Goal: Task Accomplishment & Management: Use online tool/utility

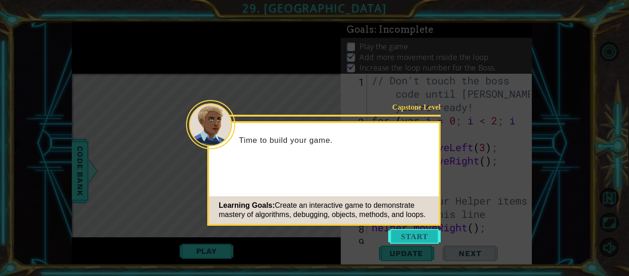
click at [409, 235] on button "Start" at bounding box center [414, 236] width 53 height 15
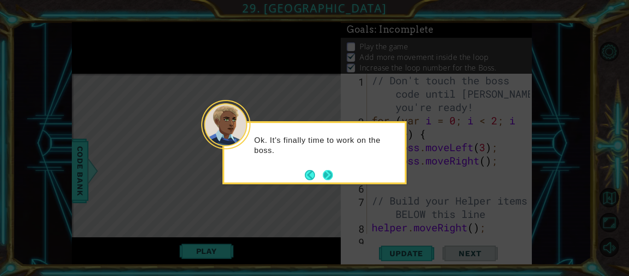
click at [326, 170] on button "Next" at bounding box center [328, 175] width 10 height 10
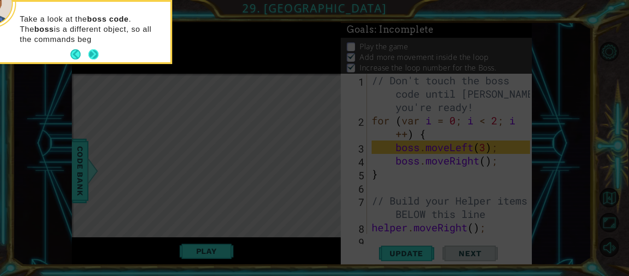
click at [91, 55] on button "Next" at bounding box center [93, 54] width 11 height 11
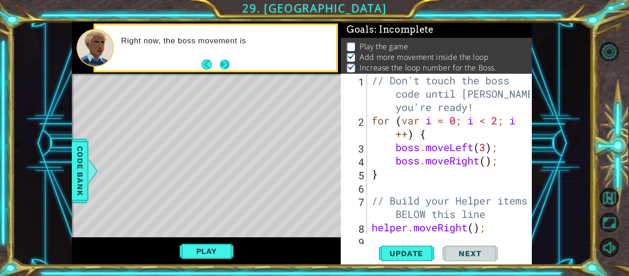
click at [230, 65] on button "Next" at bounding box center [225, 65] width 14 height 14
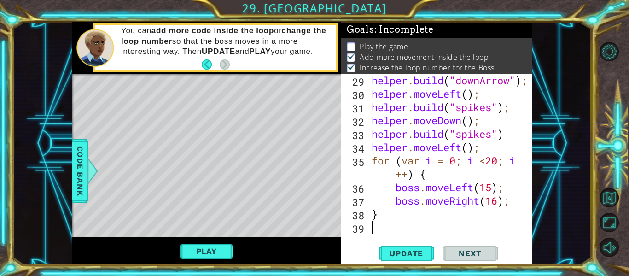
scroll to position [508, 0]
click at [385, 208] on div "helper . build ( "downArrow" ) ; helper . moveLeft ( ) ; helper . build ( "spik…" at bounding box center [452, 167] width 165 height 187
type textarea "}"
click at [351, 44] on p at bounding box center [351, 46] width 8 height 9
click at [202, 249] on button "Play" at bounding box center [207, 251] width 54 height 18
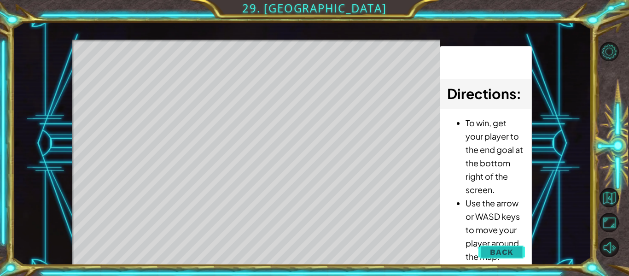
click at [497, 249] on span "Back" at bounding box center [501, 251] width 23 height 9
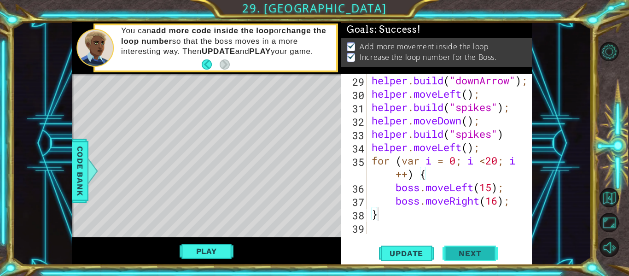
click at [466, 251] on span "Next" at bounding box center [470, 253] width 41 height 9
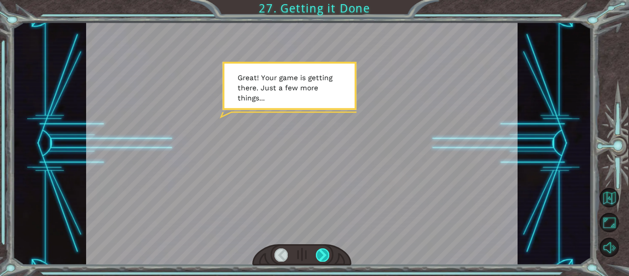
click at [322, 255] on div at bounding box center [322, 254] width 13 height 13
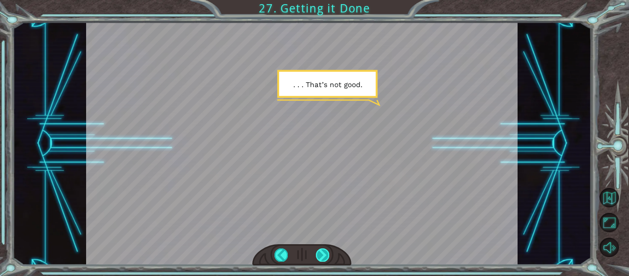
click at [321, 254] on div at bounding box center [322, 254] width 13 height 13
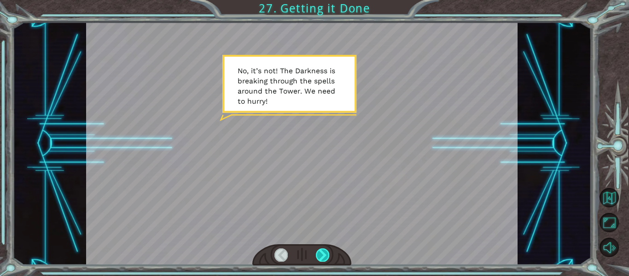
click at [318, 256] on div at bounding box center [322, 254] width 13 height 13
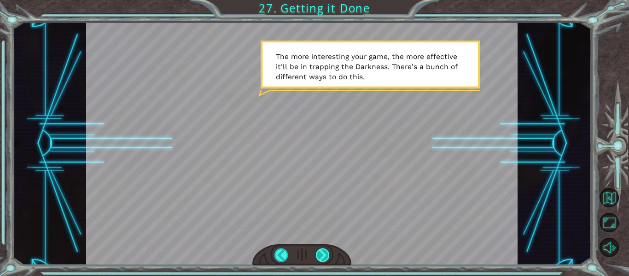
click at [317, 250] on div at bounding box center [322, 254] width 13 height 13
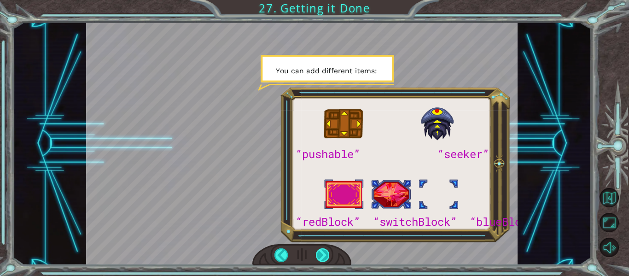
click at [317, 250] on div at bounding box center [322, 254] width 13 height 13
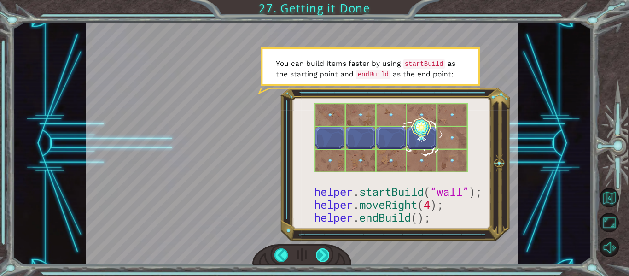
click at [323, 253] on div at bounding box center [322, 254] width 13 height 13
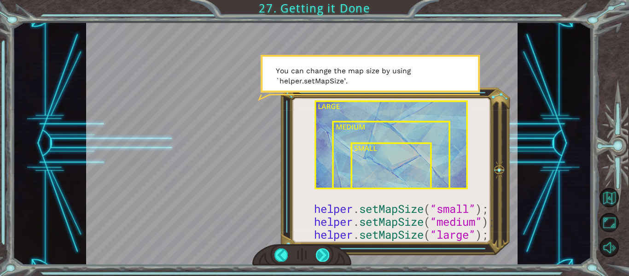
click at [323, 253] on div at bounding box center [322, 254] width 13 height 13
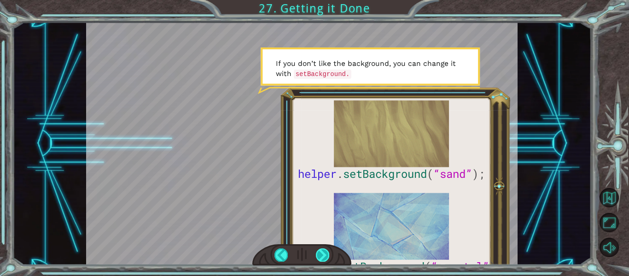
click at [320, 253] on div at bounding box center [322, 254] width 13 height 13
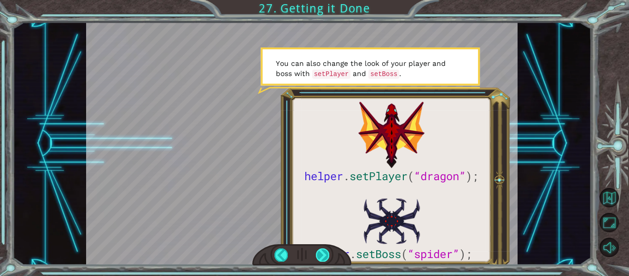
click at [322, 249] on div at bounding box center [322, 254] width 13 height 13
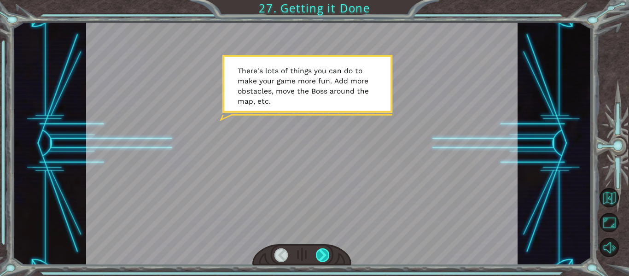
click at [322, 249] on div at bounding box center [322, 254] width 13 height 13
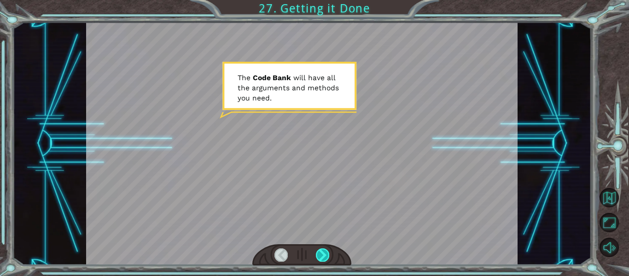
click at [322, 249] on div at bounding box center [322, 254] width 13 height 13
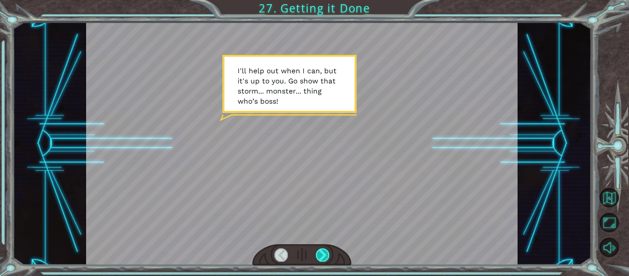
click at [322, 249] on div at bounding box center [322, 254] width 13 height 13
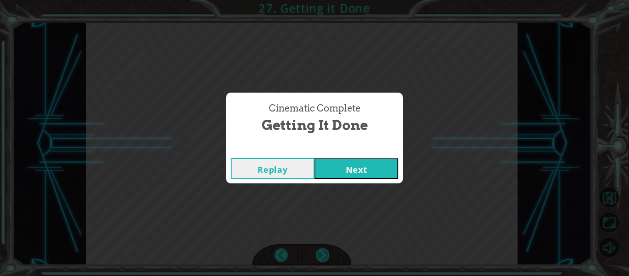
click at [322, 249] on div "Cinematic Complete Getting it Done Replay Next" at bounding box center [314, 138] width 629 height 276
click at [349, 169] on button "Next" at bounding box center [357, 168] width 84 height 21
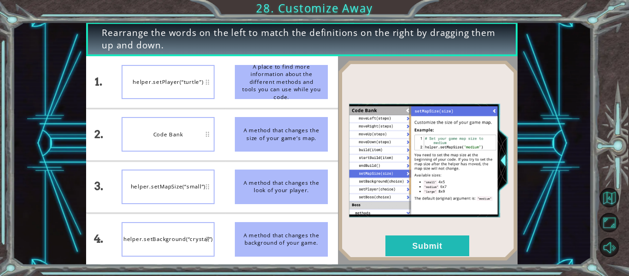
drag, startPoint x: 270, startPoint y: 78, endPoint x: 258, endPoint y: 99, distance: 23.5
click at [258, 99] on div "A place to find more information about the different methods and tools you can …" at bounding box center [281, 82] width 93 height 35
drag, startPoint x: 281, startPoint y: 194, endPoint x: 214, endPoint y: 180, distance: 68.7
click at [281, 188] on div "A method that changes the look of your player." at bounding box center [281, 187] width 93 height 35
click at [430, 248] on button "Submit" at bounding box center [428, 245] width 84 height 21
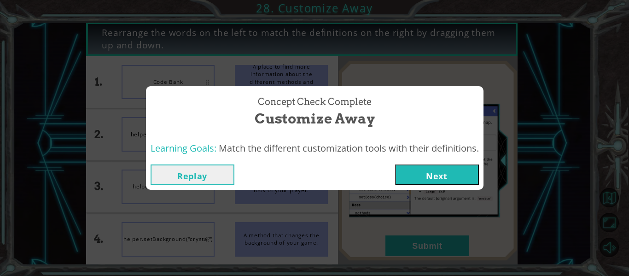
click at [438, 177] on button "Next" at bounding box center [437, 174] width 84 height 21
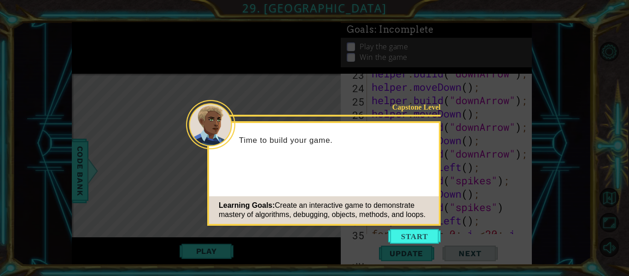
scroll to position [508, 0]
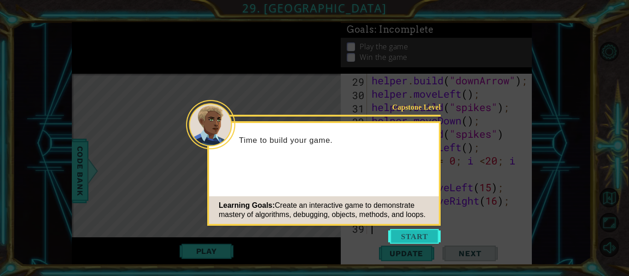
click at [415, 234] on button "Start" at bounding box center [414, 236] width 53 height 15
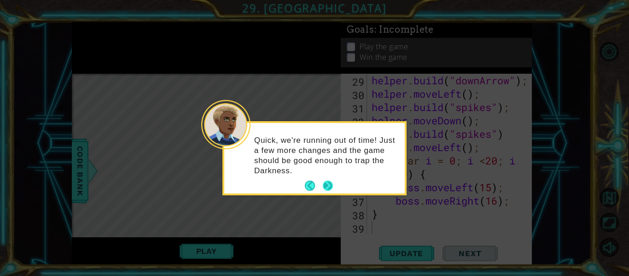
click at [330, 182] on button "Next" at bounding box center [328, 186] width 10 height 10
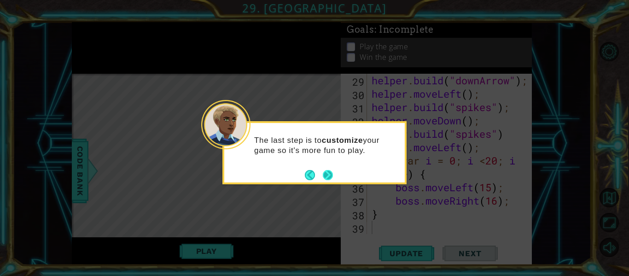
click at [325, 170] on button "Next" at bounding box center [328, 175] width 11 height 11
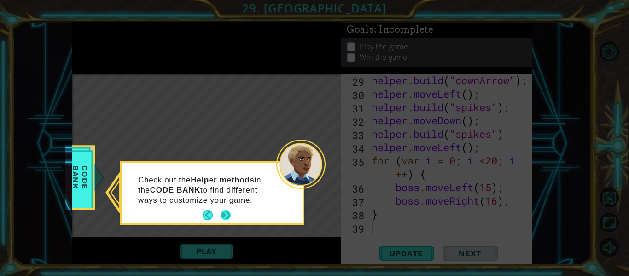
click at [221, 213] on button "Next" at bounding box center [226, 215] width 10 height 10
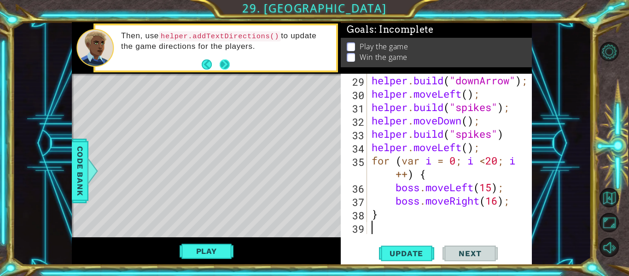
click at [221, 63] on button "Next" at bounding box center [225, 64] width 10 height 10
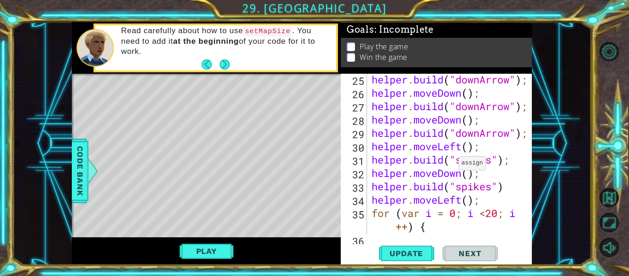
scroll to position [0, 0]
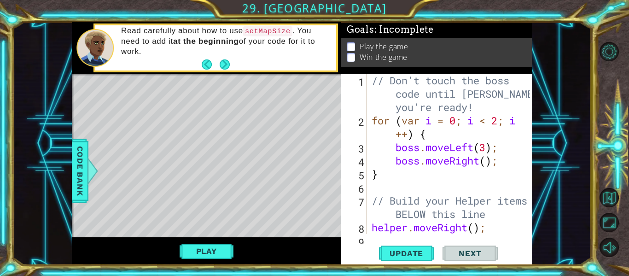
click at [370, 76] on div "// Don't touch the boss code until [PERSON_NAME] says you're ready! for ( var i…" at bounding box center [452, 187] width 165 height 227
drag, startPoint x: 246, startPoint y: 30, endPoint x: 276, endPoint y: 29, distance: 30.4
click at [276, 29] on code "setMapSize" at bounding box center [267, 31] width 49 height 10
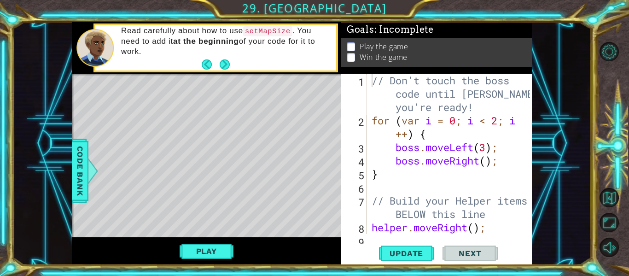
click at [276, 29] on code "setMapSize" at bounding box center [267, 31] width 49 height 10
click at [372, 79] on div "// Don't touch the boss code until [PERSON_NAME] says you're ready! for ( var i…" at bounding box center [452, 187] width 165 height 227
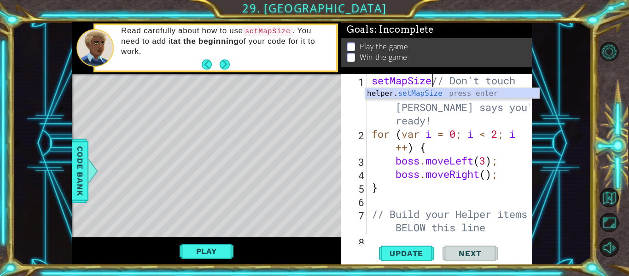
scroll to position [0, 3]
click at [377, 89] on div "helper. setMapSize press enter" at bounding box center [452, 104] width 174 height 33
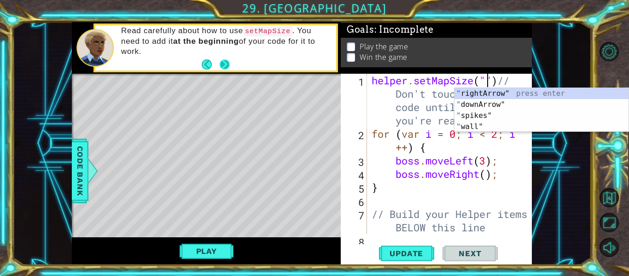
click at [221, 61] on button "Next" at bounding box center [225, 64] width 10 height 10
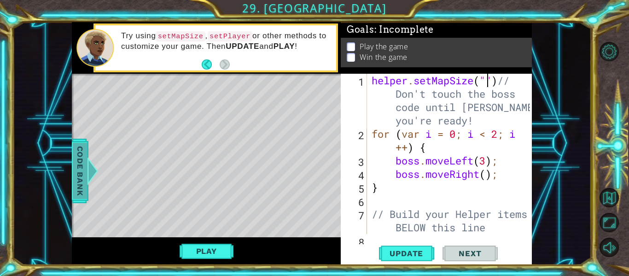
click at [79, 157] on span "Code Bank" at bounding box center [80, 171] width 15 height 56
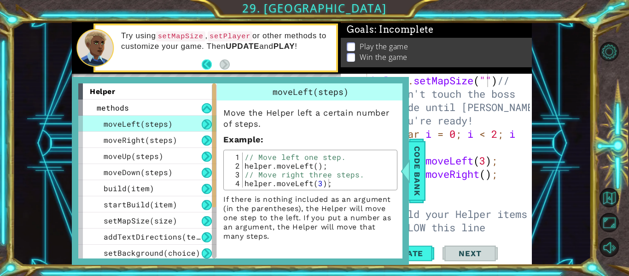
click at [210, 63] on button "Back" at bounding box center [211, 64] width 18 height 10
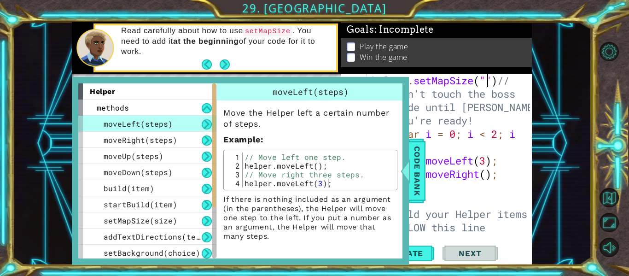
click at [210, 63] on button "Back" at bounding box center [211, 64] width 18 height 10
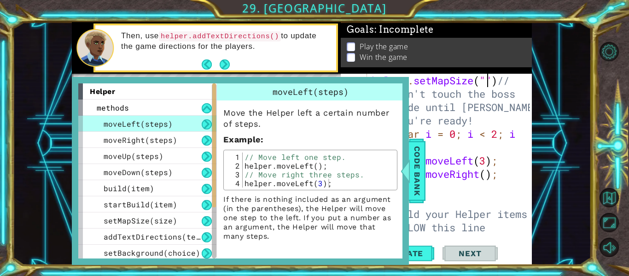
click at [210, 63] on button "Back" at bounding box center [211, 64] width 18 height 10
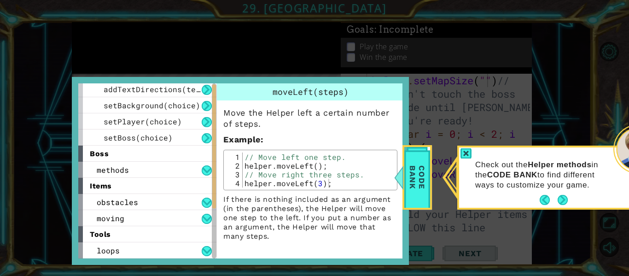
scroll to position [0, 0]
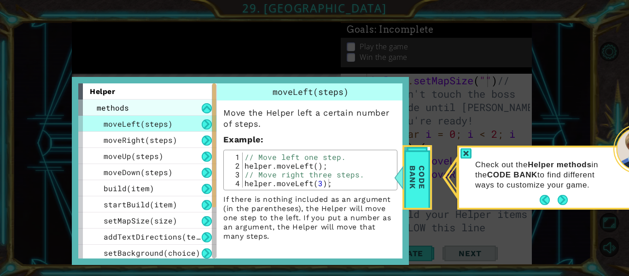
click at [122, 108] on span "methods" at bounding box center [113, 108] width 32 height 10
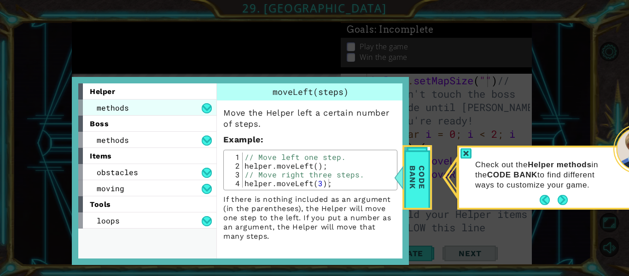
click at [122, 108] on span "methods" at bounding box center [113, 108] width 32 height 10
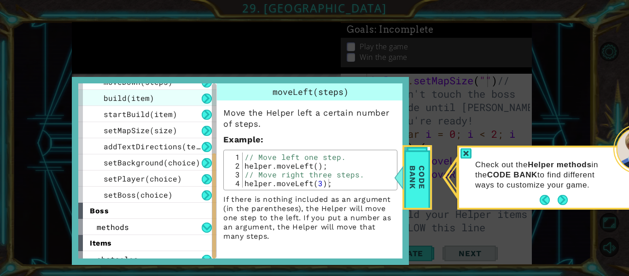
scroll to position [147, 0]
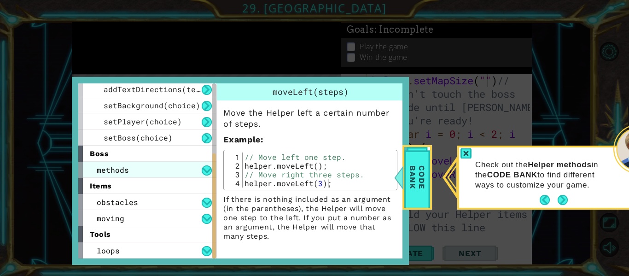
click at [113, 173] on span "methods" at bounding box center [113, 170] width 32 height 10
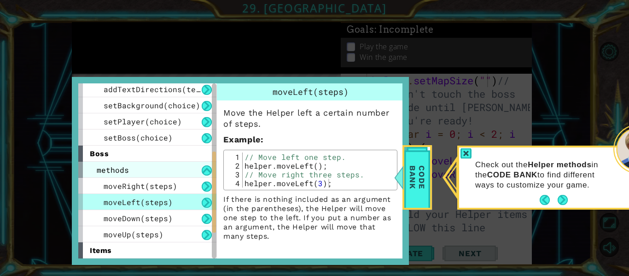
click at [113, 173] on span "methods" at bounding box center [113, 170] width 32 height 10
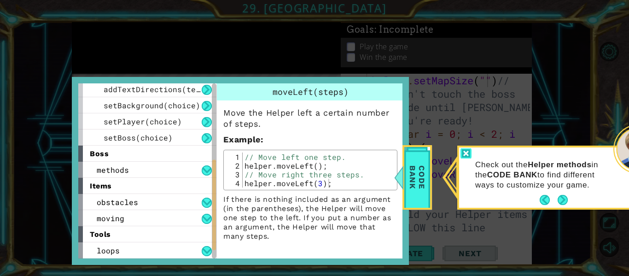
click at [466, 157] on div at bounding box center [466, 153] width 11 height 11
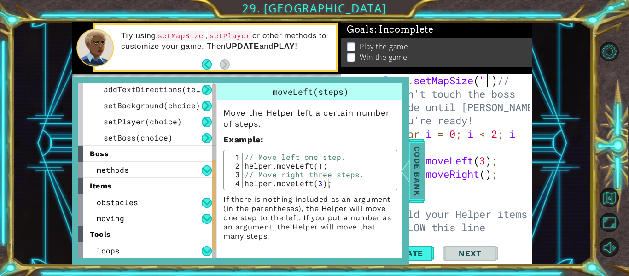
click at [418, 163] on span "Code Bank" at bounding box center [417, 171] width 15 height 56
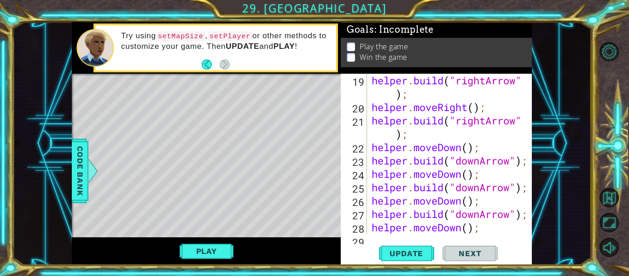
scroll to position [361, 0]
click at [406, 252] on span "Update" at bounding box center [406, 253] width 52 height 9
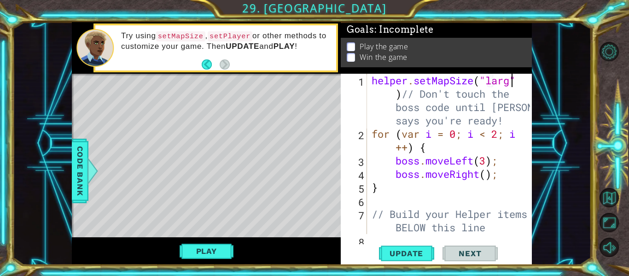
scroll to position [0, 7]
click at [396, 251] on span "Update" at bounding box center [406, 253] width 52 height 9
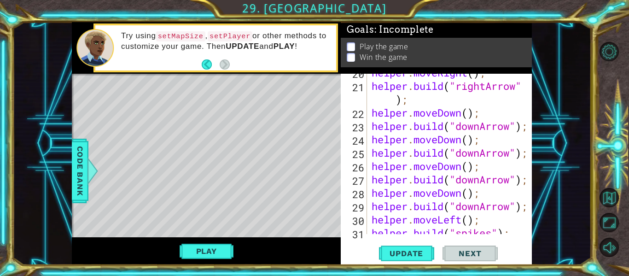
scroll to position [521, 0]
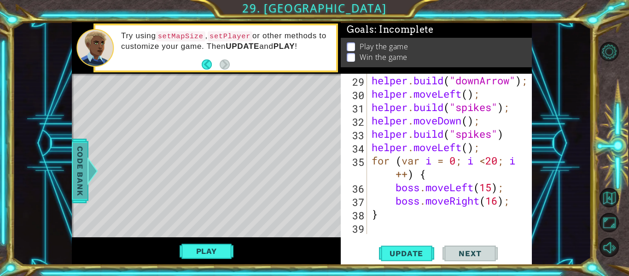
click at [87, 160] on div at bounding box center [93, 171] width 12 height 28
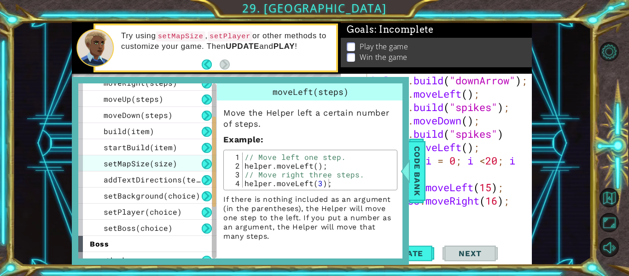
scroll to position [58, 0]
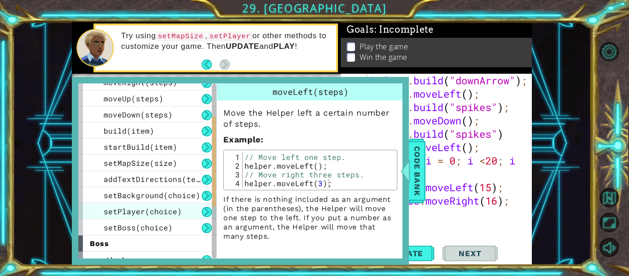
click at [178, 215] on span "setPlayer(choice)" at bounding box center [143, 211] width 78 height 10
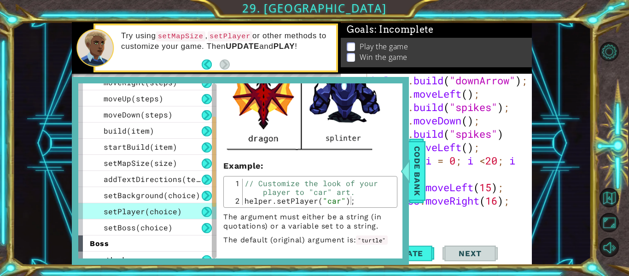
scroll to position [386, 0]
click at [447, 210] on div "helper . build ( "downArrow" ) ; helper . moveLeft ( ) ; helper . build ( "spik…" at bounding box center [452, 167] width 165 height 187
click at [415, 172] on span "Code Bank" at bounding box center [417, 171] width 15 height 56
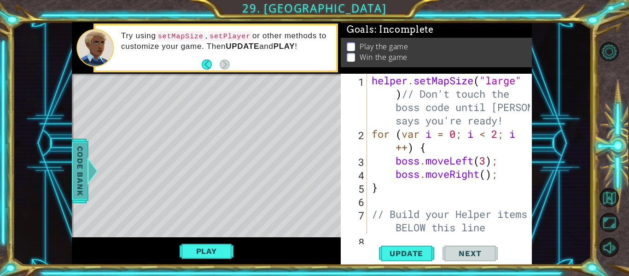
click at [82, 170] on span "Code Bank" at bounding box center [80, 171] width 15 height 56
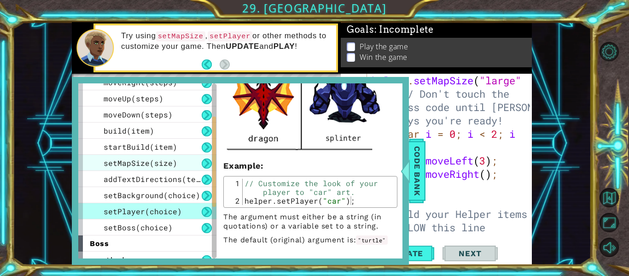
click at [132, 160] on span "setMapSize(size)" at bounding box center [141, 163] width 74 height 10
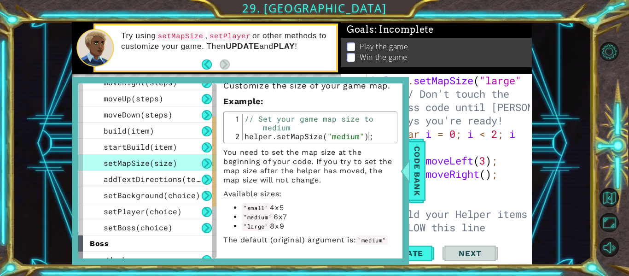
scroll to position [27, 0]
click at [418, 162] on span "Code Bank" at bounding box center [417, 171] width 15 height 56
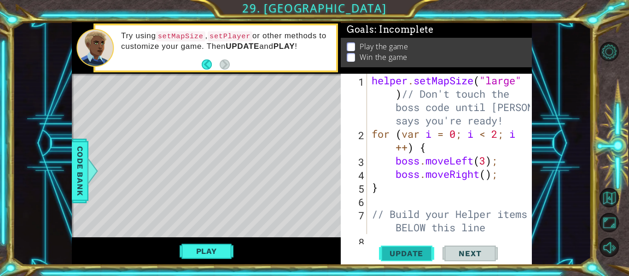
click at [390, 254] on span "Update" at bounding box center [406, 253] width 52 height 9
click at [221, 254] on button "Play" at bounding box center [207, 251] width 54 height 18
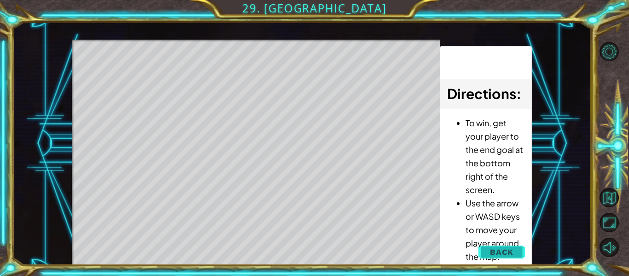
click at [499, 250] on span "Back" at bounding box center [501, 251] width 23 height 9
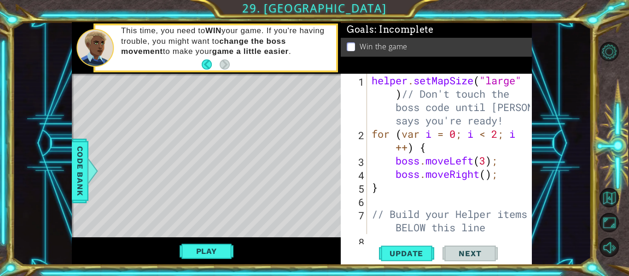
click at [488, 158] on div "helper . setMapSize ( "large" ) // Don't touch the boss code until [PERSON_NAME…" at bounding box center [452, 187] width 165 height 227
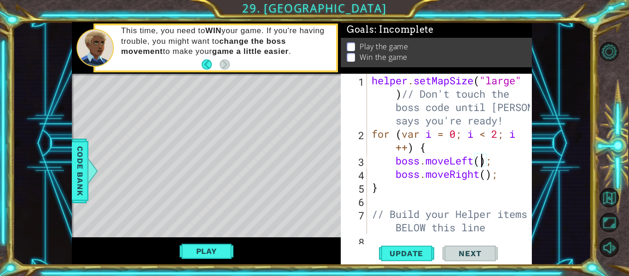
scroll to position [0, 6]
click at [200, 249] on button "Play" at bounding box center [207, 251] width 54 height 18
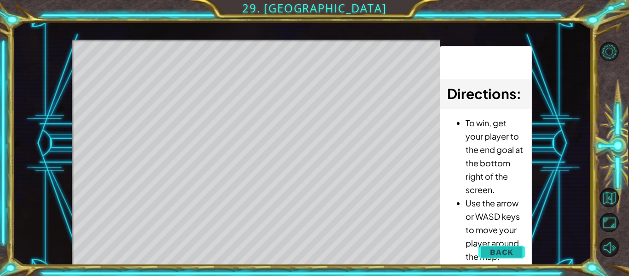
click at [490, 248] on button "Back" at bounding box center [502, 252] width 47 height 18
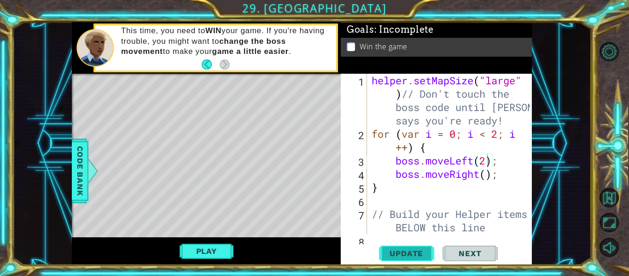
click at [397, 248] on button "Update" at bounding box center [406, 253] width 55 height 19
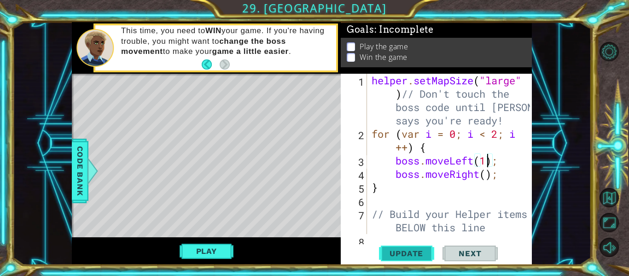
click at [401, 255] on span "Update" at bounding box center [406, 253] width 52 height 9
click at [78, 164] on span "Code Bank" at bounding box center [80, 171] width 15 height 56
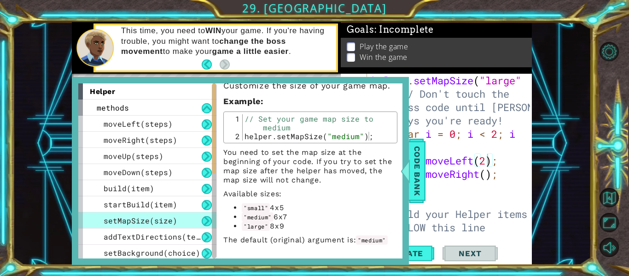
scroll to position [147, 0]
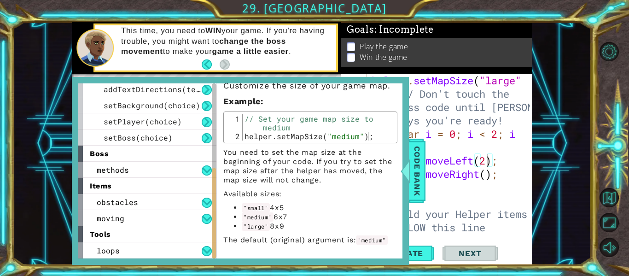
click at [127, 165] on span "methods" at bounding box center [113, 170] width 32 height 10
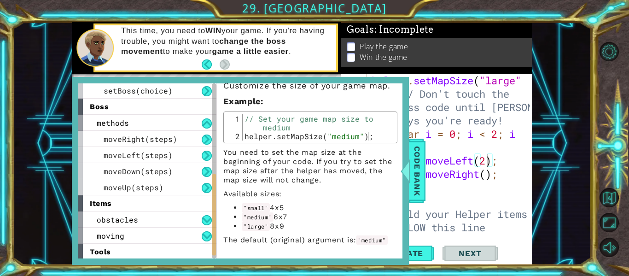
scroll to position [212, 0]
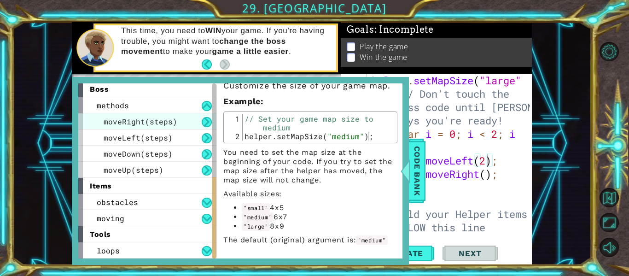
click at [125, 125] on span "moveRight(steps)" at bounding box center [141, 122] width 74 height 10
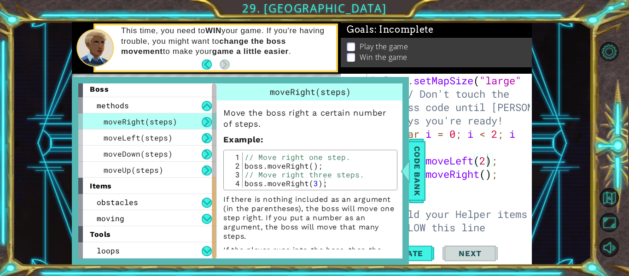
scroll to position [29, 0]
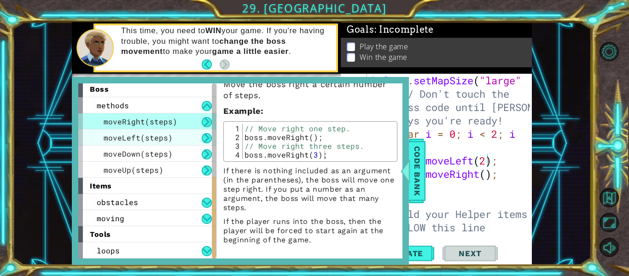
click at [176, 139] on div "moveLeft(steps)" at bounding box center [147, 137] width 138 height 16
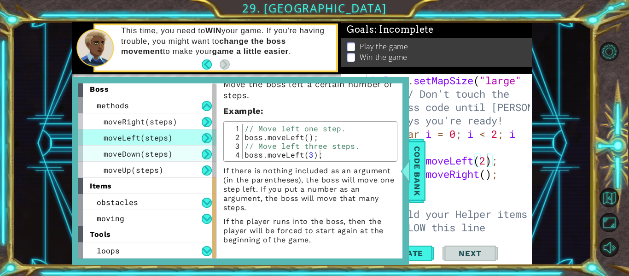
click at [175, 158] on div "moveDown(steps)" at bounding box center [147, 154] width 138 height 16
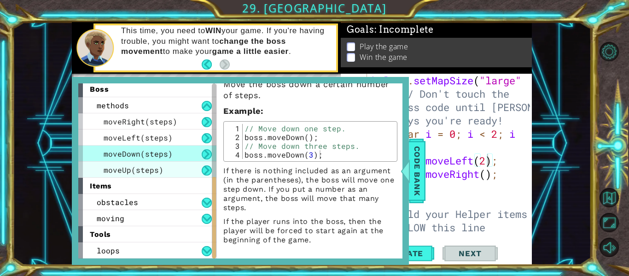
click at [155, 165] on span "moveUp(steps)" at bounding box center [134, 170] width 60 height 10
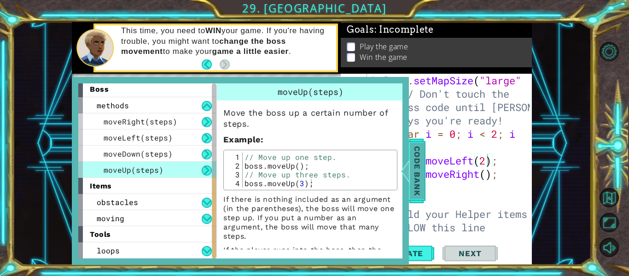
click at [419, 162] on span "Code Bank" at bounding box center [417, 171] width 15 height 56
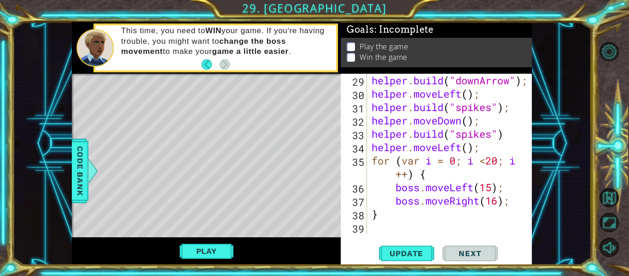
scroll to position [521, 0]
click at [490, 187] on div "helper . build ( "downArrow" ) ; helper . moveLeft ( ) ; helper . build ( "spik…" at bounding box center [452, 167] width 165 height 187
click at [500, 201] on div "helper . build ( "downArrow" ) ; helper . moveLeft ( ) ; helper . build ( "spik…" at bounding box center [452, 167] width 165 height 187
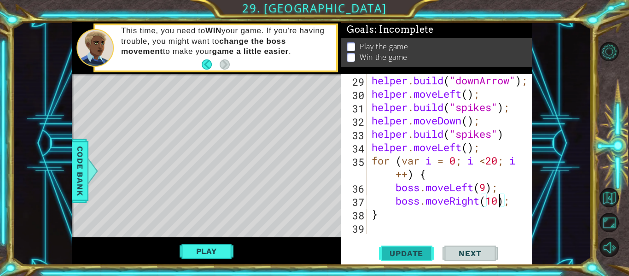
click at [394, 258] on span "Update" at bounding box center [406, 253] width 52 height 9
click at [211, 253] on button "Play" at bounding box center [207, 251] width 54 height 18
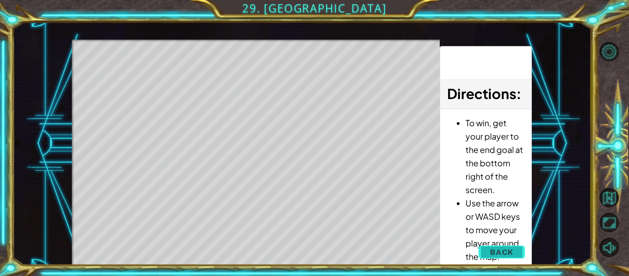
click at [506, 246] on button "Back" at bounding box center [502, 252] width 47 height 18
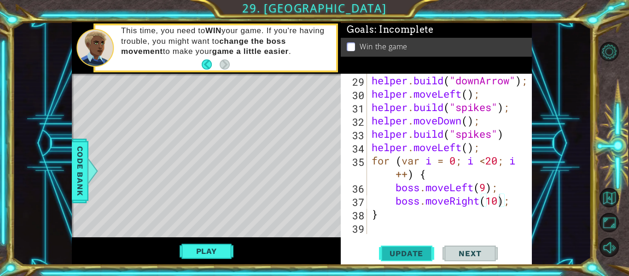
click at [398, 247] on button "Update" at bounding box center [406, 253] width 55 height 19
click at [77, 178] on span "Code Bank" at bounding box center [80, 171] width 15 height 56
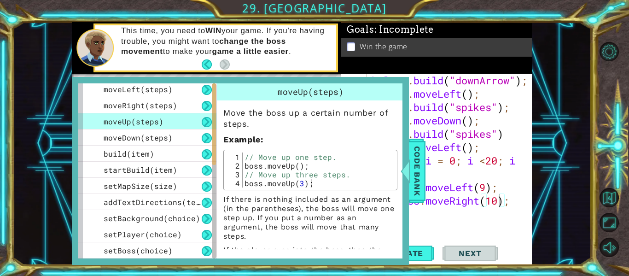
scroll to position [0, 0]
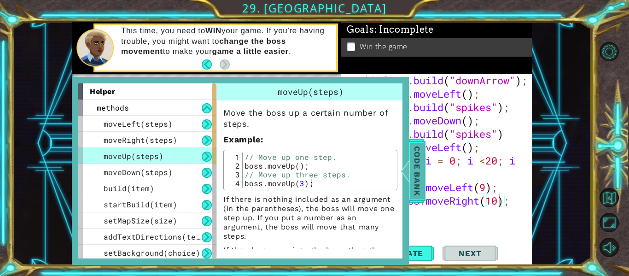
click at [415, 169] on span "Code Bank" at bounding box center [417, 171] width 15 height 56
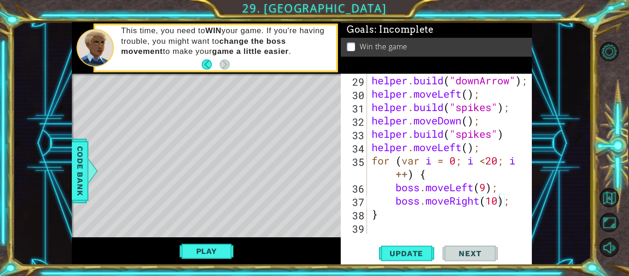
scroll to position [521, 0]
click at [485, 188] on div "helper . build ( "downArrow" ) ; helper . moveLeft ( ) ; helper . build ( "spik…" at bounding box center [452, 167] width 165 height 187
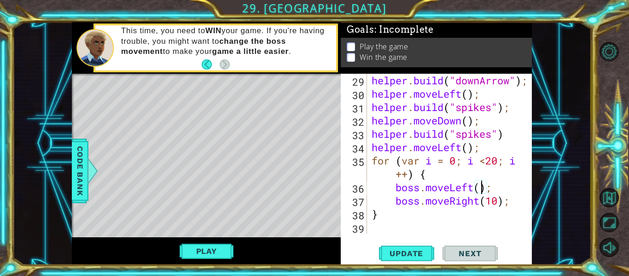
scroll to position [0, 6]
click at [500, 201] on div "helper . build ( "downArrow" ) ; helper . moveLeft ( ) ; helper . build ( "spik…" at bounding box center [452, 167] width 165 height 187
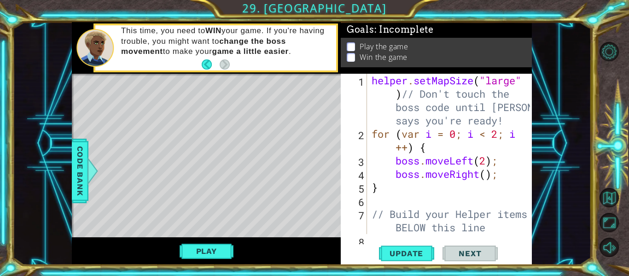
scroll to position [0, 0]
click at [485, 161] on div "helper . setMapSize ( "large" ) // Don't touch the boss code until [PERSON_NAME…" at bounding box center [452, 187] width 165 height 227
click at [485, 175] on div "helper . setMapSize ( "large" ) // Don't touch the boss code until [PERSON_NAME…" at bounding box center [452, 187] width 165 height 227
click at [497, 135] on div "helper . setMapSize ( "large" ) // Don't touch the boss code until [PERSON_NAME…" at bounding box center [452, 187] width 165 height 227
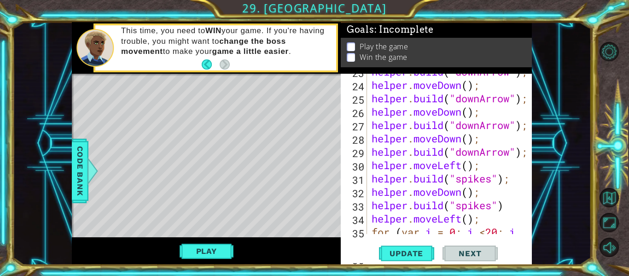
scroll to position [521, 0]
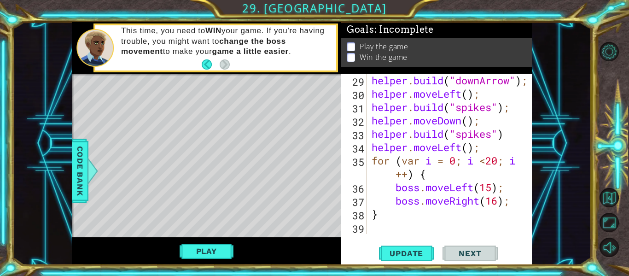
click at [499, 201] on div "helper . build ( "downArrow" ) ; helper . moveLeft ( ) ; helper . build ( "spik…" at bounding box center [452, 167] width 165 height 187
click at [403, 256] on span "Update" at bounding box center [406, 253] width 52 height 9
click at [216, 255] on button "Play" at bounding box center [207, 251] width 54 height 18
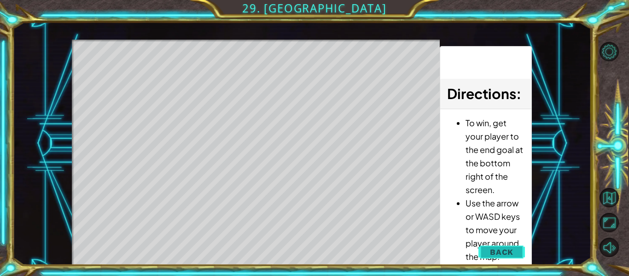
click at [493, 249] on span "Back" at bounding box center [501, 251] width 23 height 9
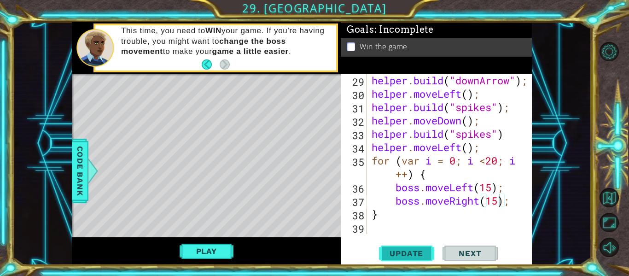
click at [419, 248] on button "Update" at bounding box center [406, 253] width 55 height 19
click at [411, 253] on span "Update" at bounding box center [406, 253] width 52 height 9
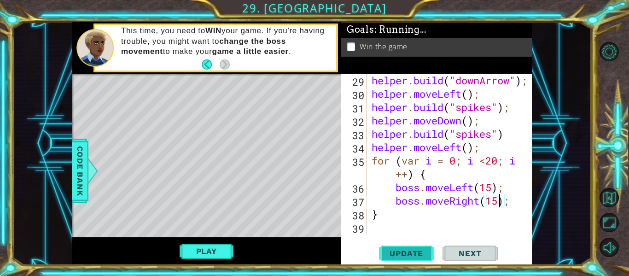
click at [411, 253] on span "Update" at bounding box center [406, 253] width 52 height 9
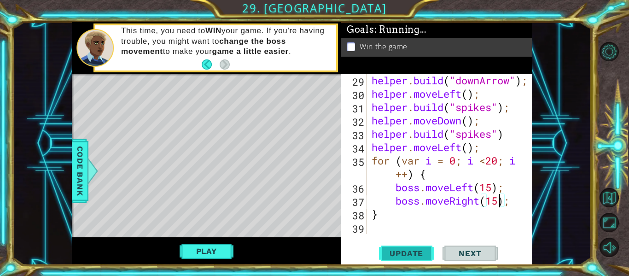
click at [411, 253] on span "Update" at bounding box center [406, 253] width 52 height 9
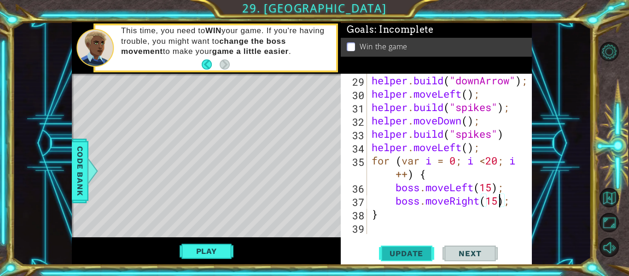
click at [411, 253] on span "Update" at bounding box center [406, 253] width 52 height 9
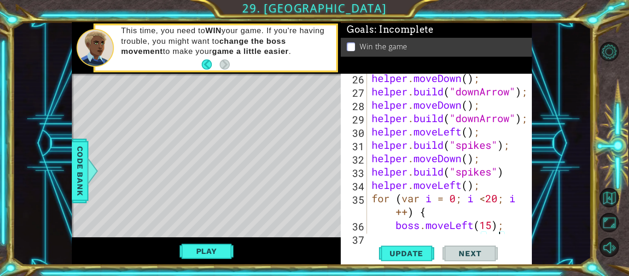
scroll to position [502, 0]
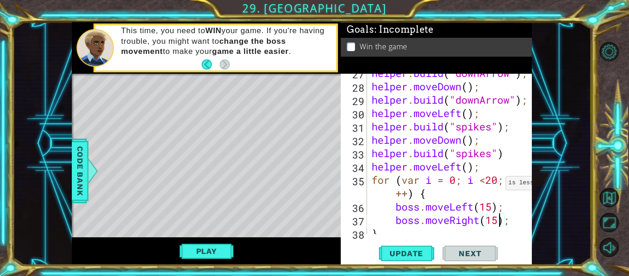
click at [497, 178] on div "helper . build ( "downArrow" ) ; helper . moveDown ( ) ; helper . build ( "down…" at bounding box center [452, 159] width 165 height 187
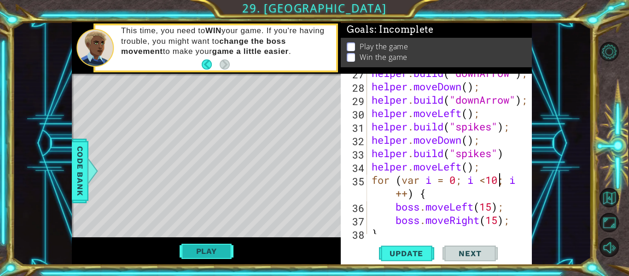
click at [207, 251] on button "Play" at bounding box center [207, 251] width 54 height 18
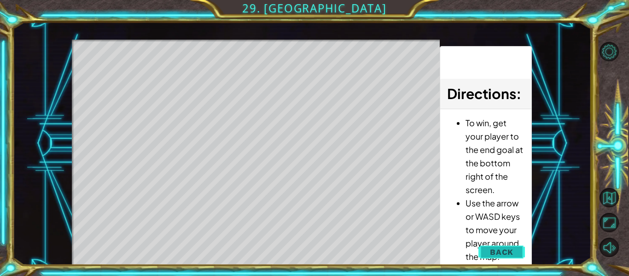
click at [489, 249] on button "Back" at bounding box center [502, 252] width 47 height 18
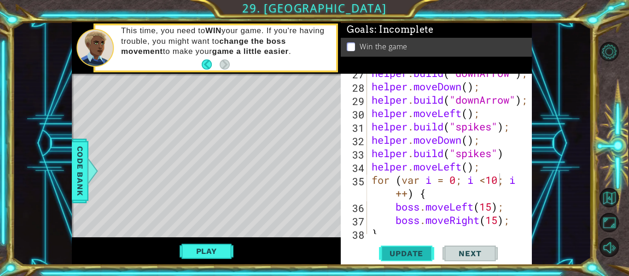
click at [385, 251] on span "Update" at bounding box center [406, 253] width 52 height 9
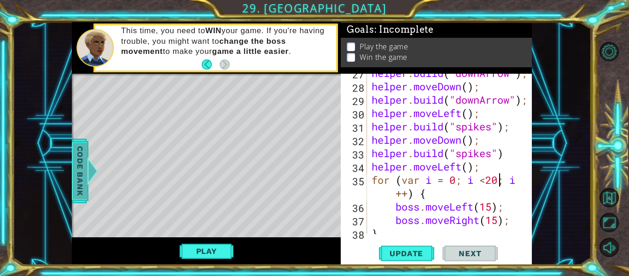
click at [72, 165] on div "Code Bank" at bounding box center [80, 171] width 17 height 64
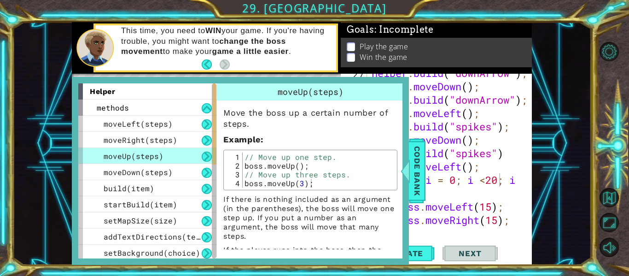
scroll to position [212, 0]
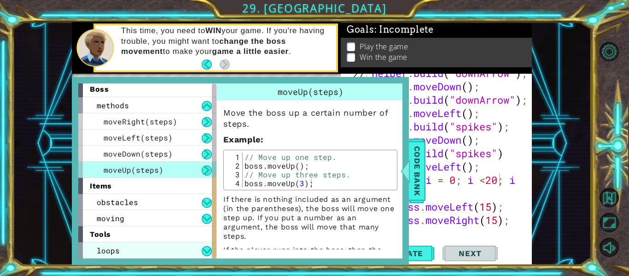
click at [121, 248] on div "loops" at bounding box center [147, 250] width 138 height 16
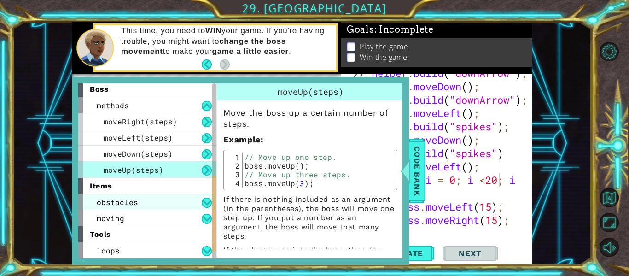
click at [109, 209] on div "obstacles" at bounding box center [147, 202] width 138 height 16
click at [125, 199] on span "obstacles" at bounding box center [117, 202] width 41 height 10
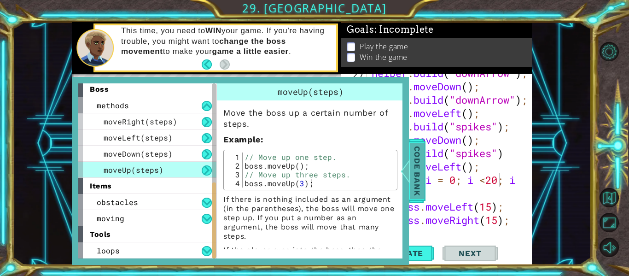
click at [405, 168] on div at bounding box center [406, 171] width 12 height 28
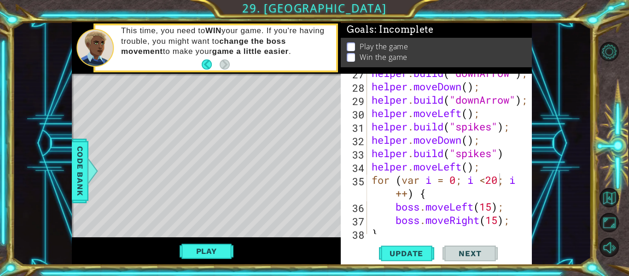
scroll to position [521, 0]
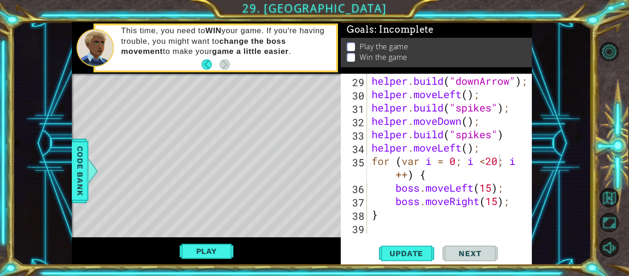
click at [381, 212] on div "helper . moveDown ( ) ; helper . build ( "downArrow" ) ; helper . moveLeft ( ) …" at bounding box center [452, 154] width 165 height 187
type textarea "}"
click at [372, 224] on div "helper . moveDown ( ) ; helper . build ( "downArrow" ) ; helper . moveLeft ( ) …" at bounding box center [452, 154] width 165 height 187
type textarea "h"
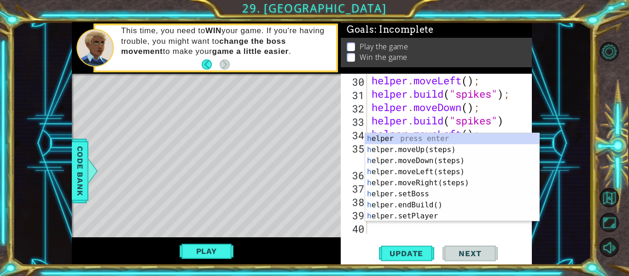
scroll to position [534, 0]
click at [413, 171] on div "h elper press enter h elper.moveUp(steps) press enter h elper.moveDown(steps) p…" at bounding box center [452, 188] width 174 height 111
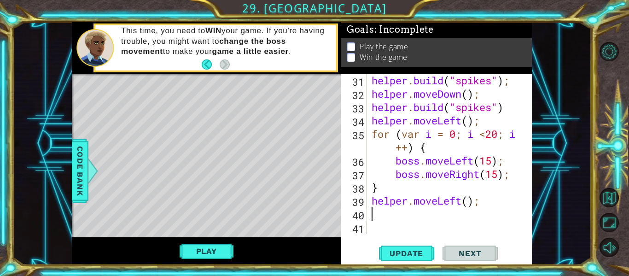
scroll to position [548, 0]
click at [468, 200] on div "helper . build ( "spikes" ) ; helper . moveDown ( ) ; helper . build ( "spikes"…" at bounding box center [452, 167] width 165 height 187
type textarea "helper.moveLeft(2);"
click at [379, 211] on div "helper . build ( "spikes" ) ; helper . moveDown ( ) ; helper . build ( "spikes"…" at bounding box center [452, 167] width 165 height 187
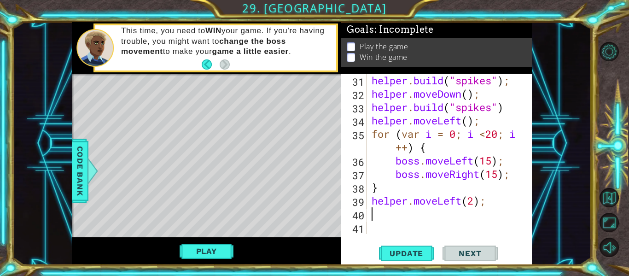
scroll to position [0, 0]
type textarea "h"
click at [417, 255] on span "Update" at bounding box center [406, 253] width 52 height 9
click at [212, 246] on button "Play" at bounding box center [207, 251] width 54 height 18
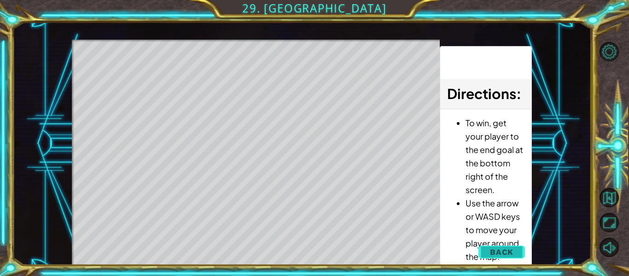
click at [518, 255] on button "Back" at bounding box center [502, 252] width 47 height 18
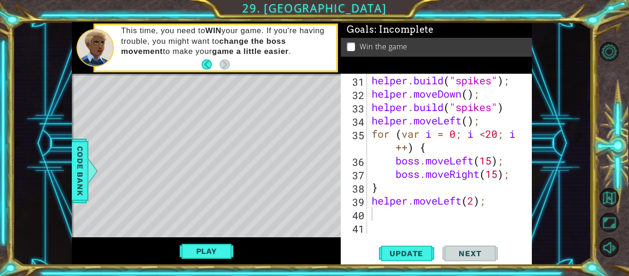
click at [407, 200] on div "helper . build ( "spikes" ) ; helper . moveDown ( ) ; helper . build ( "spikes"…" at bounding box center [452, 167] width 165 height 187
type textarea "helper.moveLeft(2);"
click at [468, 199] on div "helper . build ( "spikes" ) ; helper . moveDown ( ) ; helper . build ( "spikes"…" at bounding box center [452, 167] width 165 height 187
drag, startPoint x: 373, startPoint y: 200, endPoint x: 507, endPoint y: 205, distance: 134.6
click at [507, 205] on div "helper . build ( "spikes" ) ; helper . moveDown ( ) ; helper . build ( "spikes"…" at bounding box center [452, 167] width 165 height 187
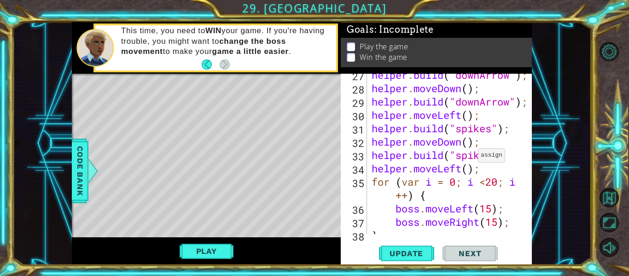
scroll to position [499, 0]
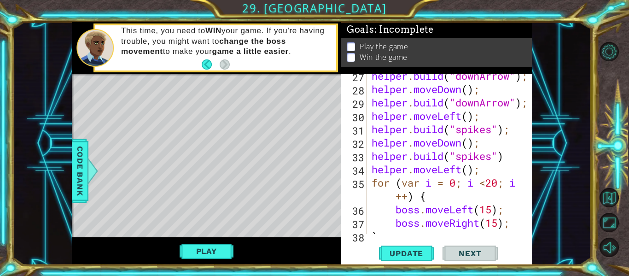
click at [485, 209] on div "helper . build ( "downArrow" ) ; helper . moveDown ( ) ; helper . build ( "down…" at bounding box center [452, 162] width 165 height 187
click at [493, 219] on div "helper . build ( "downArrow" ) ; helper . moveDown ( ) ; helper . build ( "down…" at bounding box center [452, 162] width 165 height 187
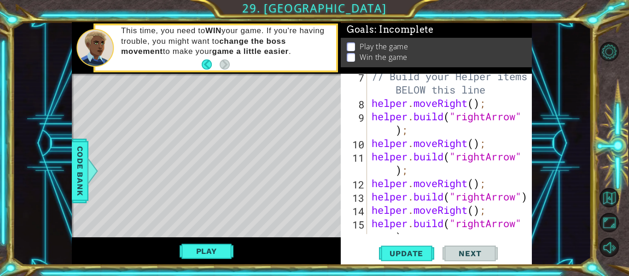
scroll to position [0, 0]
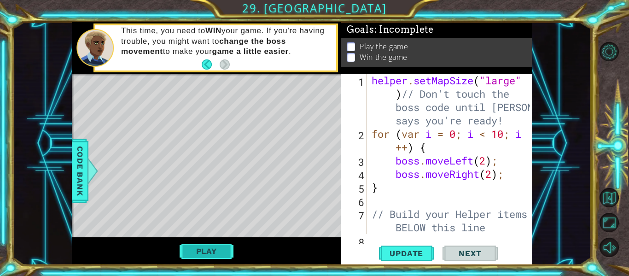
click at [214, 253] on button "Play" at bounding box center [207, 251] width 54 height 18
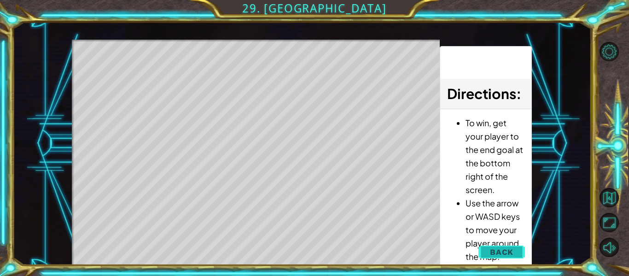
click at [488, 253] on button "Back" at bounding box center [502, 252] width 47 height 18
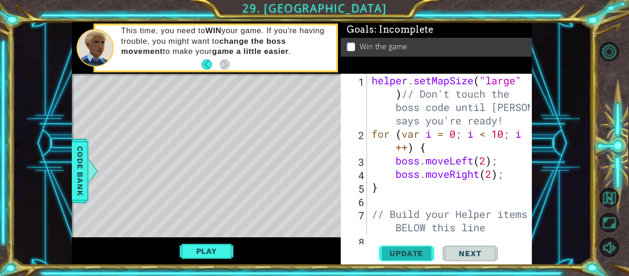
click at [406, 249] on span "Update" at bounding box center [406, 253] width 52 height 9
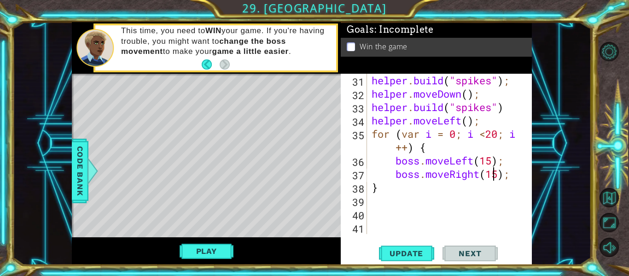
scroll to position [548, 0]
click at [388, 187] on div "helper . build ( "spikes" ) ; helper . moveDown ( ) ; helper . build ( "spikes"…" at bounding box center [452, 167] width 165 height 187
type textarea "}"
click at [376, 200] on div "helper . build ( "spikes" ) ; helper . moveDown ( ) ; helper . build ( "spikes"…" at bounding box center [452, 167] width 165 height 187
type textarea "h"
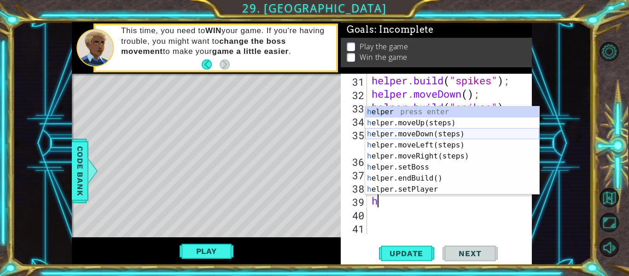
click at [391, 134] on div "h elper press enter h elper.moveUp(steps) press enter h elper.moveDown(steps) p…" at bounding box center [452, 161] width 174 height 111
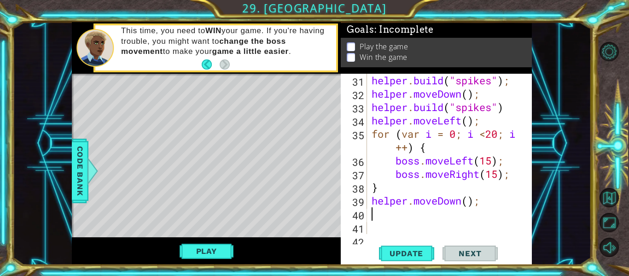
click at [468, 200] on div "helper . build ( "spikes" ) ; helper . moveDown ( ) ; helper . build ( "spikes"…" at bounding box center [452, 167] width 165 height 187
type textarea "helper.moveDown(6);"
click at [422, 211] on div "helper . build ( "spikes" ) ; helper . moveDown ( ) ; helper . build ( "spikes"…" at bounding box center [452, 167] width 165 height 187
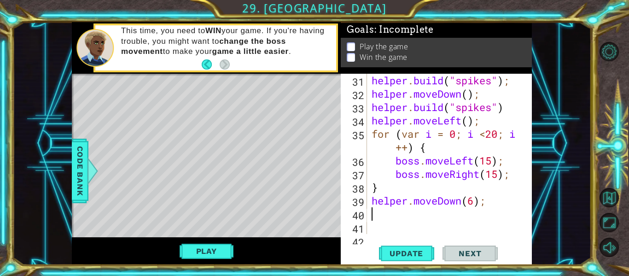
type textarea "h"
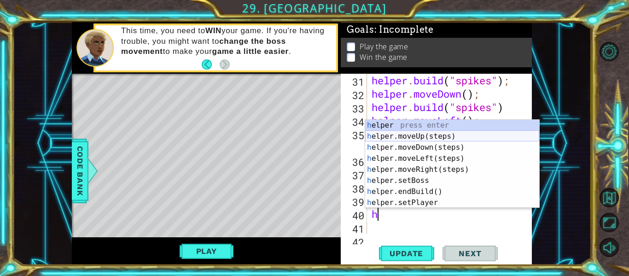
click at [405, 138] on div "h elper press enter h elper.moveUp(steps) press enter h elper.moveDown(steps) p…" at bounding box center [452, 175] width 174 height 111
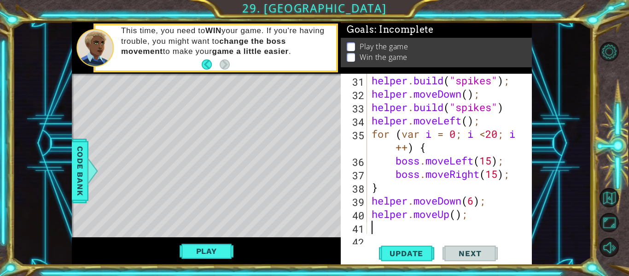
click at [456, 211] on div "helper . build ( "spikes" ) ; helper . moveDown ( ) ; helper . build ( "spikes"…" at bounding box center [452, 167] width 165 height 187
click at [195, 255] on button "Play" at bounding box center [207, 251] width 54 height 18
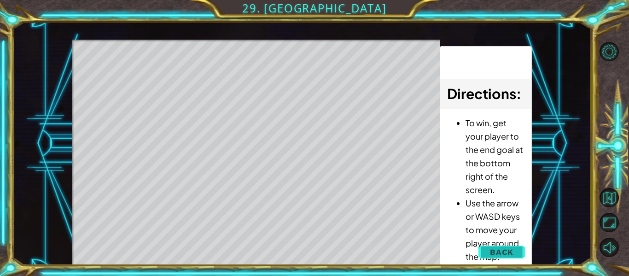
click at [494, 253] on span "Back" at bounding box center [501, 251] width 23 height 9
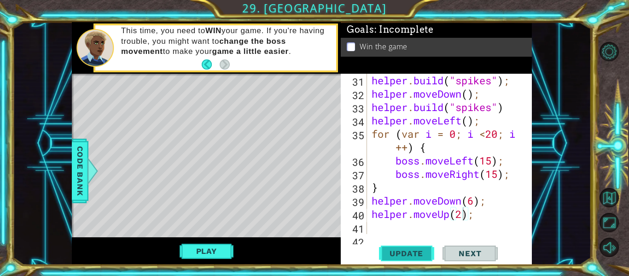
click at [419, 253] on span "Update" at bounding box center [406, 253] width 52 height 9
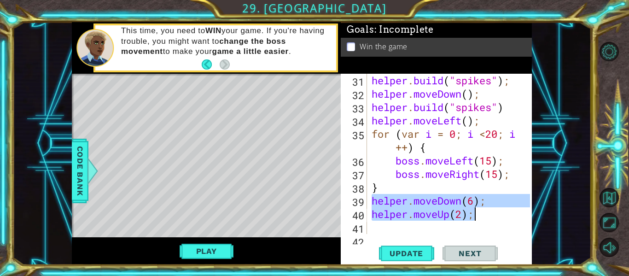
drag, startPoint x: 371, startPoint y: 199, endPoint x: 487, endPoint y: 220, distance: 117.5
click at [487, 220] on div "helper . build ( "spikes" ) ; helper . moveDown ( ) ; helper . build ( "spikes"…" at bounding box center [452, 167] width 165 height 187
type textarea "helper.moveDown(6); helper.moveUp(2);"
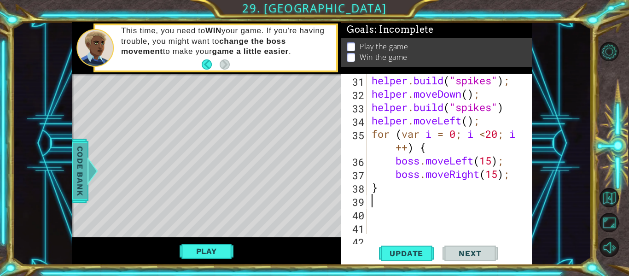
click at [76, 186] on span "Code Bank" at bounding box center [80, 171] width 15 height 56
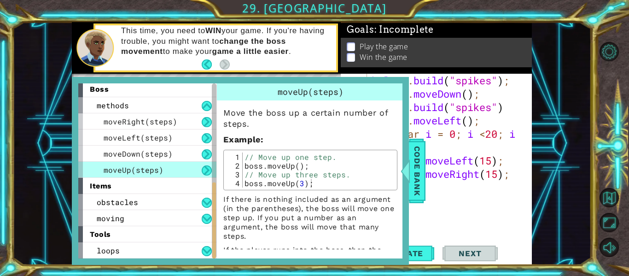
scroll to position [29, 0]
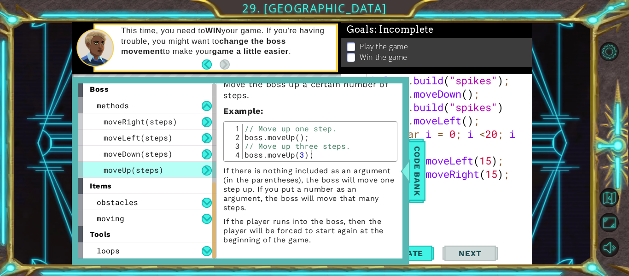
click at [98, 88] on span "boss" at bounding box center [99, 89] width 19 height 9
click at [114, 110] on span "methods" at bounding box center [113, 105] width 32 height 10
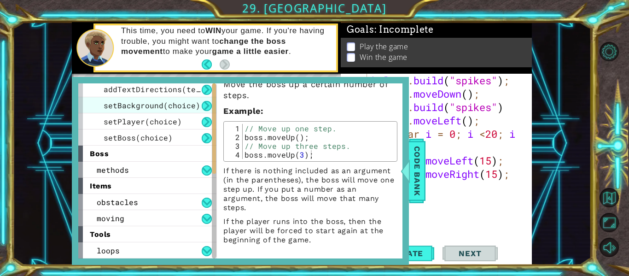
scroll to position [0, 0]
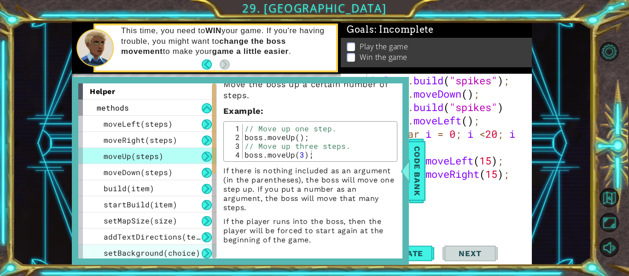
click at [118, 112] on div "methods" at bounding box center [147, 107] width 138 height 16
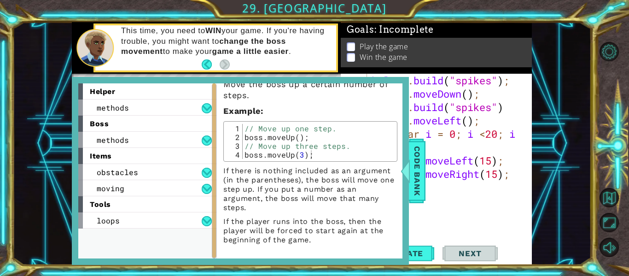
click at [112, 119] on div "boss" at bounding box center [147, 124] width 138 height 16
click at [188, 135] on div "methods" at bounding box center [147, 140] width 138 height 16
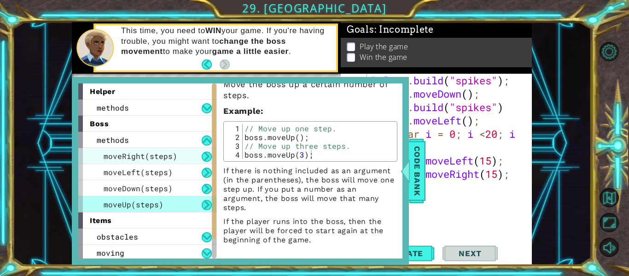
click at [151, 153] on span "moveRight(steps)" at bounding box center [141, 156] width 74 height 10
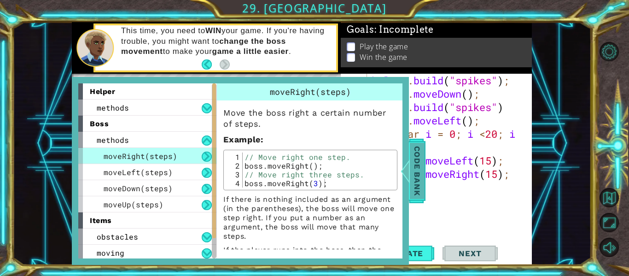
click at [417, 167] on span "Code Bank" at bounding box center [417, 171] width 15 height 56
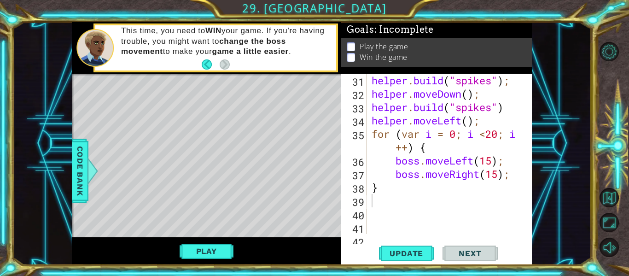
click at [380, 179] on div "1 ההההההההההההההההההההההההההההההההההההההההההההההההההההההההההההההההההההההההההההה…" at bounding box center [302, 143] width 460 height 243
click at [298, 109] on div "helper methods moveLeft(steps) moveRight(steps) moveUp(steps) moveDown(steps) b…" at bounding box center [302, 143] width 460 height 243
click at [208, 62] on button "Back" at bounding box center [211, 64] width 18 height 10
click at [208, 62] on div "This time, you need to WIN your game. If you're having trouble, you might want …" at bounding box center [206, 48] width 269 height 52
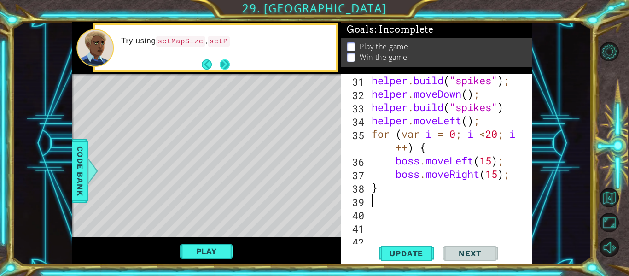
click at [225, 64] on button "Next" at bounding box center [225, 64] width 10 height 10
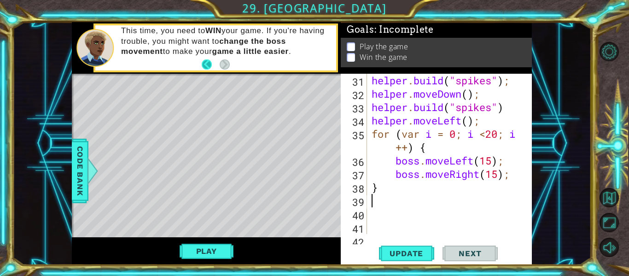
click at [210, 64] on button "Back" at bounding box center [211, 64] width 18 height 10
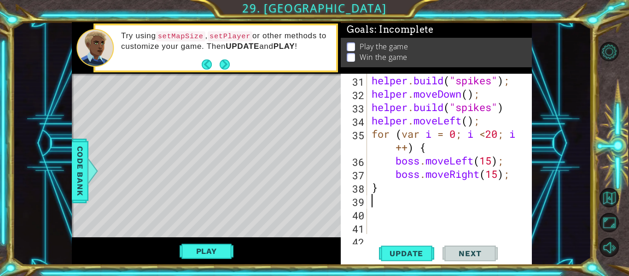
click at [210, 64] on button "Back" at bounding box center [211, 64] width 18 height 10
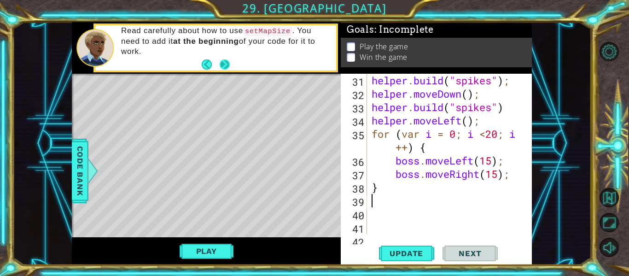
click at [225, 65] on button "Next" at bounding box center [225, 64] width 10 height 10
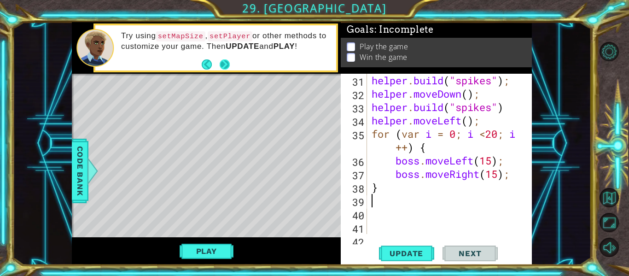
click at [222, 66] on button "Next" at bounding box center [225, 64] width 10 height 10
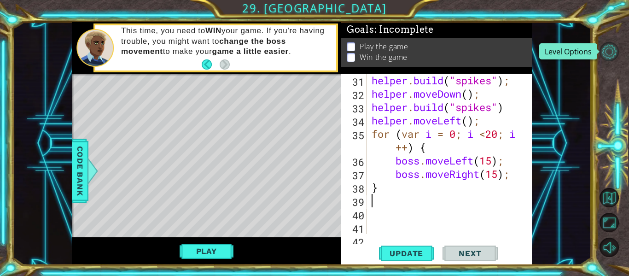
click at [614, 47] on button "Level Options" at bounding box center [609, 51] width 19 height 19
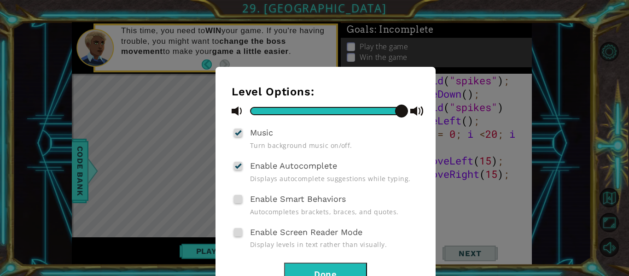
click at [448, 193] on div "Level Options: Music Turn background music on/off. Enable Autocomplete Displays…" at bounding box center [314, 138] width 629 height 276
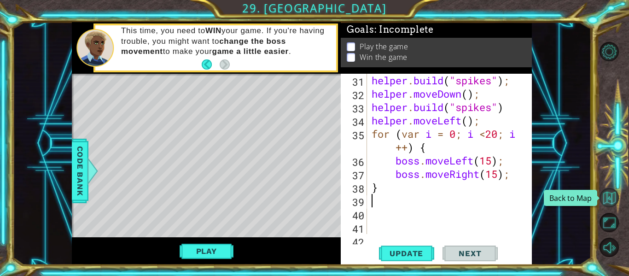
click at [614, 196] on button "Back to Map" at bounding box center [609, 197] width 19 height 19
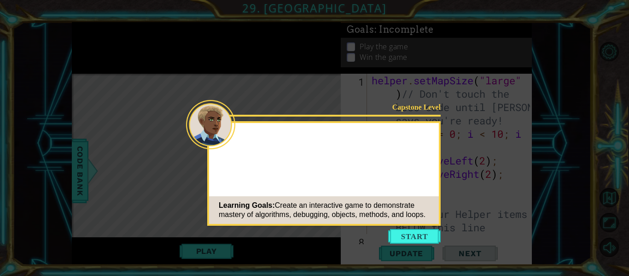
scroll to position [561, 0]
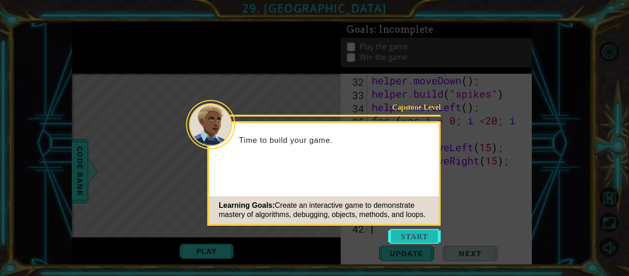
click at [398, 230] on button "Start" at bounding box center [414, 236] width 53 height 15
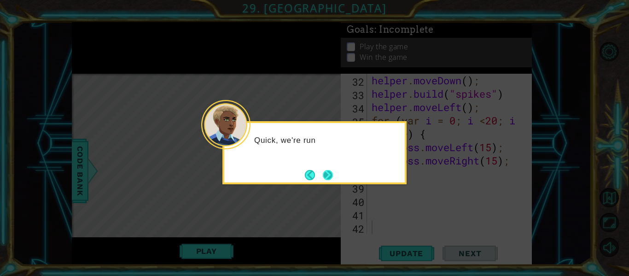
click at [330, 174] on button "Next" at bounding box center [328, 175] width 10 height 10
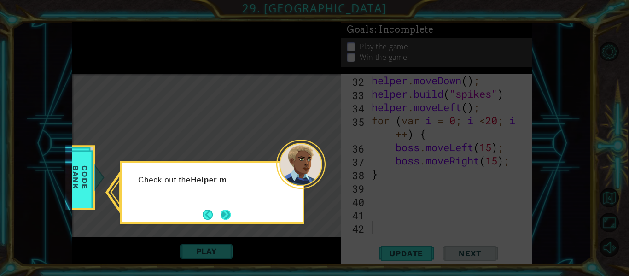
click at [222, 210] on button "Next" at bounding box center [226, 215] width 10 height 10
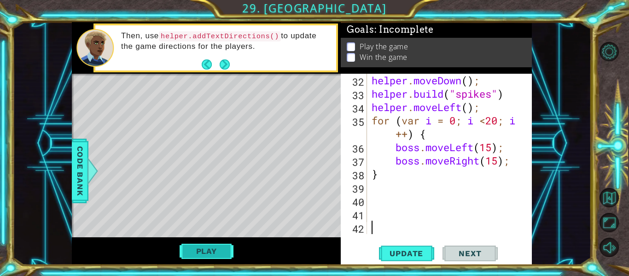
click at [193, 252] on button "Play" at bounding box center [207, 251] width 54 height 18
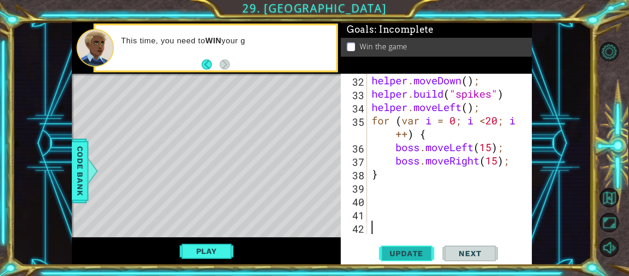
click at [382, 252] on span "Update" at bounding box center [406, 253] width 52 height 9
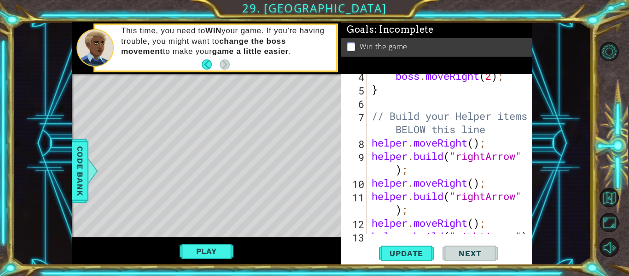
scroll to position [0, 0]
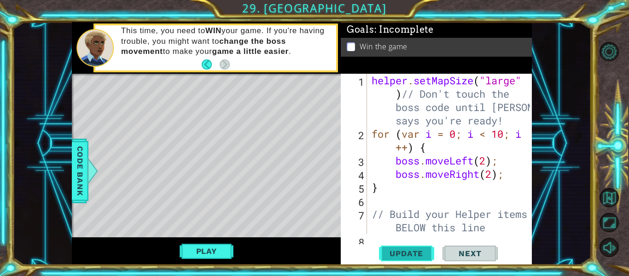
click at [408, 246] on button "Update" at bounding box center [406, 253] width 55 height 19
click at [406, 247] on button "Update" at bounding box center [406, 253] width 55 height 19
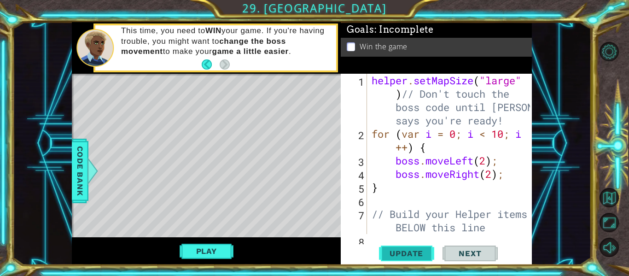
click at [406, 247] on button "Update" at bounding box center [406, 253] width 55 height 19
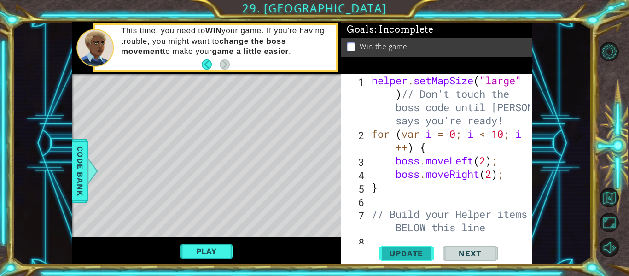
click at [406, 247] on button "Update" at bounding box center [406, 253] width 55 height 19
drag, startPoint x: 406, startPoint y: 247, endPoint x: 381, endPoint y: 120, distance: 129.2
click at [381, 120] on div "1 2 3 4 5 6 7 8 helper . setMapSize ( "large" ) // Don't touch the boss code un…" at bounding box center [436, 169] width 191 height 191
click at [194, 246] on button "Play" at bounding box center [207, 251] width 54 height 18
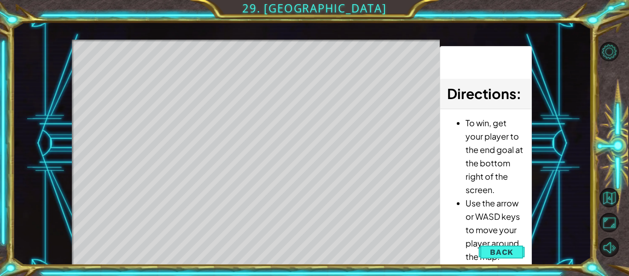
click at [499, 181] on li "To win, get your player to the end goal at the bottom right of the screen." at bounding box center [495, 156] width 59 height 80
click at [505, 248] on span "Back" at bounding box center [501, 251] width 23 height 9
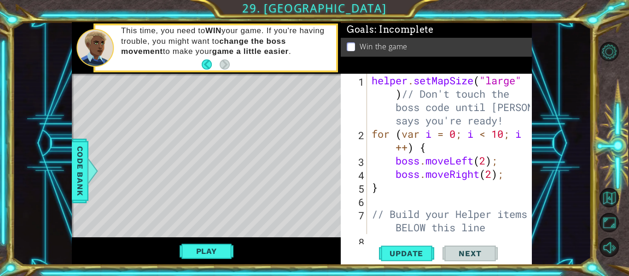
click at [420, 198] on div "helper . setMapSize ( "large" ) // Don't touch the boss code until [PERSON_NAME…" at bounding box center [452, 187] width 165 height 227
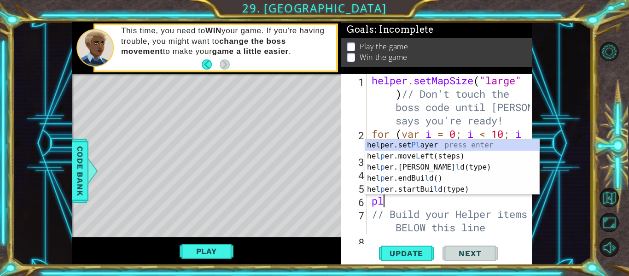
type textarea "p"
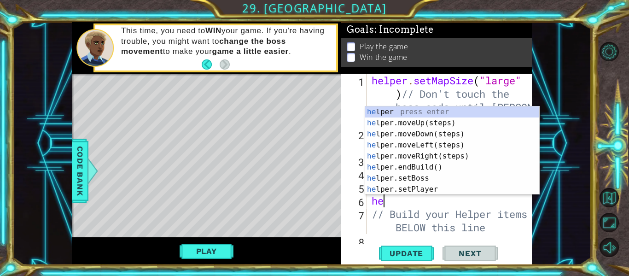
type textarea "h"
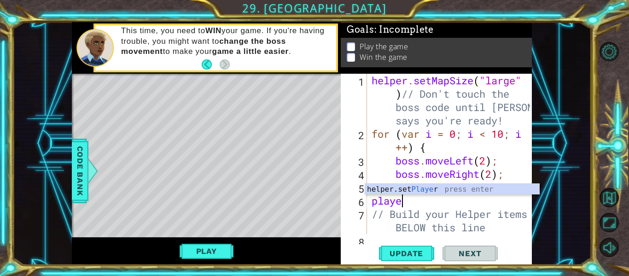
scroll to position [0, 1]
click at [388, 189] on div "helper.set Player press enter" at bounding box center [452, 200] width 174 height 33
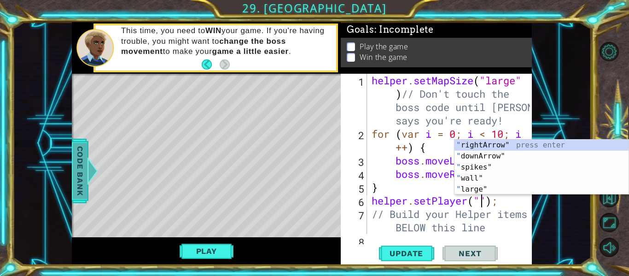
click at [83, 173] on span "Code Bank" at bounding box center [80, 171] width 15 height 56
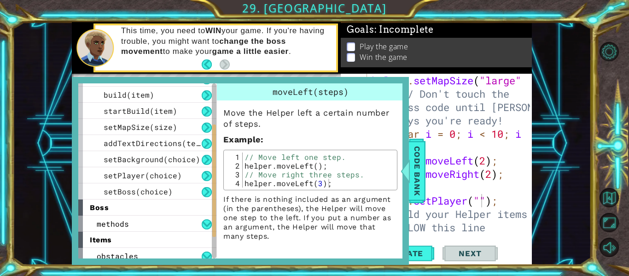
scroll to position [0, 0]
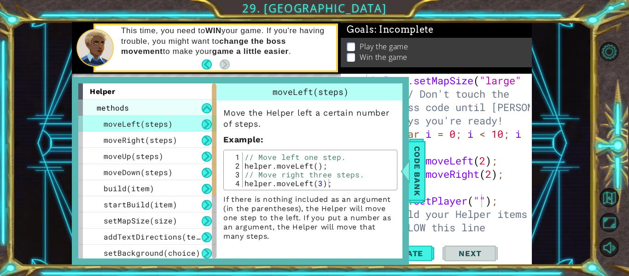
click at [123, 107] on span "methods" at bounding box center [113, 108] width 32 height 10
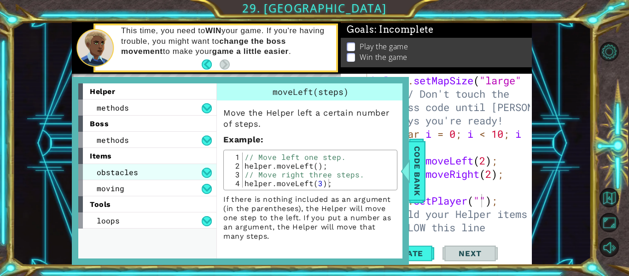
click at [123, 172] on span "obstacles" at bounding box center [117, 172] width 41 height 10
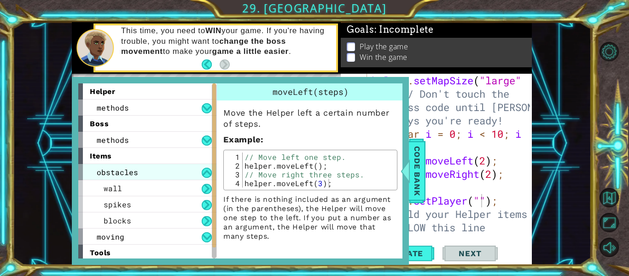
click at [123, 172] on span "obstacles" at bounding box center [117, 172] width 41 height 10
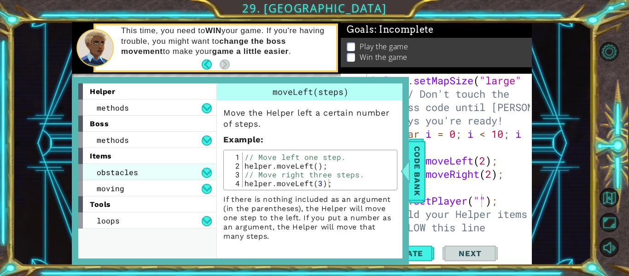
click at [123, 172] on span "obstacles" at bounding box center [117, 172] width 41 height 10
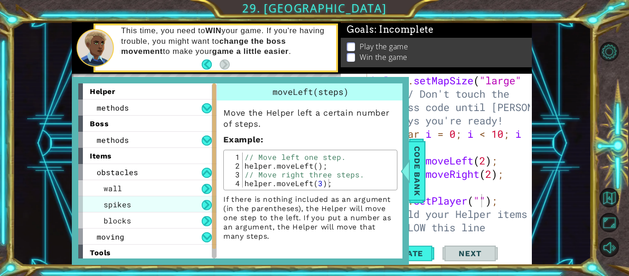
click at [131, 203] on div "spikes" at bounding box center [147, 204] width 138 height 16
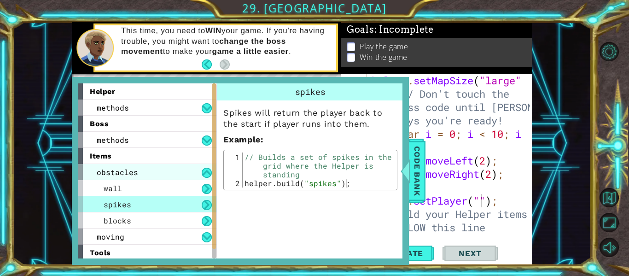
click at [118, 173] on span "obstacles" at bounding box center [117, 172] width 41 height 10
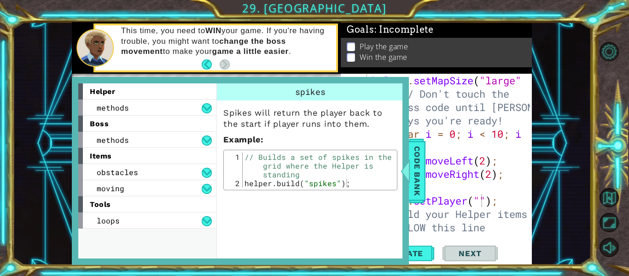
click at [142, 230] on div "helper methods moveLeft(steps) moveRight(steps) moveUp(steps) moveDown(steps) b…" at bounding box center [147, 170] width 138 height 175
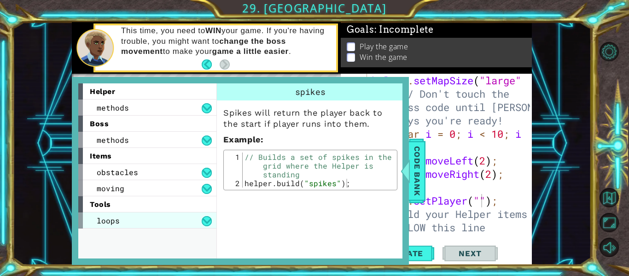
click at [123, 216] on div "loops" at bounding box center [147, 220] width 138 height 16
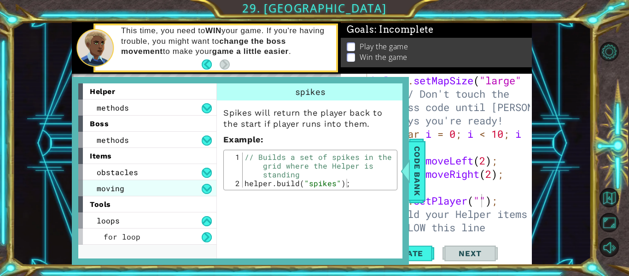
click at [114, 191] on span "moving" at bounding box center [111, 188] width 28 height 10
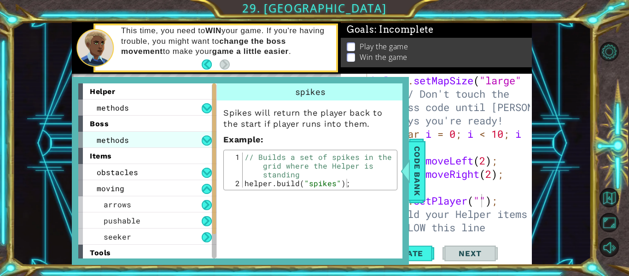
click at [109, 139] on span "methods" at bounding box center [113, 140] width 32 height 10
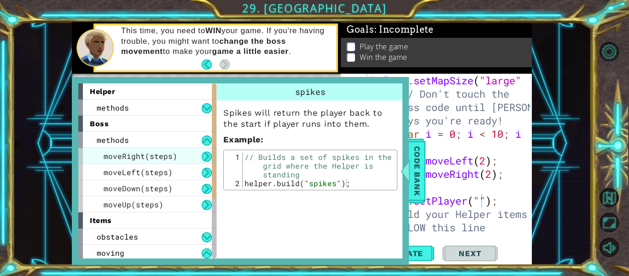
click at [126, 154] on span "moveRight(steps)" at bounding box center [141, 156] width 74 height 10
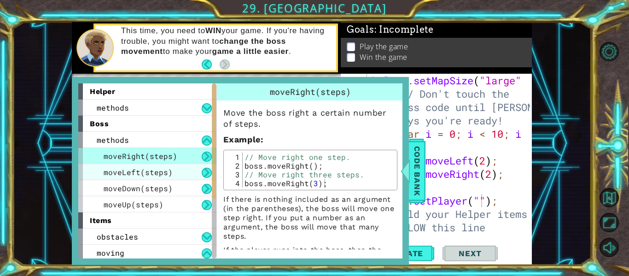
click at [130, 167] on span "moveLeft(steps)" at bounding box center [138, 172] width 69 height 10
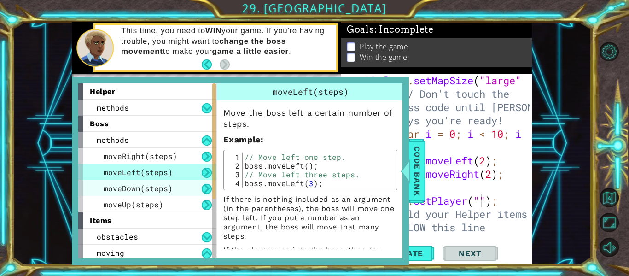
click at [136, 187] on span "moveDown(steps)" at bounding box center [138, 188] width 69 height 10
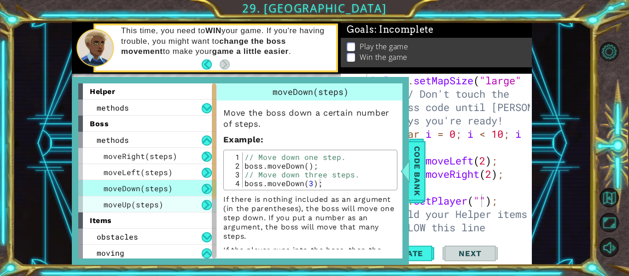
click at [137, 200] on span "moveUp(steps)" at bounding box center [134, 204] width 60 height 10
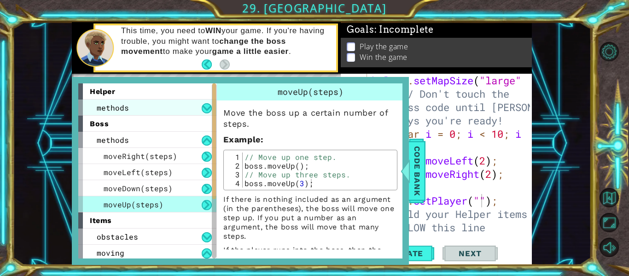
click at [116, 105] on span "methods" at bounding box center [113, 108] width 32 height 10
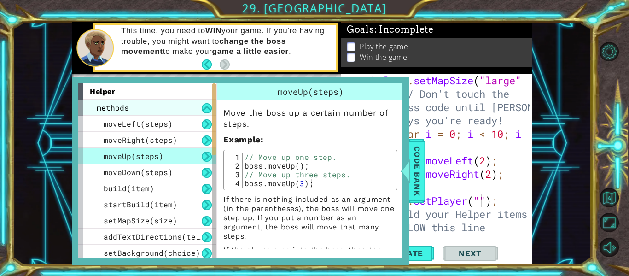
click at [130, 102] on div "methods" at bounding box center [147, 107] width 138 height 16
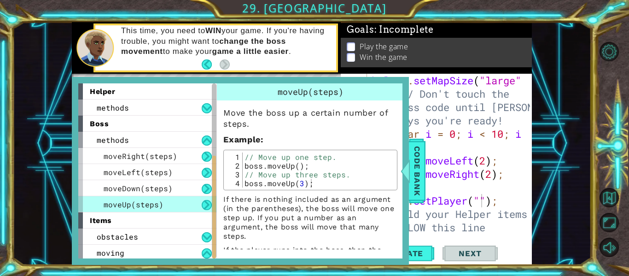
scroll to position [99, 0]
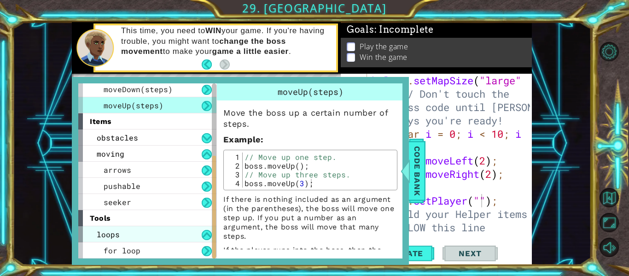
click at [131, 230] on div "loops" at bounding box center [147, 234] width 138 height 16
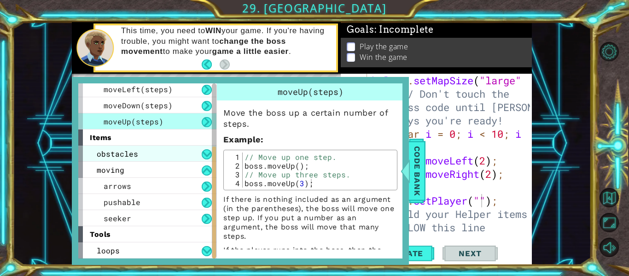
click at [118, 156] on span "obstacles" at bounding box center [117, 154] width 41 height 10
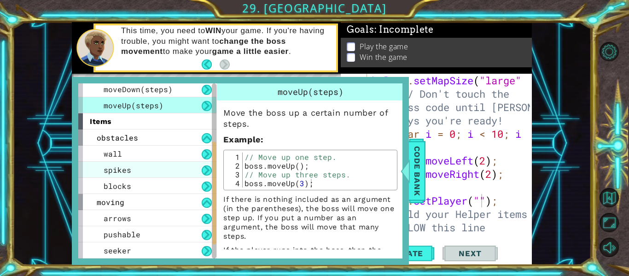
click at [112, 171] on span "spikes" at bounding box center [118, 170] width 28 height 10
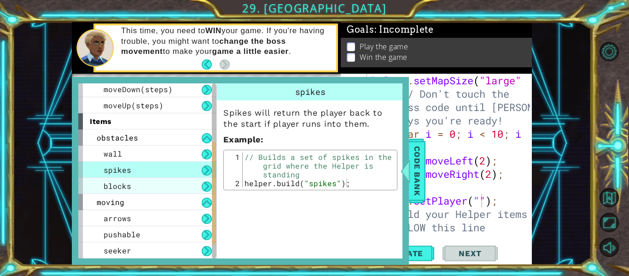
click at [153, 187] on div "blocks" at bounding box center [147, 186] width 138 height 16
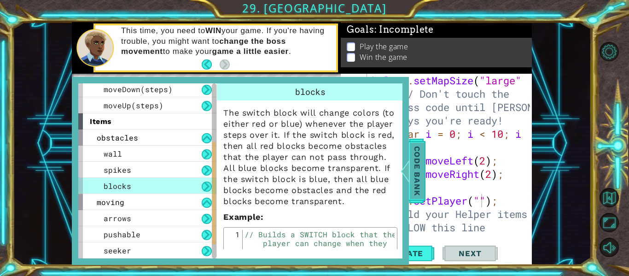
click at [420, 152] on span "Code Bank" at bounding box center [417, 171] width 15 height 56
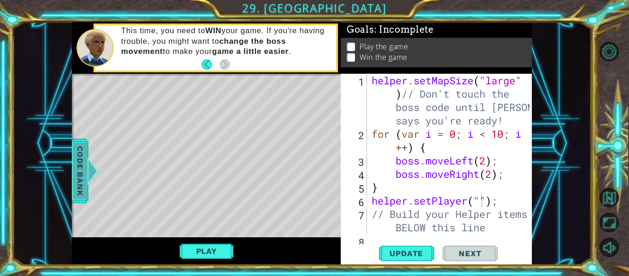
click at [76, 188] on span "Code Bank" at bounding box center [80, 171] width 15 height 56
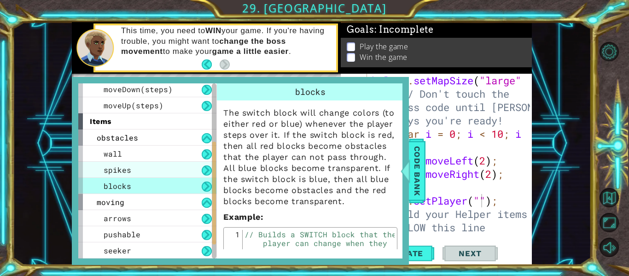
scroll to position [131, 0]
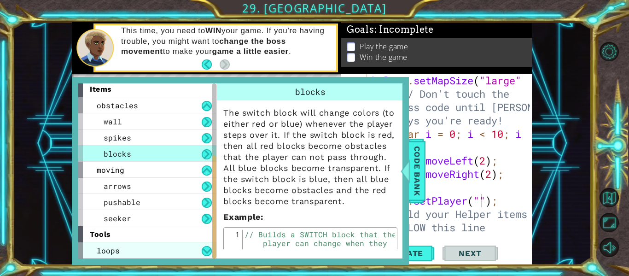
click at [120, 244] on div "loops" at bounding box center [147, 250] width 138 height 16
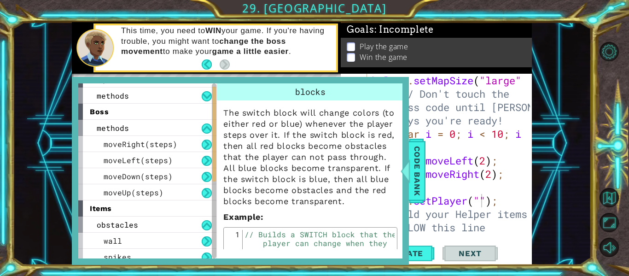
scroll to position [5, 0]
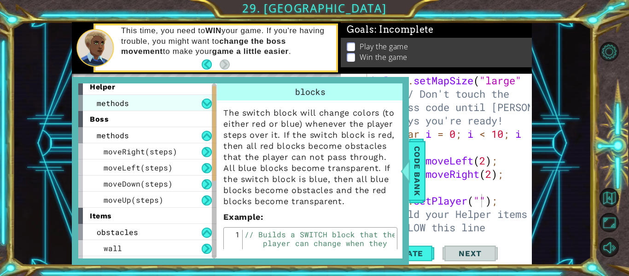
click at [177, 101] on div "methods" at bounding box center [147, 103] width 138 height 16
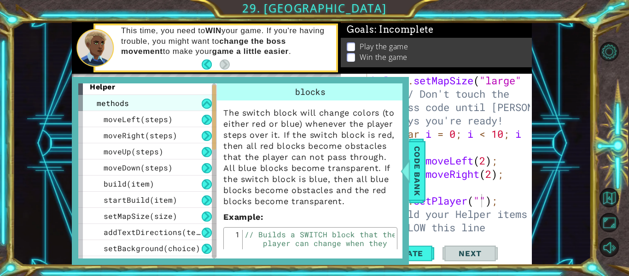
click at [177, 104] on div "methods" at bounding box center [147, 103] width 138 height 16
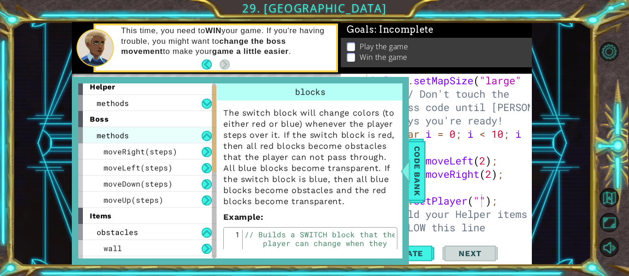
click at [163, 133] on div "methods" at bounding box center [147, 135] width 138 height 16
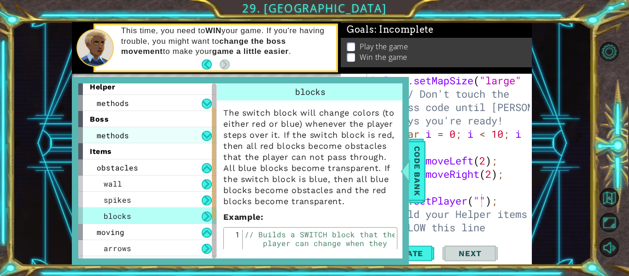
scroll to position [83, 0]
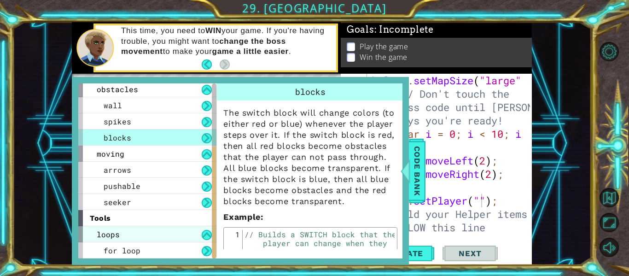
click at [178, 230] on div "loops" at bounding box center [147, 234] width 138 height 16
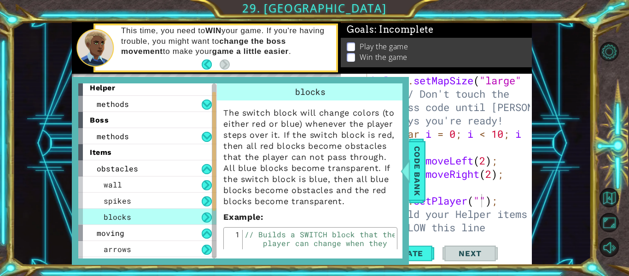
scroll to position [67, 0]
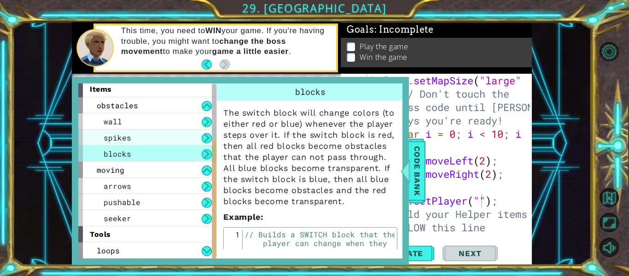
click at [131, 138] on div "spikes" at bounding box center [147, 137] width 138 height 16
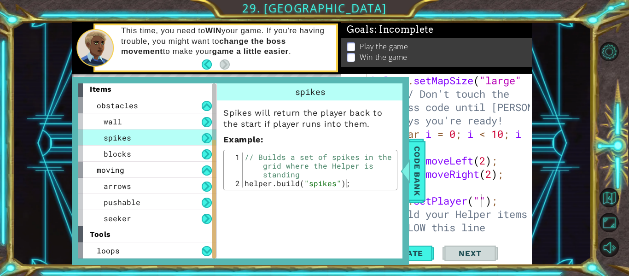
click at [208, 136] on button at bounding box center [207, 138] width 10 height 10
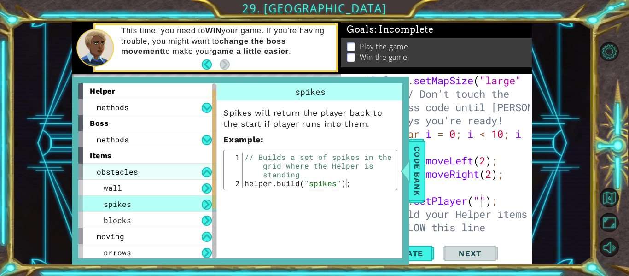
scroll to position [0, 0]
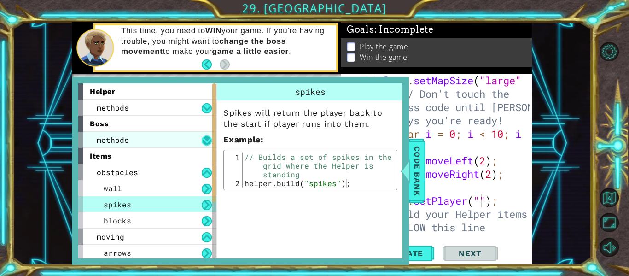
click at [207, 144] on button at bounding box center [207, 140] width 10 height 10
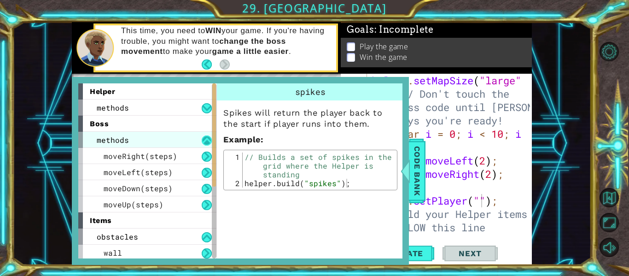
click at [207, 144] on button at bounding box center [207, 140] width 10 height 10
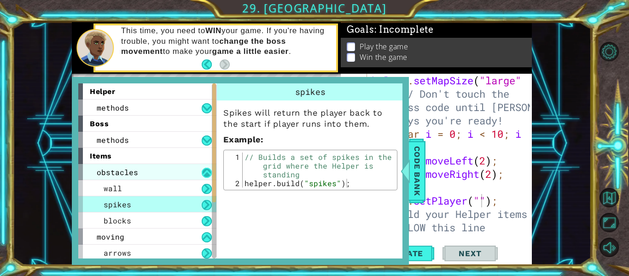
click at [204, 172] on button at bounding box center [207, 173] width 10 height 10
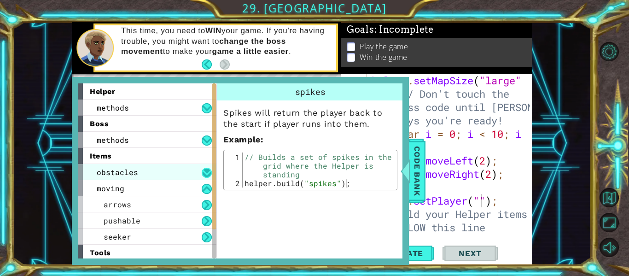
scroll to position [18, 0]
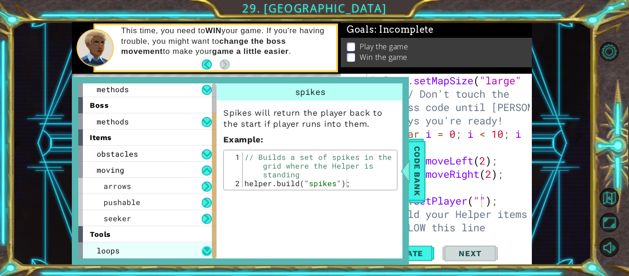
click at [205, 248] on button at bounding box center [207, 251] width 10 height 10
click at [434, 173] on div "helper . setMapSize ( "large" ) // Don't touch the boss code until [PERSON_NAME…" at bounding box center [452, 187] width 165 height 227
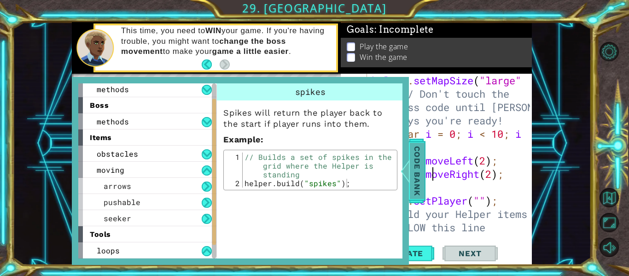
click at [423, 170] on span "Code Bank" at bounding box center [417, 171] width 15 height 56
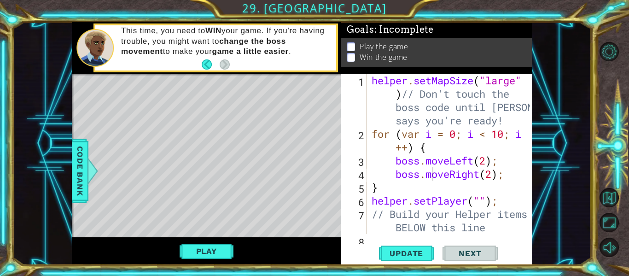
click at [478, 205] on div "helper . setMapSize ( "large" ) // Don't touch the boss code until [PERSON_NAME…" at bounding box center [452, 187] width 165 height 227
click at [482, 200] on div "helper . setMapSize ( "large" ) // Don't touch the boss code until [PERSON_NAME…" at bounding box center [452, 187] width 165 height 227
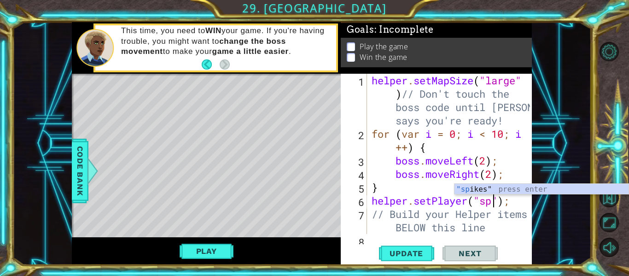
scroll to position [0, 6]
click at [466, 188] on div ""sp ikes" press enter" at bounding box center [542, 200] width 174 height 33
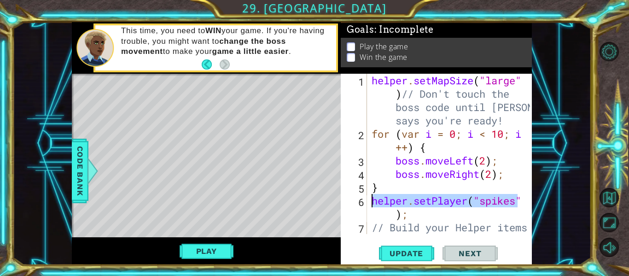
drag, startPoint x: 528, startPoint y: 201, endPoint x: 372, endPoint y: 198, distance: 155.7
click at [372, 198] on div "helper.setPlayer("spikes"); 1 2 3 4 5 6 7 helper . setMapSize ( "large" ) // Do…" at bounding box center [435, 154] width 189 height 160
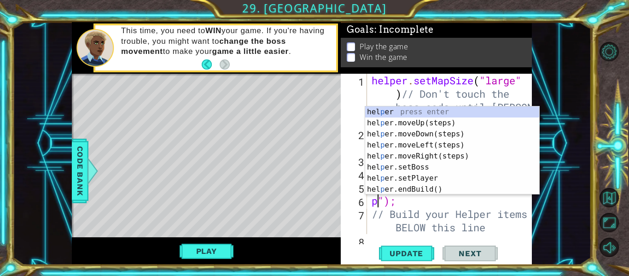
scroll to position [0, 0]
type textarea "");"
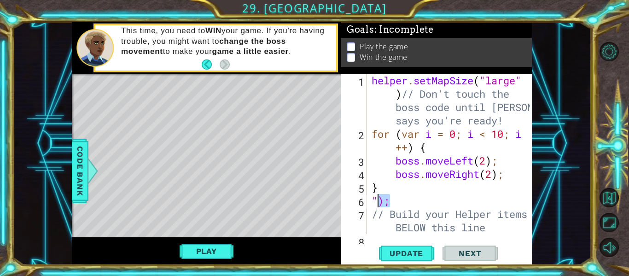
drag, startPoint x: 400, startPoint y: 205, endPoint x: 368, endPoint y: 203, distance: 32.7
click at [368, 203] on div ""); 1 2 3 4 5 6 7 8 helper . setMapSize ( "large" ) // Don't touch the boss cod…" at bounding box center [435, 154] width 189 height 160
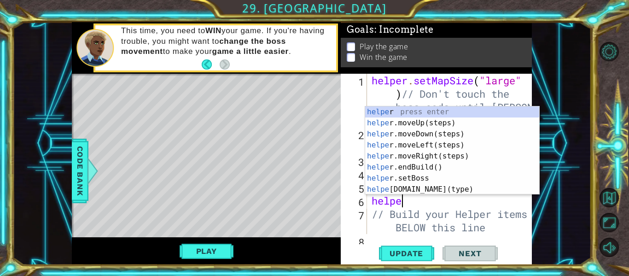
scroll to position [0, 1]
click at [213, 253] on button "Play" at bounding box center [207, 251] width 54 height 18
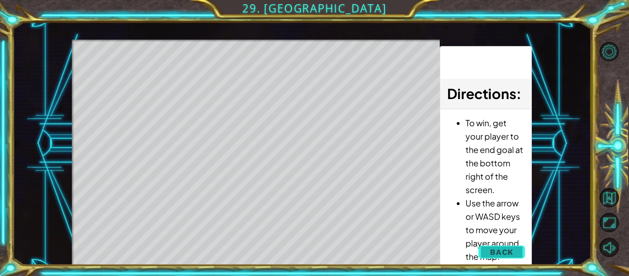
click at [497, 251] on span "Back" at bounding box center [501, 251] width 23 height 9
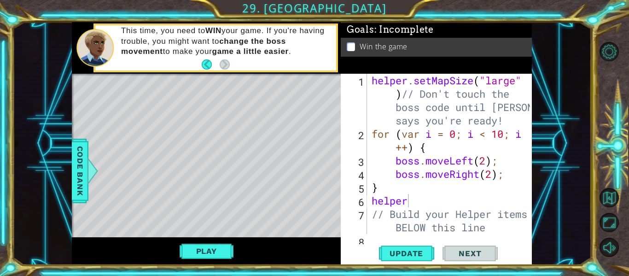
click at [452, 203] on div "helper . setMapSize ( "large" ) // Don't touch the boss code until [PERSON_NAME…" at bounding box center [452, 187] width 165 height 227
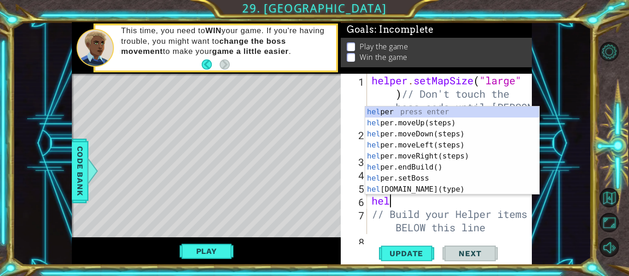
scroll to position [0, 0]
type textarea "h"
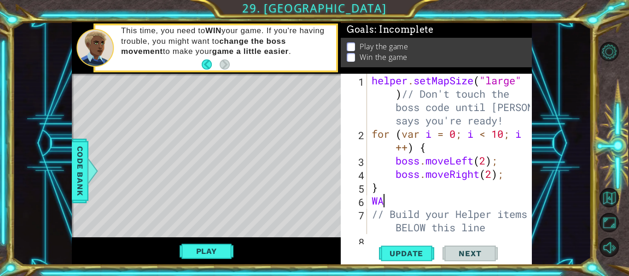
scroll to position [0, 0]
click at [409, 253] on span "Update" at bounding box center [406, 253] width 52 height 9
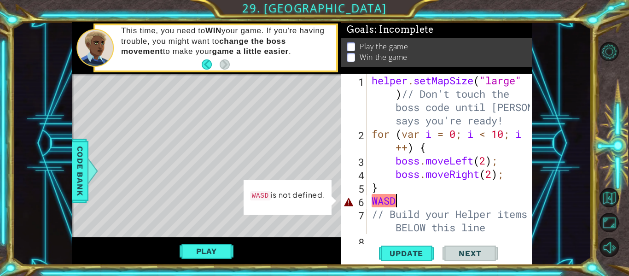
click at [394, 203] on div "helper . setMapSize ( "large" ) // Don't touch the boss code until [PERSON_NAME…" at bounding box center [452, 187] width 165 height 227
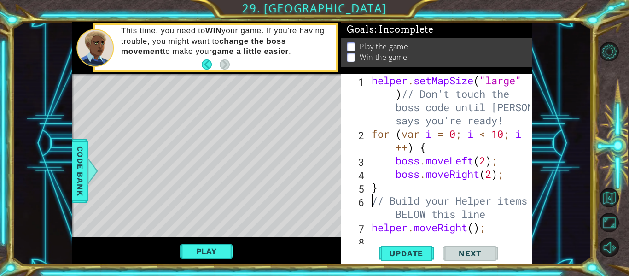
click at [393, 188] on div "helper . setMapSize ( "large" ) // Don't touch the boss code until [PERSON_NAME…" at bounding box center [452, 194] width 165 height 240
click at [221, 249] on button "Play" at bounding box center [207, 251] width 54 height 18
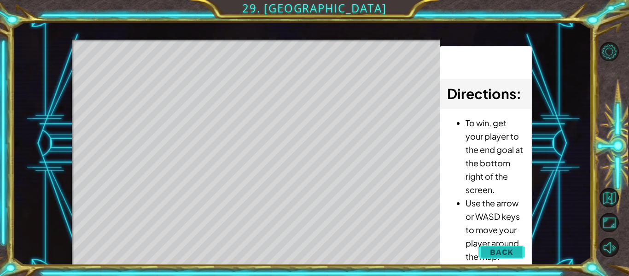
click at [498, 251] on span "Back" at bounding box center [501, 251] width 23 height 9
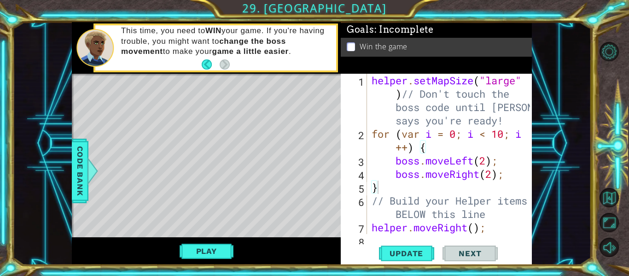
click at [474, 229] on div "helper . setMapSize ( "large" ) // Don't touch the boss code until [PERSON_NAME…" at bounding box center [452, 194] width 165 height 240
click at [407, 190] on div "helper . setMapSize ( "large" ) // Don't touch the boss code until [PERSON_NAME…" at bounding box center [452, 194] width 165 height 240
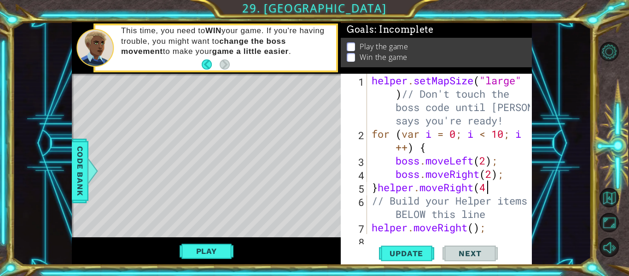
scroll to position [0, 5]
click at [224, 256] on button "Play" at bounding box center [207, 251] width 54 height 18
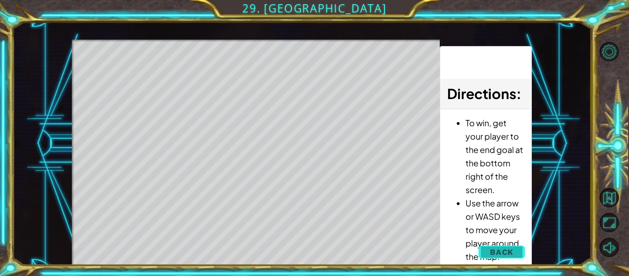
click at [486, 246] on button "Back" at bounding box center [502, 252] width 47 height 18
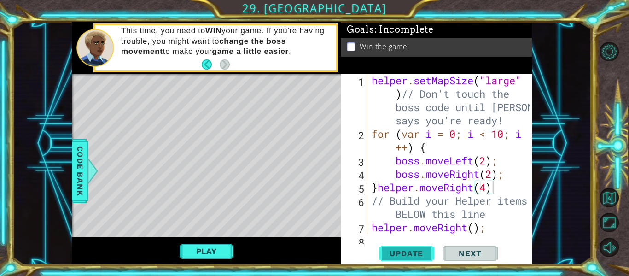
click at [411, 252] on span "Update" at bounding box center [406, 253] width 52 height 9
click at [79, 158] on span "Code Bank" at bounding box center [80, 171] width 15 height 56
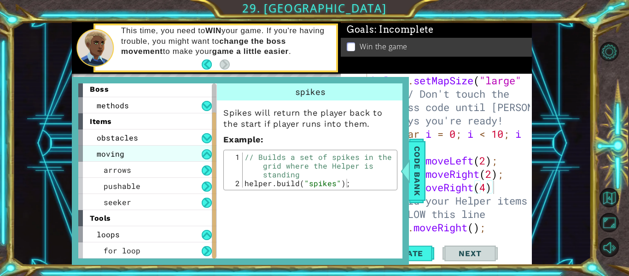
scroll to position [0, 0]
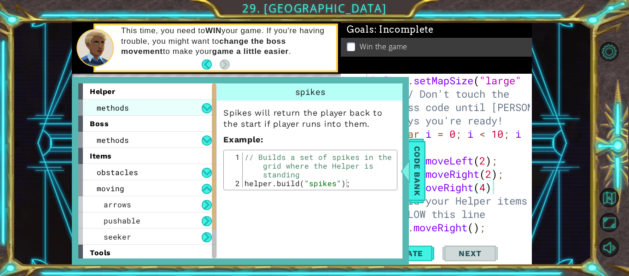
click at [194, 110] on div "methods" at bounding box center [147, 107] width 138 height 16
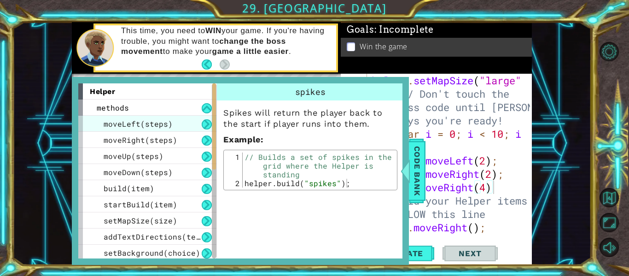
click at [185, 121] on div "moveLeft(steps)" at bounding box center [147, 124] width 138 height 16
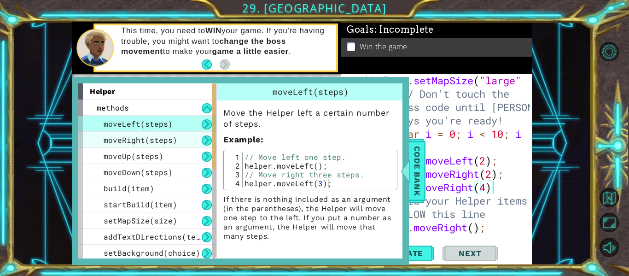
click at [177, 136] on div "moveRight(steps)" at bounding box center [147, 140] width 138 height 16
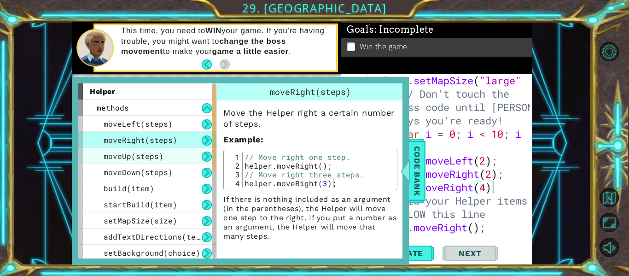
scroll to position [18, 0]
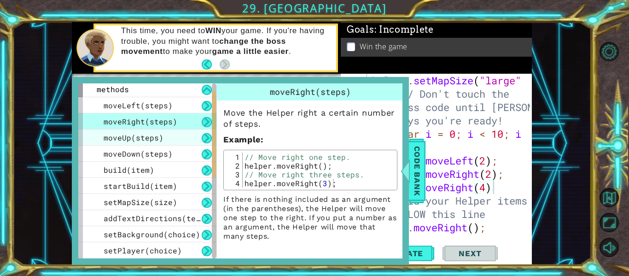
click at [155, 132] on div "moveUp(steps)" at bounding box center [147, 137] width 138 height 16
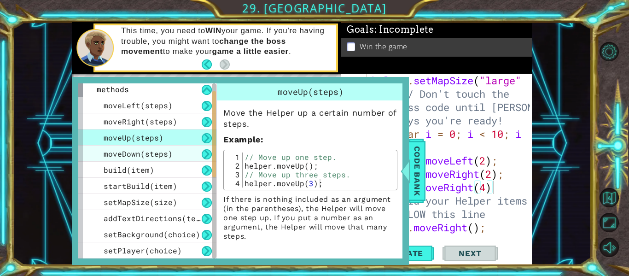
click at [163, 151] on span "moveDown(steps)" at bounding box center [138, 154] width 69 height 10
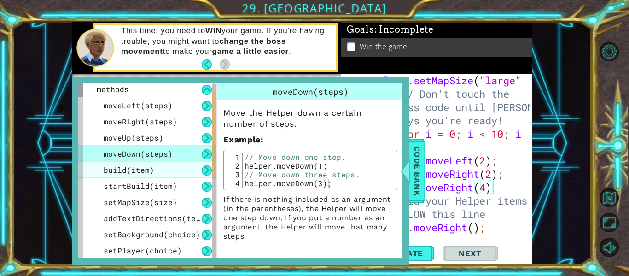
click at [166, 166] on div "build(item)" at bounding box center [147, 170] width 138 height 16
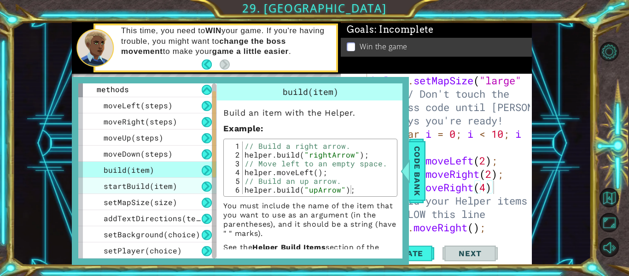
click at [168, 183] on span "startBuild(item)" at bounding box center [141, 186] width 74 height 10
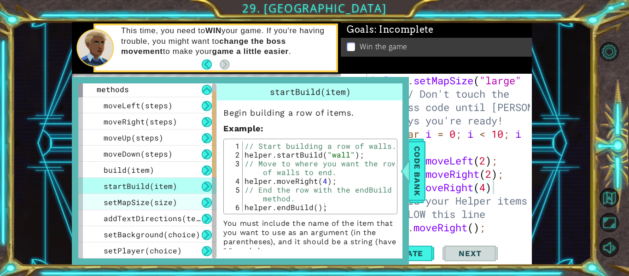
click at [170, 202] on span "setMapSize(size)" at bounding box center [141, 202] width 74 height 10
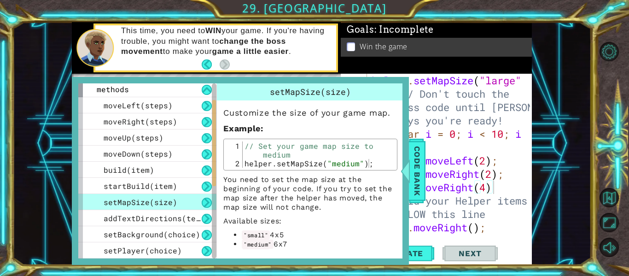
scroll to position [48, 0]
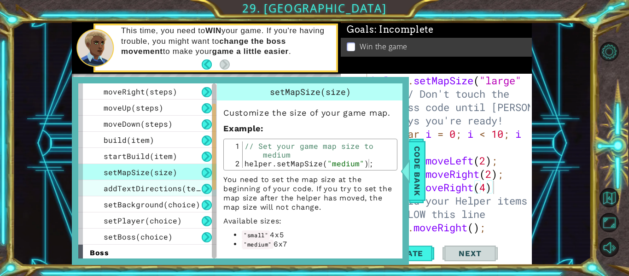
click at [153, 189] on span "addTextDirections(text)" at bounding box center [157, 188] width 106 height 10
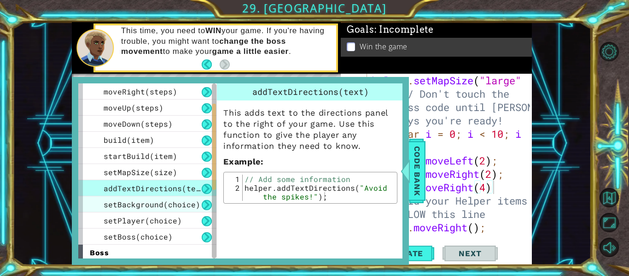
click at [159, 202] on span "setBackground(choice)" at bounding box center [152, 204] width 97 height 10
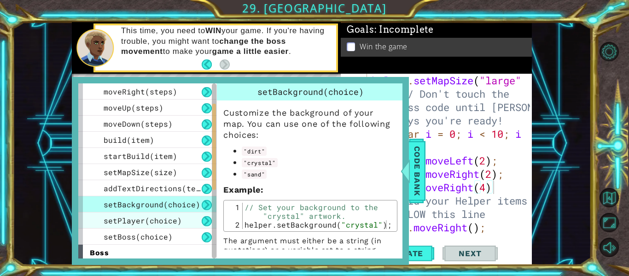
click at [163, 218] on span "setPlayer(choice)" at bounding box center [143, 221] width 78 height 10
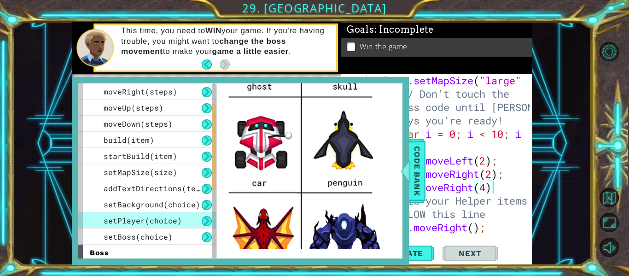
scroll to position [386, 0]
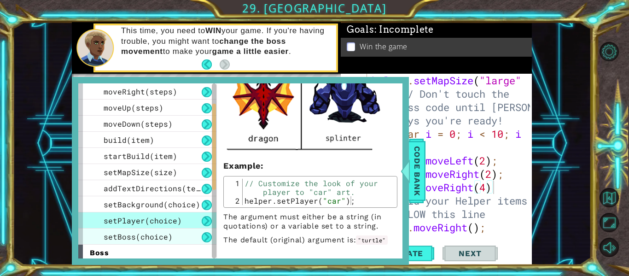
click at [168, 243] on div "setBoss(choice)" at bounding box center [147, 236] width 138 height 16
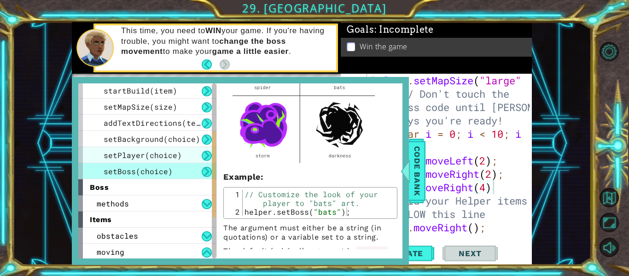
scroll to position [113, 0]
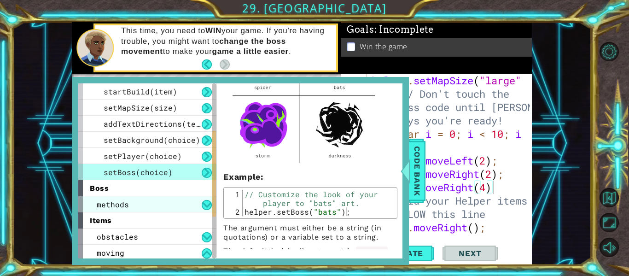
click at [163, 200] on div "methods" at bounding box center [147, 204] width 138 height 16
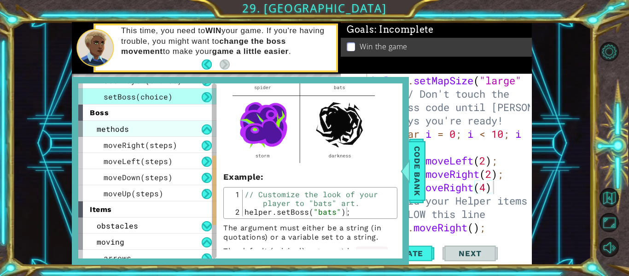
scroll to position [190, 0]
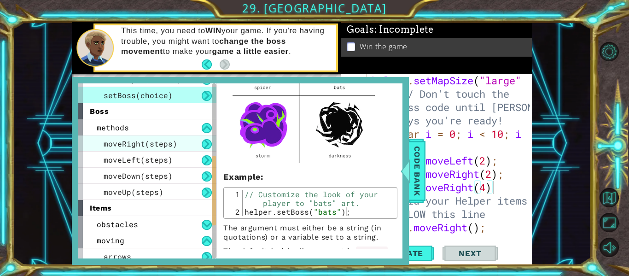
click at [129, 146] on span "moveRight(steps)" at bounding box center [141, 144] width 74 height 10
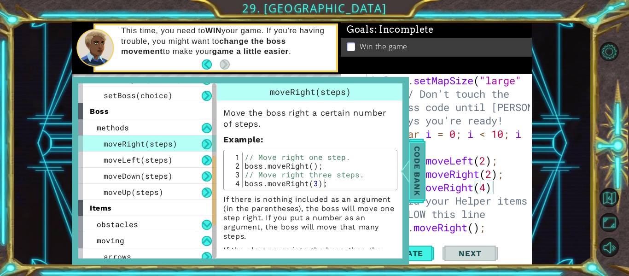
click at [411, 178] on span "Code Bank" at bounding box center [417, 171] width 15 height 56
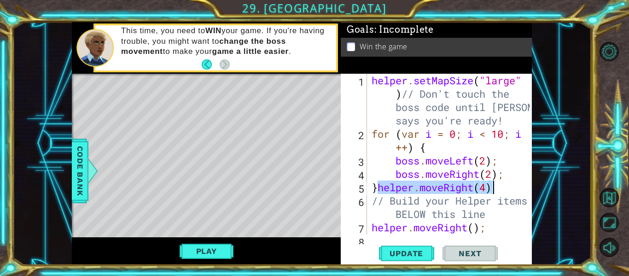
drag, startPoint x: 379, startPoint y: 186, endPoint x: 511, endPoint y: 182, distance: 132.3
click at [511, 182] on div "helper . setMapSize ( "large" ) // Don't touch the boss code until [PERSON_NAME…" at bounding box center [452, 194] width 165 height 240
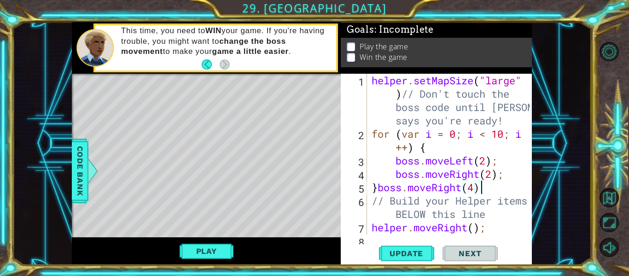
scroll to position [0, 5]
click at [218, 259] on button "Play" at bounding box center [207, 251] width 54 height 18
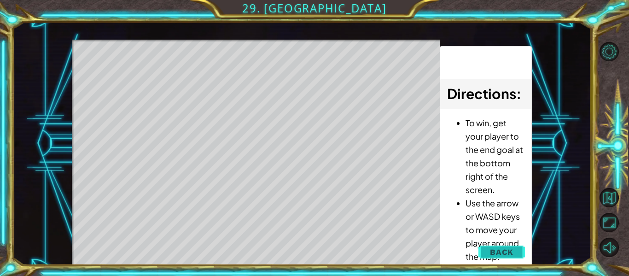
click at [509, 251] on span "Back" at bounding box center [501, 251] width 23 height 9
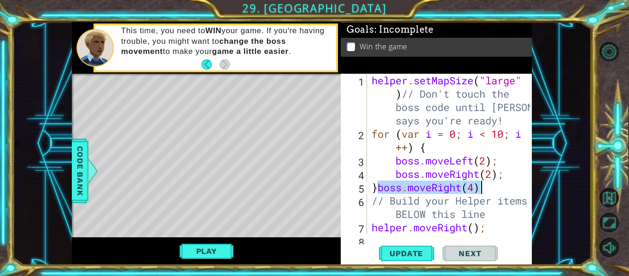
drag, startPoint x: 380, startPoint y: 187, endPoint x: 483, endPoint y: 190, distance: 102.3
click at [483, 190] on div "helper . setMapSize ( "large" ) // Don't touch the boss code until [PERSON_NAME…" at bounding box center [452, 194] width 165 height 240
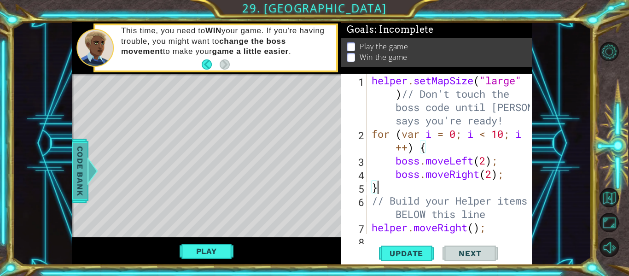
click at [80, 156] on span "Code Bank" at bounding box center [80, 171] width 15 height 56
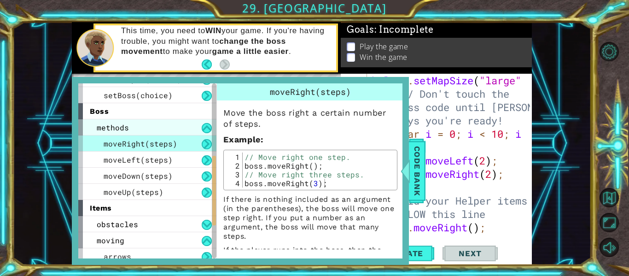
click at [145, 128] on div "methods" at bounding box center [147, 127] width 138 height 16
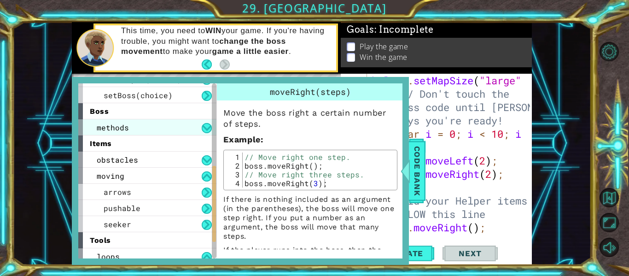
click at [145, 128] on div "methods" at bounding box center [147, 127] width 138 height 16
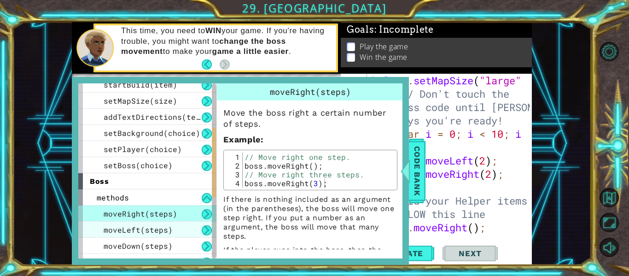
scroll to position [105, 0]
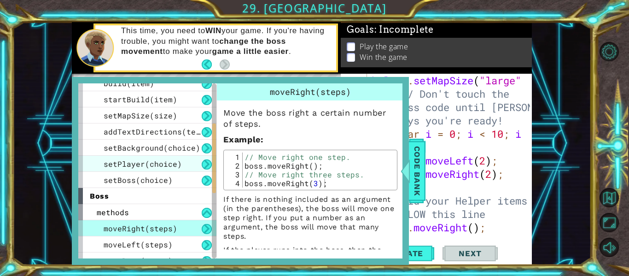
click at [120, 164] on span "setPlayer(choice)" at bounding box center [143, 164] width 78 height 10
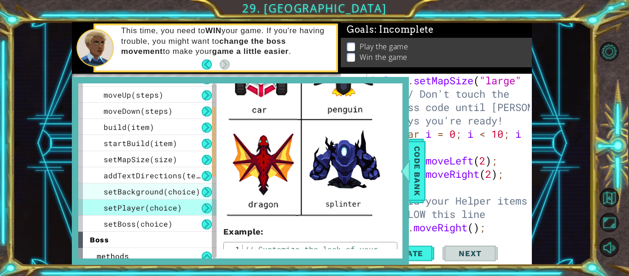
scroll to position [59, 0]
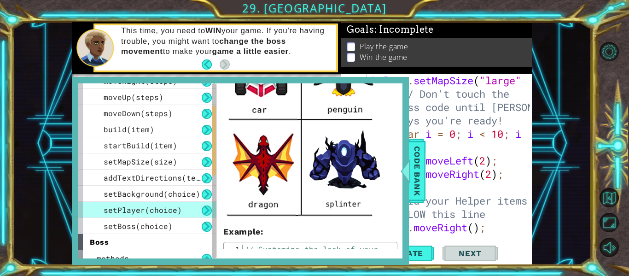
click at [205, 210] on button at bounding box center [207, 210] width 10 height 10
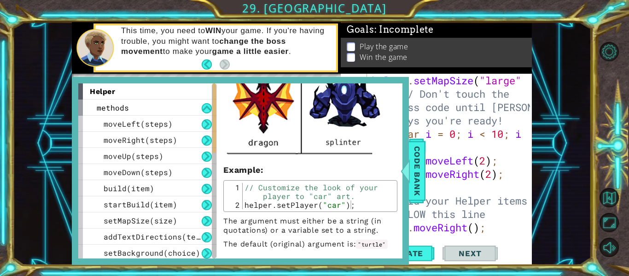
scroll to position [386, 0]
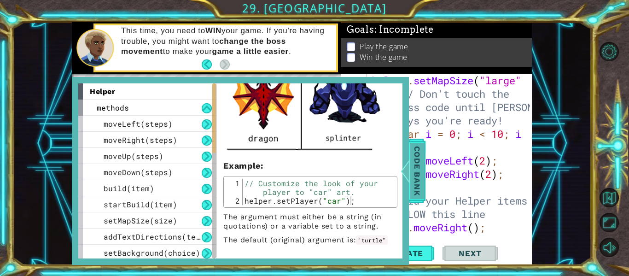
click at [418, 182] on span "Code Bank" at bounding box center [417, 171] width 15 height 56
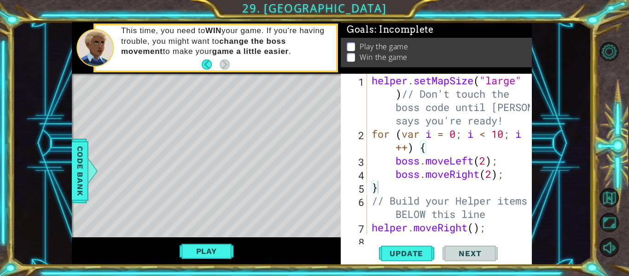
click at [396, 182] on div "helper . setMapSize ( "large" ) // Don't touch the boss code until [PERSON_NAME…" at bounding box center [452, 194] width 165 height 240
click at [75, 176] on span "Code Bank" at bounding box center [80, 171] width 15 height 56
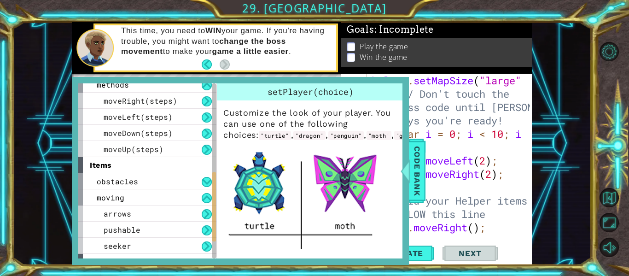
scroll to position [232, 0]
click at [187, 205] on div "moving" at bounding box center [147, 198] width 138 height 16
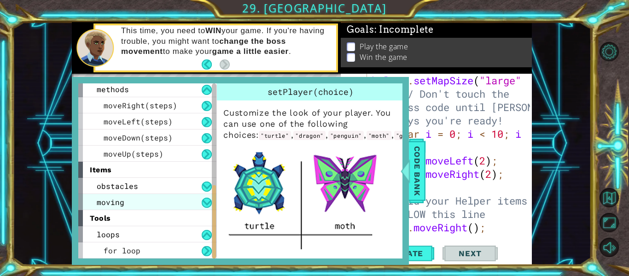
click at [179, 205] on div "moving" at bounding box center [147, 202] width 138 height 16
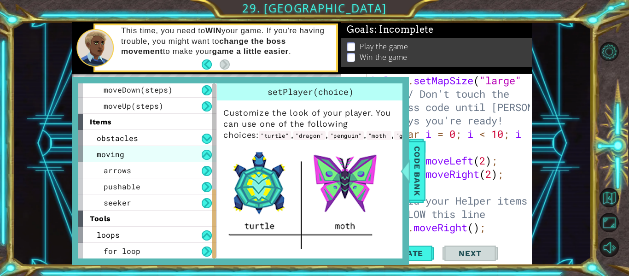
scroll to position [276, 0]
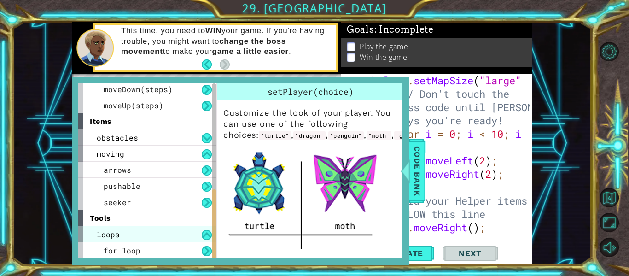
click at [140, 234] on div "loops" at bounding box center [147, 234] width 138 height 16
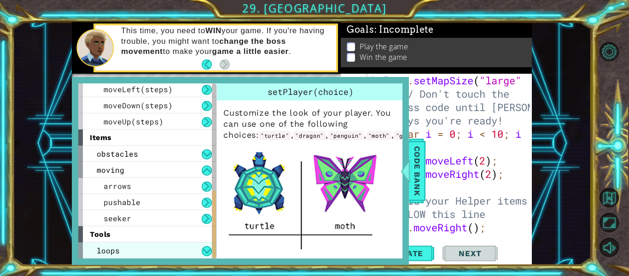
scroll to position [260, 0]
click at [133, 254] on div "loops" at bounding box center [147, 250] width 138 height 16
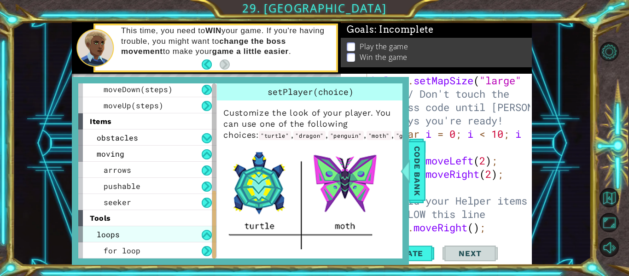
click at [119, 235] on div "loops" at bounding box center [147, 234] width 138 height 16
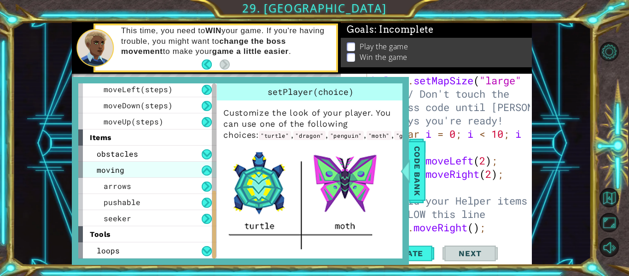
click at [114, 169] on span "moving" at bounding box center [111, 170] width 28 height 10
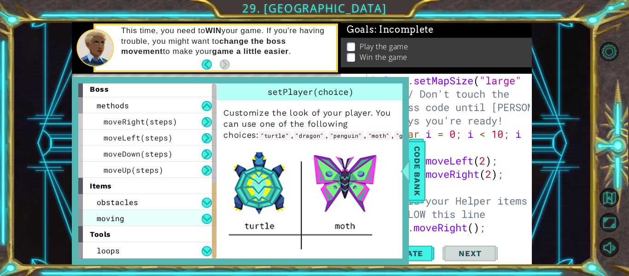
scroll to position [212, 0]
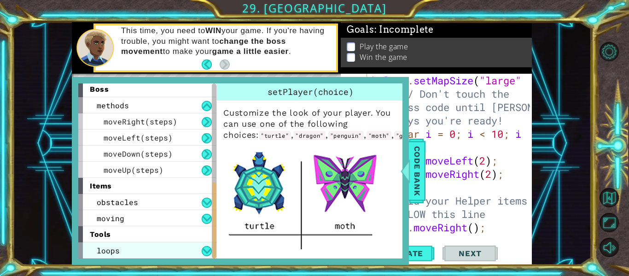
click at [135, 254] on div "loops" at bounding box center [147, 250] width 138 height 16
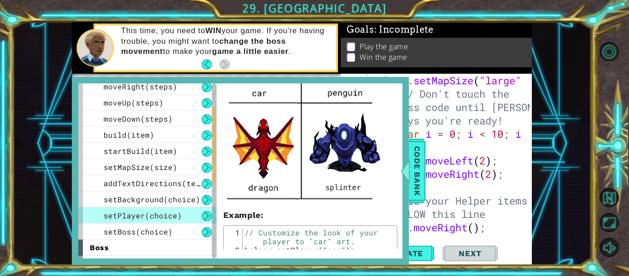
scroll to position [386, 0]
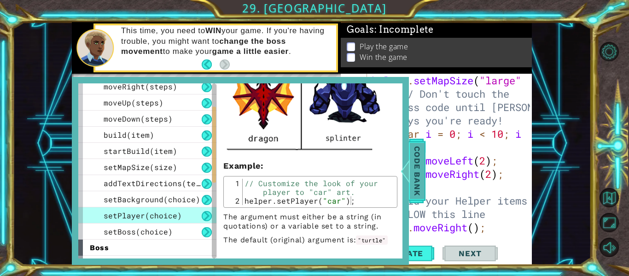
click at [414, 177] on span "Code Bank" at bounding box center [417, 171] width 15 height 56
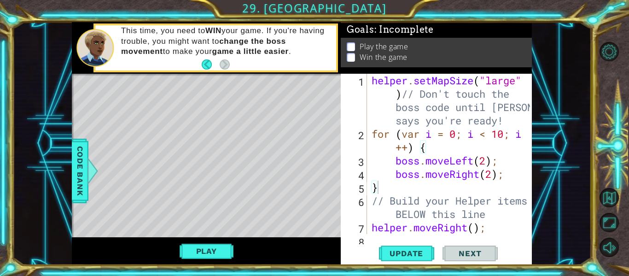
click at [403, 186] on div "helper . setMapSize ( "large" ) // Don't touch the boss code until [PERSON_NAME…" at bounding box center [452, 194] width 165 height 240
click at [81, 187] on span "Code Bank" at bounding box center [80, 171] width 15 height 56
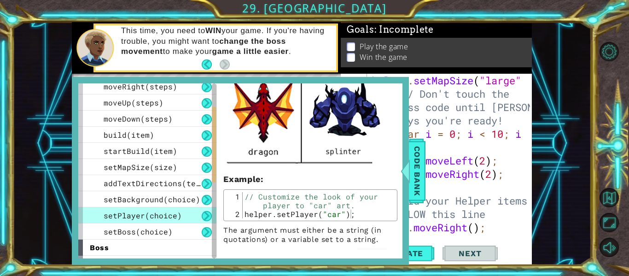
scroll to position [359, 0]
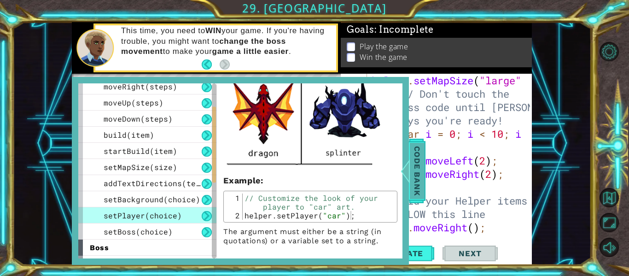
click at [418, 166] on span "Code Bank" at bounding box center [417, 171] width 15 height 56
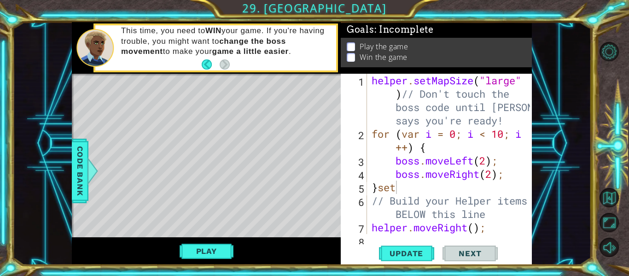
click at [409, 191] on div "helper . setMapSize ( "large" ) // Don't touch the boss code until [PERSON_NAME…" at bounding box center [452, 194] width 165 height 240
click at [85, 170] on span "Code Bank" at bounding box center [80, 171] width 15 height 56
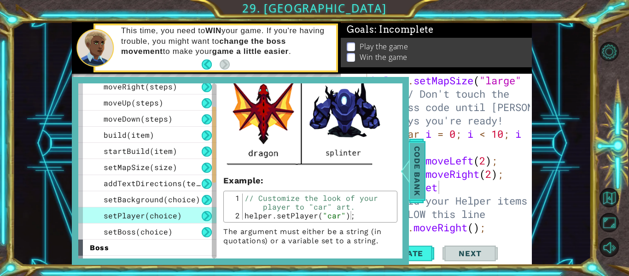
click at [410, 169] on div at bounding box center [406, 171] width 12 height 28
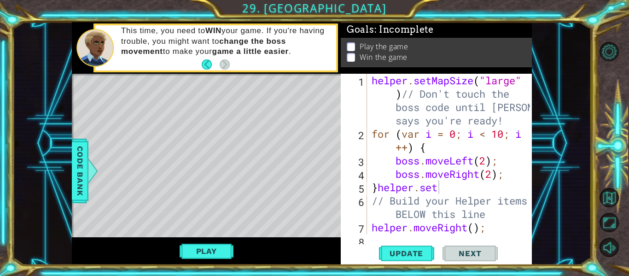
click at [437, 187] on div "helper . setMapSize ( "large" ) // Don't touch the boss code until [PERSON_NAME…" at bounding box center [452, 194] width 165 height 240
click at [84, 170] on span "Code Bank" at bounding box center [80, 171] width 15 height 56
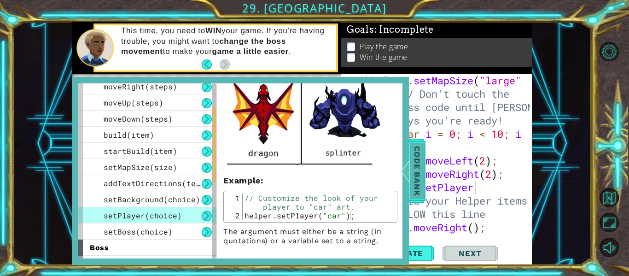
click at [418, 168] on span "Code Bank" at bounding box center [417, 171] width 15 height 56
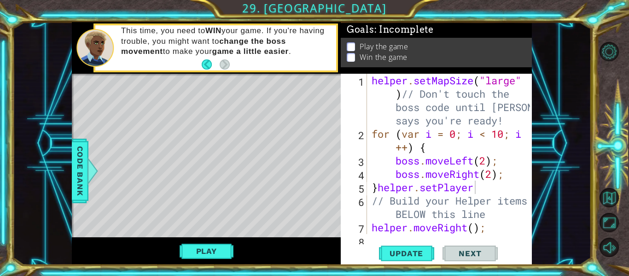
click at [474, 185] on div "helper . setMapSize ( "large" ) // Don't touch the boss code until [PERSON_NAME…" at bounding box center [452, 194] width 165 height 240
drag, startPoint x: 499, startPoint y: 191, endPoint x: 375, endPoint y: 189, distance: 123.9
click at [375, 189] on div "helper . setMapSize ( "large" ) // Don't touch the boss code until [PERSON_NAME…" at bounding box center [452, 194] width 165 height 240
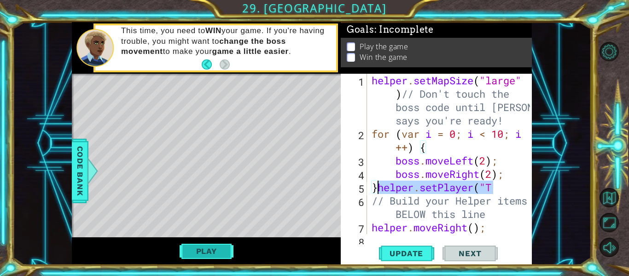
type textarea "}"
click at [206, 258] on button "Play" at bounding box center [207, 251] width 54 height 18
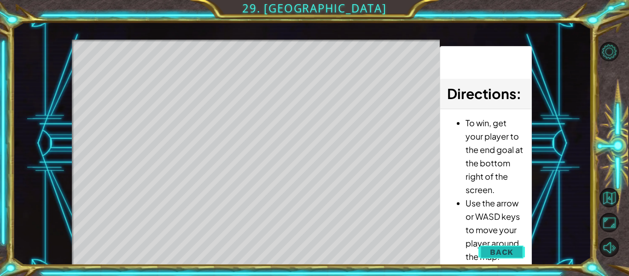
click at [502, 247] on span "Back" at bounding box center [501, 251] width 23 height 9
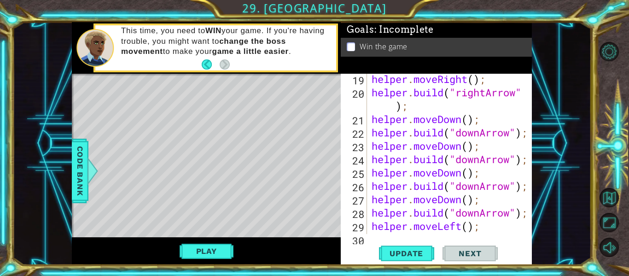
scroll to position [548, 0]
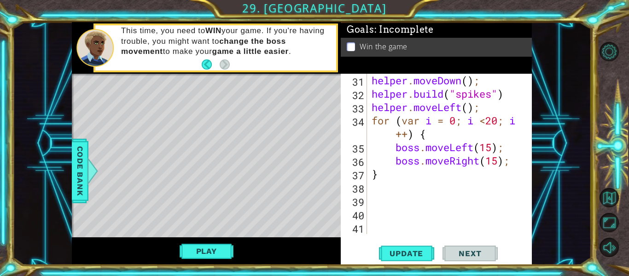
click at [376, 181] on div "helper . moveDown ( ) ; helper . build ( "spikes" ) helper . moveLeft ( ) ; for…" at bounding box center [452, 167] width 165 height 187
click at [394, 176] on div "helper . moveDown ( ) ; helper . build ( "spikes" ) helper . moveLeft ( ) ; for…" at bounding box center [452, 167] width 165 height 187
type textarea "}"
click at [376, 188] on div "helper . moveDown ( ) ; helper . build ( "spikes" ) helper . moveLeft ( ) ; for…" at bounding box center [452, 167] width 165 height 187
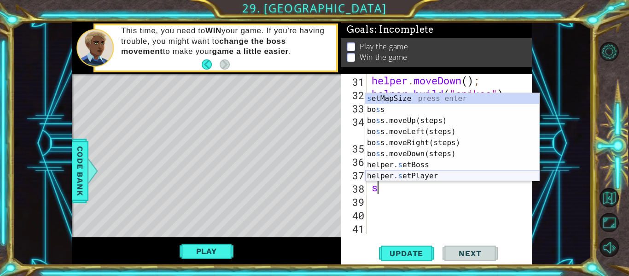
click at [382, 177] on div "s etMapSize press enter bo s s press enter bo s s.moveUp(steps) press enter bo …" at bounding box center [452, 148] width 174 height 111
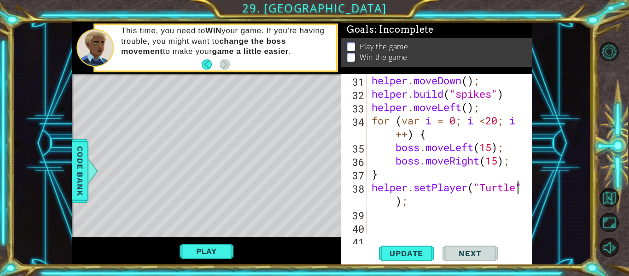
scroll to position [0, 7]
click at [481, 186] on div "helper . moveDown ( ) ; helper . build ( "spikes" ) helper . moveLeft ( ) ; for…" at bounding box center [452, 167] width 165 height 187
click at [226, 246] on button "Play" at bounding box center [207, 251] width 54 height 18
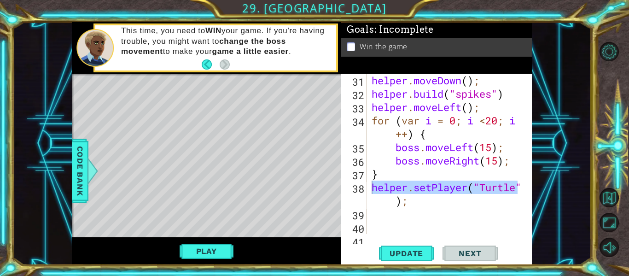
drag, startPoint x: 526, startPoint y: 187, endPoint x: 374, endPoint y: 188, distance: 152.5
click at [374, 188] on div "helper.setPlayer("Turtle"); 31 32 33 34 35 36 37 38 39 40 41 helper . moveDown …" at bounding box center [435, 154] width 189 height 160
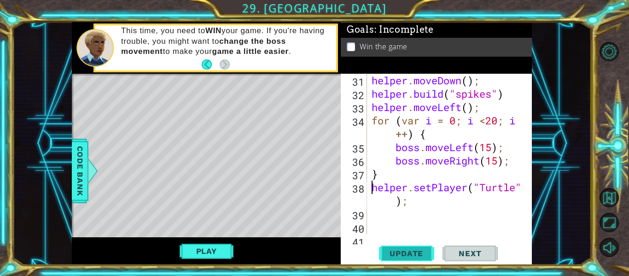
click at [393, 244] on button "Update" at bounding box center [406, 253] width 55 height 19
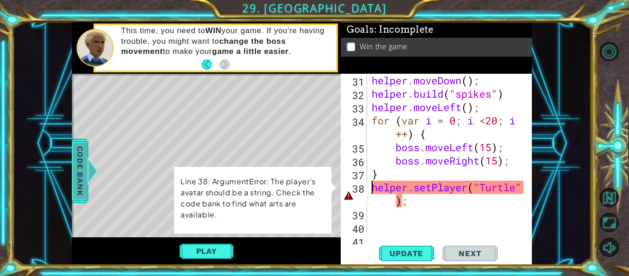
click at [81, 179] on span "Code Bank" at bounding box center [80, 171] width 15 height 56
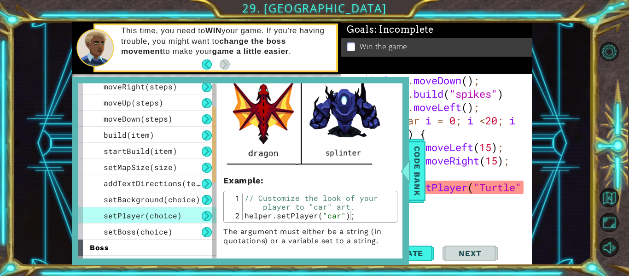
scroll to position [386, 0]
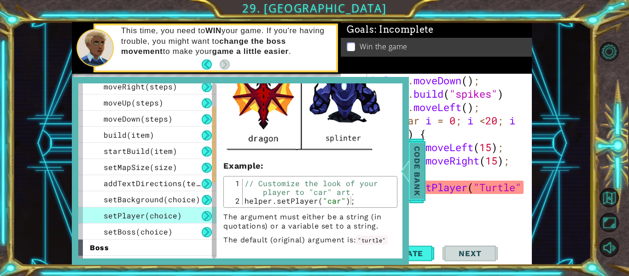
click at [419, 178] on span "Code Bank" at bounding box center [417, 171] width 15 height 56
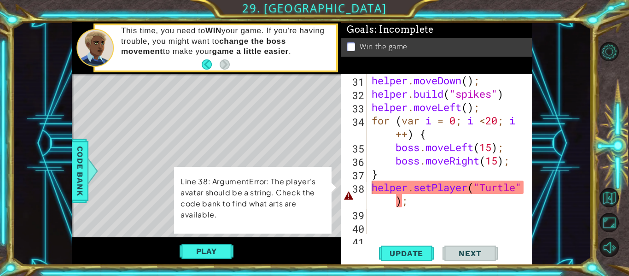
click at [487, 187] on div "helper . moveDown ( ) ; helper . build ( "spikes" ) helper . moveLeft ( ) ; for…" at bounding box center [452, 167] width 165 height 187
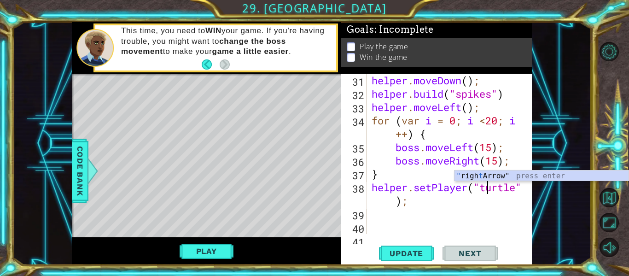
scroll to position [0, 6]
type textarea "helper.setPlayer("turtle");"
click at [393, 254] on span "Update" at bounding box center [406, 253] width 52 height 9
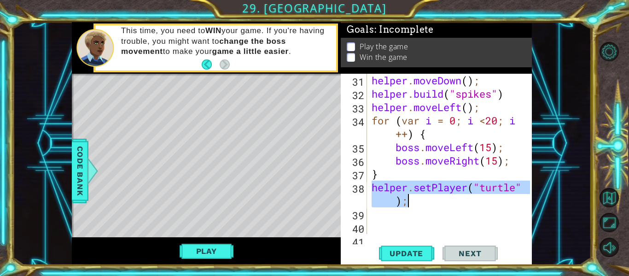
drag, startPoint x: 373, startPoint y: 187, endPoint x: 491, endPoint y: 199, distance: 119.0
click at [491, 199] on div "helper . moveDown ( ) ; helper . build ( "spikes" ) helper . moveLeft ( ) ; for…" at bounding box center [452, 167] width 165 height 187
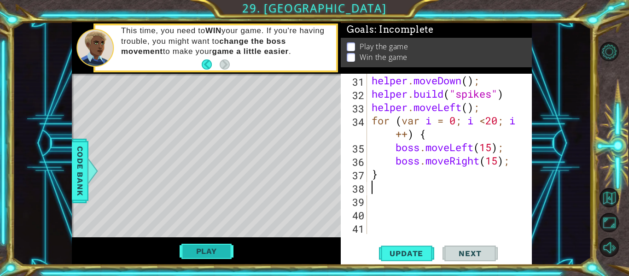
click at [198, 254] on button "Play" at bounding box center [207, 251] width 54 height 18
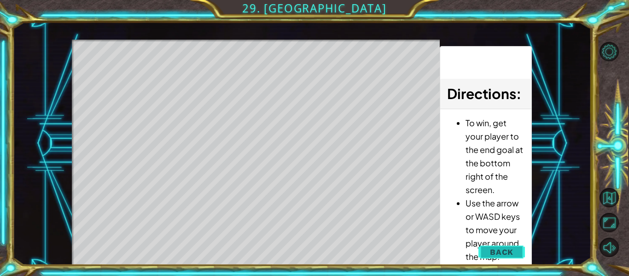
click at [480, 252] on button "Back" at bounding box center [502, 252] width 47 height 18
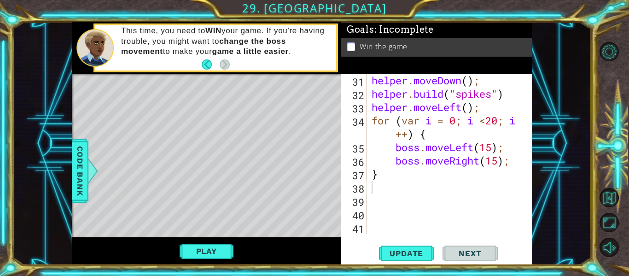
click at [376, 189] on div "helper . moveDown ( ) ; helper . build ( "spikes" ) helper . moveLeft ( ) ; for…" at bounding box center [452, 167] width 165 height 187
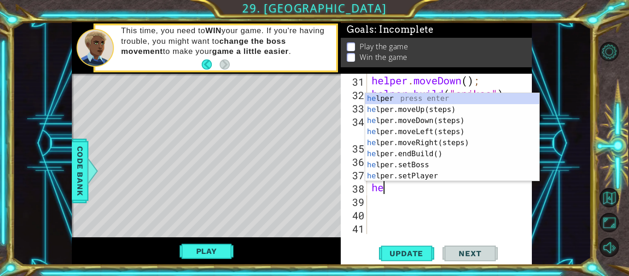
scroll to position [0, 0]
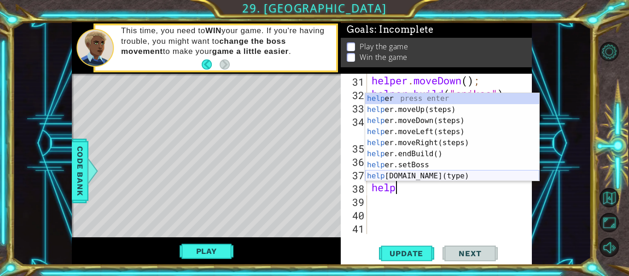
click at [389, 175] on div "help er press enter help er.moveUp(steps) press enter help er.moveDown(steps) p…" at bounding box center [452, 148] width 174 height 111
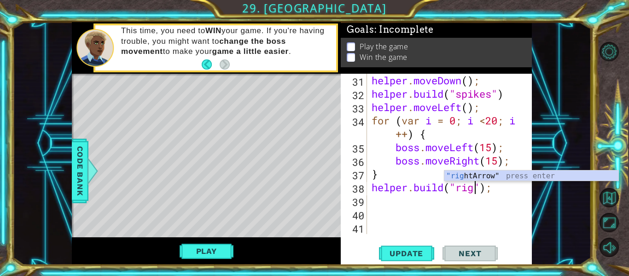
scroll to position [0, 5]
click at [477, 176] on div ""rig htArrow" press enter" at bounding box center [532, 186] width 174 height 33
type textarea "[DOMAIN_NAME]("rightArrow");"
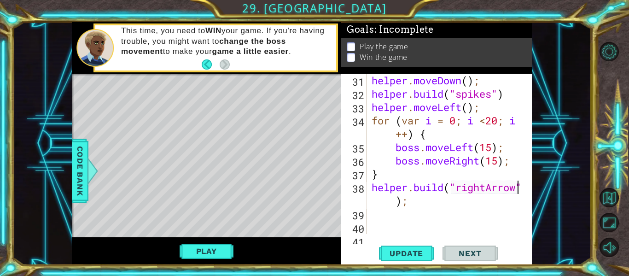
click at [380, 213] on div "helper . moveDown ( ) ; helper . build ( "spikes" ) helper . moveLeft ( ) ; for…" at bounding box center [452, 167] width 165 height 187
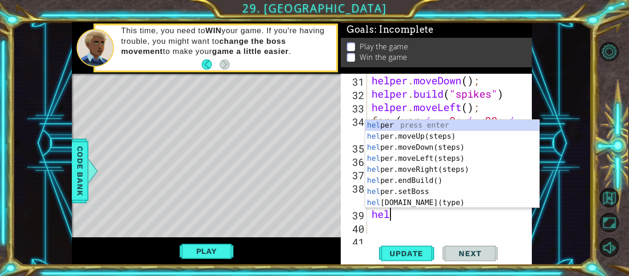
scroll to position [0, 0]
type textarea "helper"
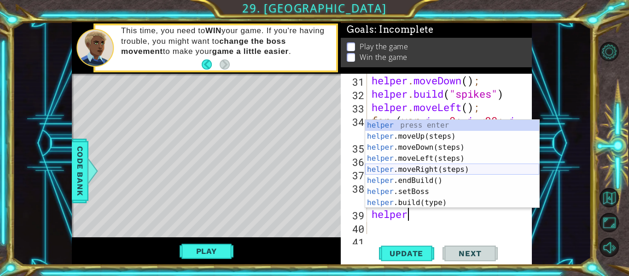
click at [405, 168] on div "helper press enter helper .moveUp(steps) press enter helper .moveDown(steps) pr…" at bounding box center [452, 175] width 174 height 111
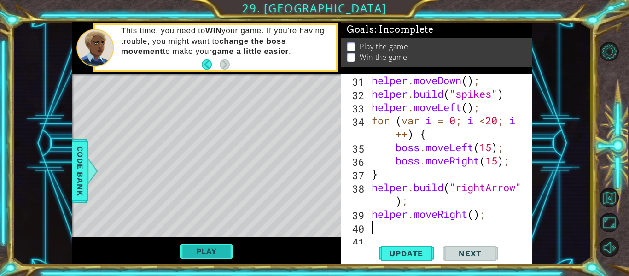
click at [222, 254] on button "Play" at bounding box center [207, 251] width 54 height 18
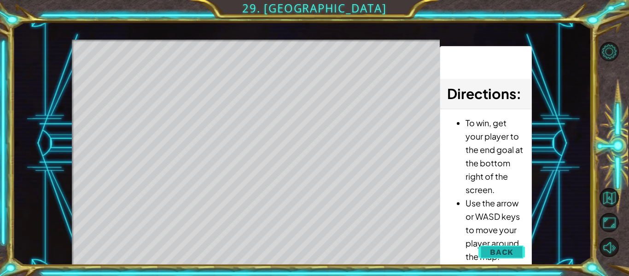
click at [493, 252] on span "Back" at bounding box center [501, 251] width 23 height 9
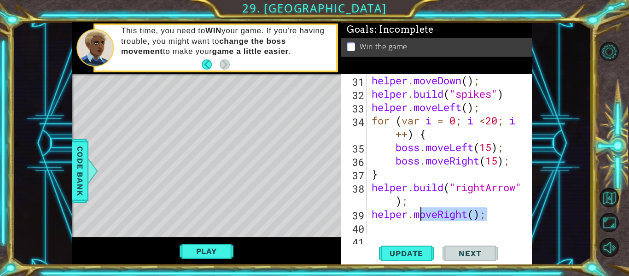
drag, startPoint x: 489, startPoint y: 214, endPoint x: 419, endPoint y: 215, distance: 70.0
click at [419, 215] on div "helper . moveDown ( ) ; helper . build ( "spikes" ) helper . moveLeft ( ) ; for…" at bounding box center [452, 167] width 165 height 187
click at [419, 215] on div "helper . moveDown ( ) ; helper . build ( "spikes" ) helper . moveLeft ( ) ; for…" at bounding box center [450, 154] width 160 height 160
drag, startPoint x: 373, startPoint y: 217, endPoint x: 534, endPoint y: 232, distance: 161.4
click at [534, 232] on div "1 ההההההההההההההההההההההההההההההההההההההההההההההההההההההההההההההההההההההההההההה…" at bounding box center [301, 143] width 579 height 243
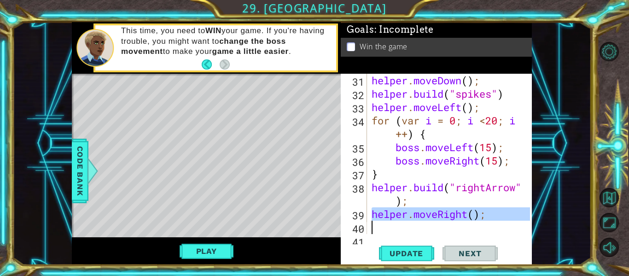
type textarea "helper.moveRight();"
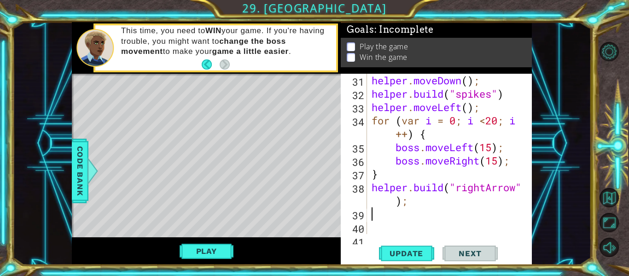
click at [519, 185] on div "helper . moveDown ( ) ; helper . build ( "spikes" ) helper . moveLeft ( ) ; for…" at bounding box center [452, 167] width 165 height 187
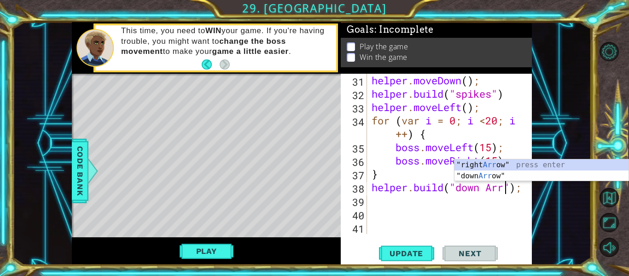
scroll to position [0, 7]
type textarea "[DOMAIN_NAME]("down Arrow");"
click at [217, 249] on button "Play" at bounding box center [207, 251] width 54 height 18
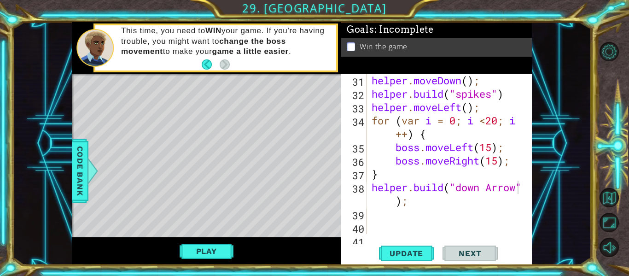
click at [401, 219] on div "helper . moveDown ( ) ; helper . build ( "spikes" ) helper . moveLeft ( ) ; for…" at bounding box center [452, 167] width 165 height 187
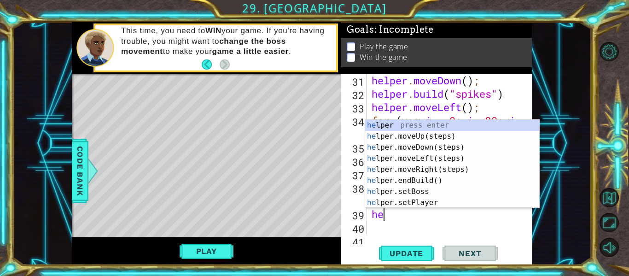
scroll to position [0, 0]
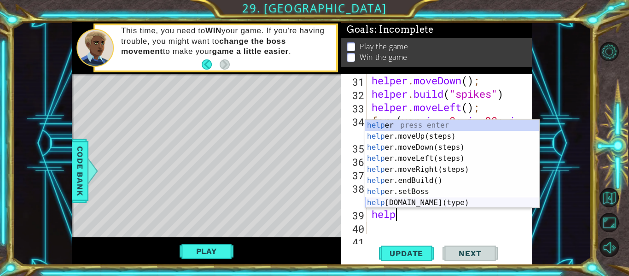
click at [386, 200] on div "help er press enter help er.moveUp(steps) press enter help er.moveDown(steps) p…" at bounding box center [452, 175] width 174 height 111
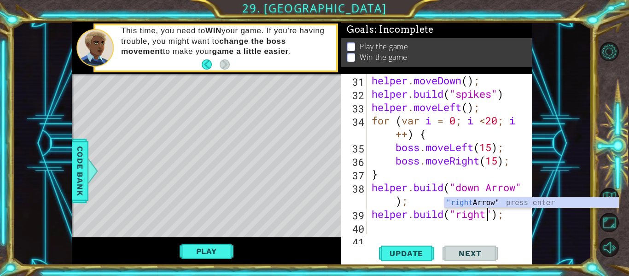
scroll to position [0, 6]
click at [495, 202] on div ""right Arrow" press enter" at bounding box center [532, 213] width 174 height 33
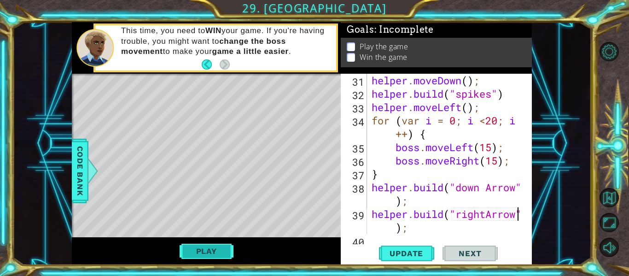
click at [209, 250] on button "Play" at bounding box center [207, 251] width 54 height 18
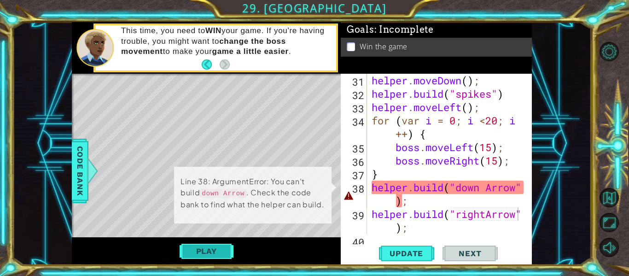
click at [209, 250] on button "Play" at bounding box center [207, 251] width 54 height 18
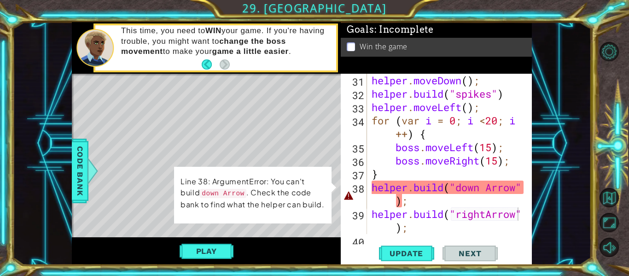
click at [490, 189] on div "helper . moveDown ( ) ; helper . build ( "spikes" ) helper . moveLeft ( ) ; for…" at bounding box center [452, 167] width 165 height 187
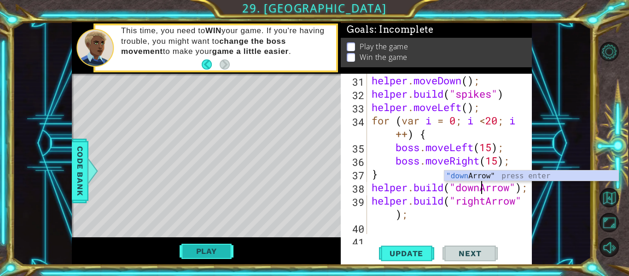
click at [180, 253] on button "Play" at bounding box center [207, 251] width 54 height 18
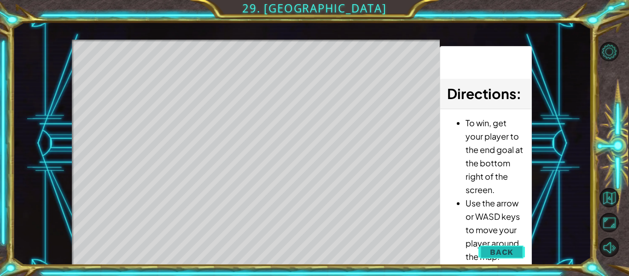
click at [496, 257] on button "Back" at bounding box center [502, 252] width 47 height 18
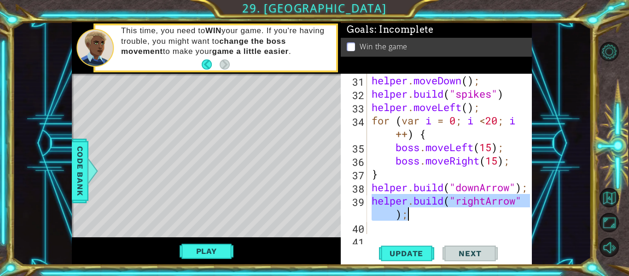
drag, startPoint x: 373, startPoint y: 200, endPoint x: 513, endPoint y: 218, distance: 140.7
click at [513, 218] on div "helper . moveDown ( ) ; helper . build ( "spikes" ) helper . moveLeft ( ) ; for…" at bounding box center [452, 167] width 165 height 187
click at [513, 218] on div "helper . moveDown ( ) ; helper . build ( "spikes" ) helper . moveLeft ( ) ; for…" at bounding box center [450, 154] width 160 height 160
drag, startPoint x: 371, startPoint y: 200, endPoint x: 528, endPoint y: 202, distance: 157.5
click at [528, 202] on div "[DOMAIN_NAME]("rightArrow"); 31 32 33 34 35 36 37 38 39 40 41 helper . moveDown…" at bounding box center [435, 154] width 189 height 160
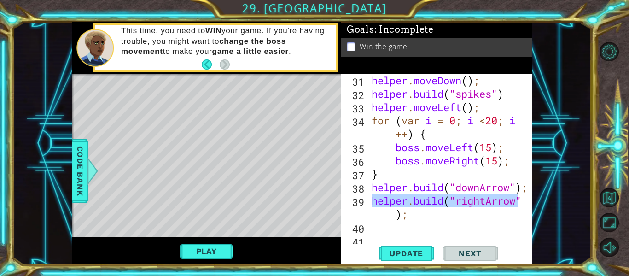
scroll to position [0, 0]
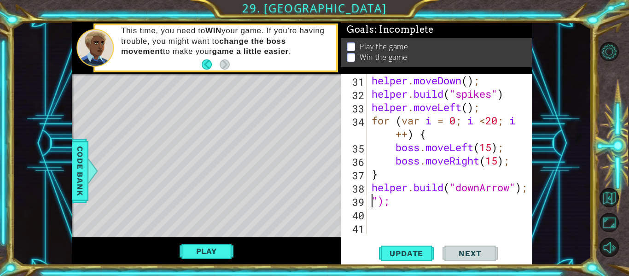
click at [378, 199] on div "helper . moveDown ( ) ; helper . build ( "spikes" ) helper . moveLeft ( ) ; for…" at bounding box center [452, 167] width 165 height 187
type textarea ");"
click at [389, 211] on div "helper . moveDown ( ) ; helper . build ( "spikes" ) helper . moveLeft ( ) ; for…" at bounding box center [452, 167] width 165 height 187
click at [390, 203] on div "helper . moveDown ( ) ; helper . build ( "spikes" ) helper . moveLeft ( ) ; for…" at bounding box center [452, 167] width 165 height 187
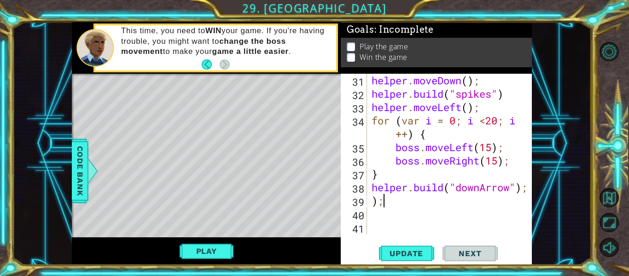
type textarea ")"
click at [373, 184] on div "31 32 33 34 35 36 37 38 39 40 41 helper . moveDown ( ) ; helper . build ( "spik…" at bounding box center [435, 154] width 189 height 160
click at [373, 184] on div "helper . moveDown ( ) ; helper . build ( "spikes" ) helper . moveLeft ( ) ; for…" at bounding box center [452, 167] width 165 height 187
click at [480, 184] on div "helper . moveDown ( ) ; helper . build ( "spikes" ) helper . moveLeft ( ) ; for…" at bounding box center [452, 167] width 165 height 187
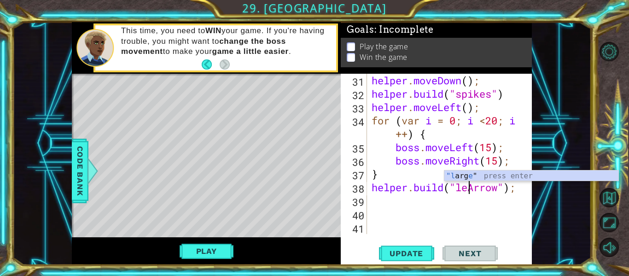
scroll to position [0, 5]
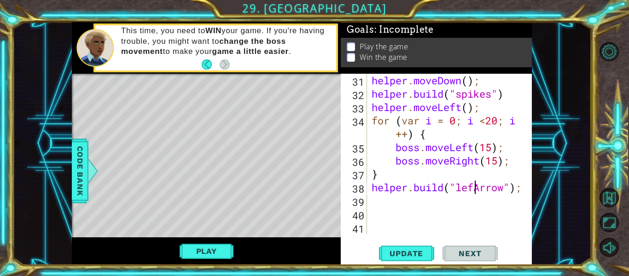
type textarea "[DOMAIN_NAME]("leftArrow");"
click at [220, 252] on button "Play" at bounding box center [207, 251] width 54 height 18
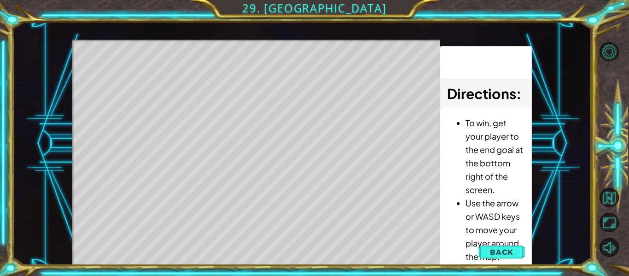
click at [220, 252] on div "Level Map" at bounding box center [285, 175] width 426 height 271
click at [501, 253] on span "Back" at bounding box center [501, 251] width 23 height 9
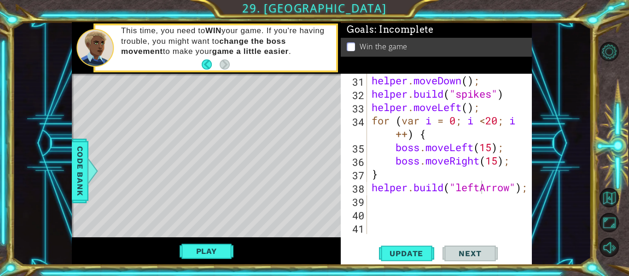
click at [371, 187] on div "helper . moveDown ( ) ; helper . build ( "spikes" ) helper . moveLeft ( ) ; for…" at bounding box center [452, 167] width 165 height 187
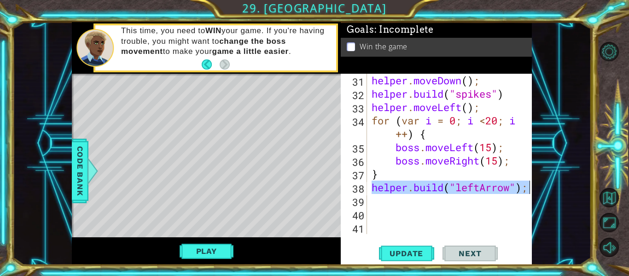
drag, startPoint x: 371, startPoint y: 187, endPoint x: 532, endPoint y: 191, distance: 161.3
click at [532, 191] on div "1 ההההההההההההההההההההההההההההההההההההההההההההההההההההההההההההההההההההההההההההה…" at bounding box center [301, 143] width 579 height 243
click at [468, 220] on div "helper . moveDown ( ) ; helper . build ( "spikes" ) helper . moveLeft ( ) ; for…" at bounding box center [452, 167] width 165 height 187
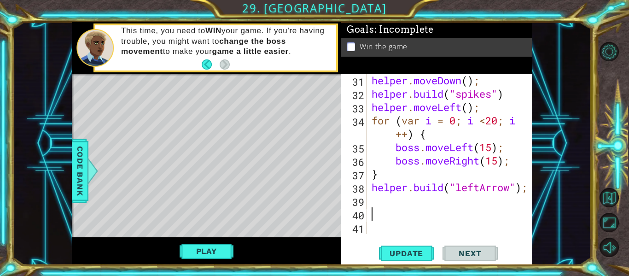
click at [386, 201] on div "helper . moveDown ( ) ; helper . build ( "spikes" ) helper . moveLeft ( ) ; for…" at bounding box center [452, 167] width 165 height 187
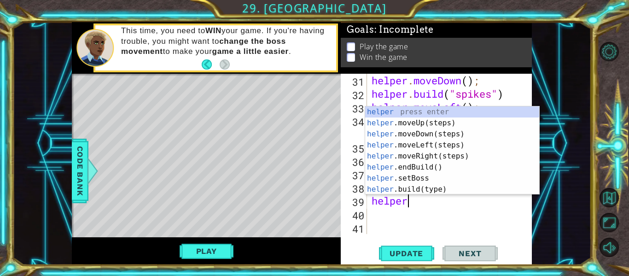
scroll to position [0, 1]
click at [523, 73] on div "Goals : Incomplete Play the game Win the game" at bounding box center [436, 48] width 191 height 52
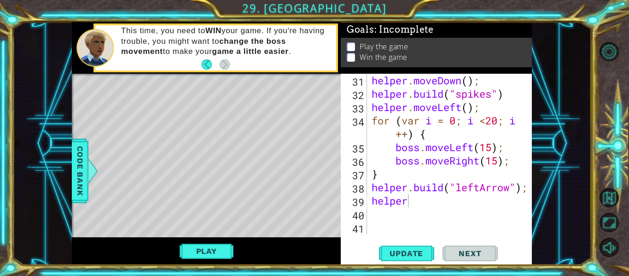
click at [414, 203] on div "helper . moveDown ( ) ; helper . build ( "spikes" ) helper . moveLeft ( ) ; for…" at bounding box center [452, 167] width 165 height 187
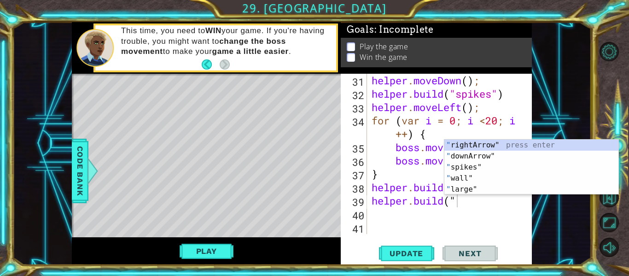
click at [461, 204] on div "helper . moveDown ( ) ; helper . build ( "spikes" ) helper . moveLeft ( ) ; for…" at bounding box center [452, 167] width 165 height 187
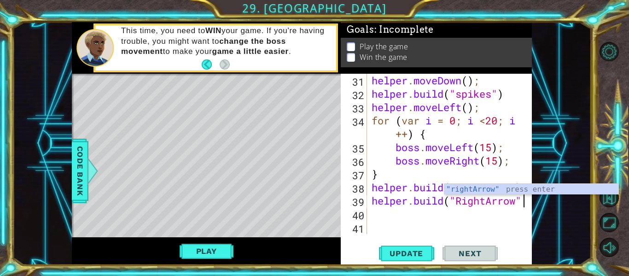
scroll to position [0, 7]
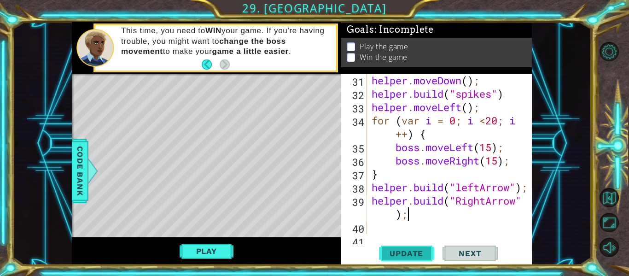
click at [403, 258] on button "Update" at bounding box center [406, 253] width 55 height 19
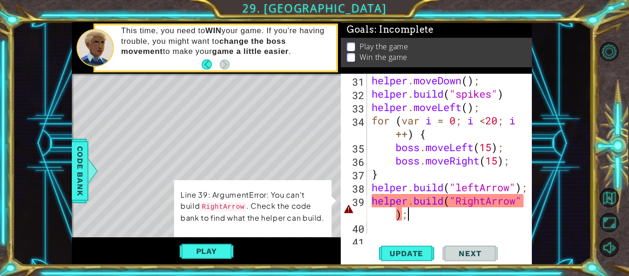
click at [461, 201] on div "helper . moveDown ( ) ; helper . build ( "spikes" ) helper . moveLeft ( ) ; for…" at bounding box center [452, 167] width 165 height 187
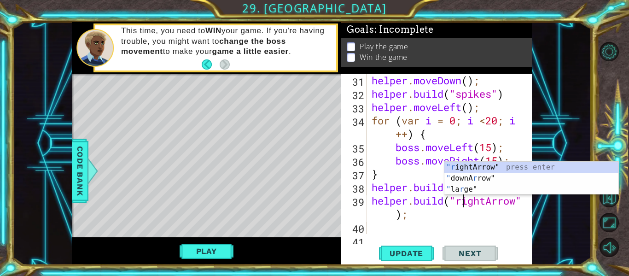
scroll to position [0, 5]
type textarea "[DOMAIN_NAME]("rightArrow");"
click at [407, 253] on span "Update" at bounding box center [406, 253] width 52 height 9
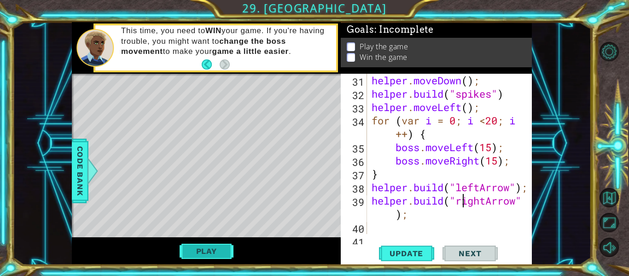
click at [207, 250] on button "Play" at bounding box center [207, 251] width 54 height 18
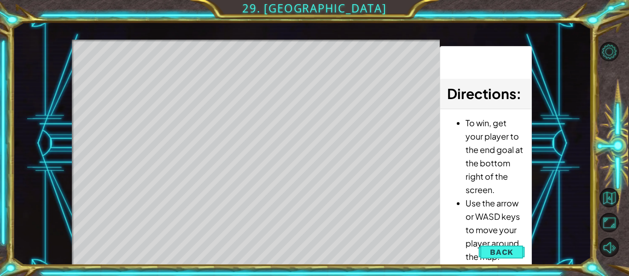
drag, startPoint x: 115, startPoint y: 67, endPoint x: 351, endPoint y: 126, distance: 244.0
click at [351, 126] on div "Level Map" at bounding box center [285, 175] width 426 height 271
click at [509, 253] on span "Back" at bounding box center [501, 251] width 23 height 9
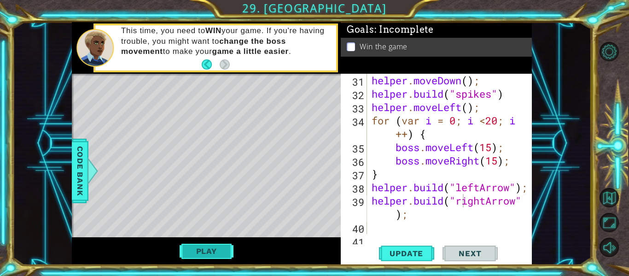
click at [227, 252] on button "Play" at bounding box center [207, 251] width 54 height 18
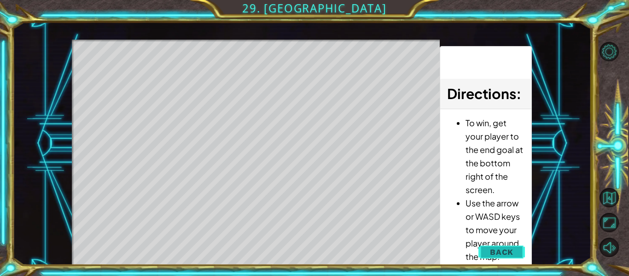
click at [499, 254] on span "Back" at bounding box center [501, 251] width 23 height 9
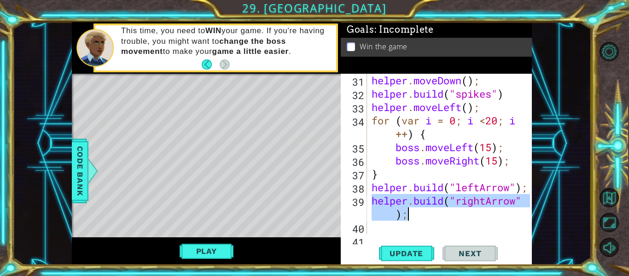
drag, startPoint x: 371, startPoint y: 199, endPoint x: 445, endPoint y: 212, distance: 74.9
click at [445, 212] on div "helper . moveDown ( ) ; helper . build ( "spikes" ) helper . moveLeft ( ) ; for…" at bounding box center [452, 167] width 165 height 187
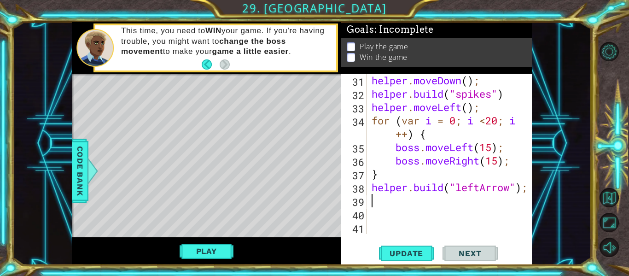
scroll to position [0, 0]
click at [398, 254] on span "Update" at bounding box center [406, 253] width 52 height 9
click at [209, 250] on button "Play" at bounding box center [207, 251] width 54 height 18
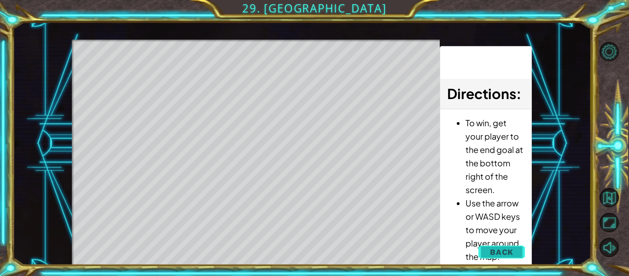
click at [492, 247] on span "Back" at bounding box center [501, 251] width 23 height 9
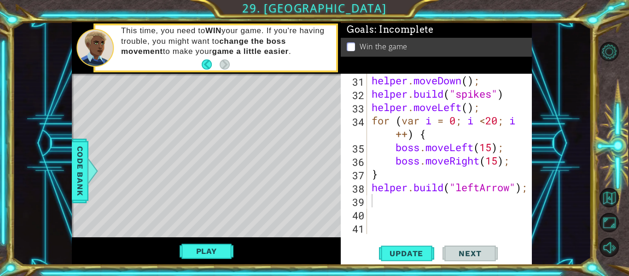
click at [373, 187] on div "helper . moveDown ( ) ; helper . build ( "spikes" ) helper . moveLeft ( ) ; for…" at bounding box center [452, 167] width 165 height 187
type textarea "[DOMAIN_NAME]("leftArrow");"
click at [401, 258] on button "Update" at bounding box center [406, 253] width 55 height 19
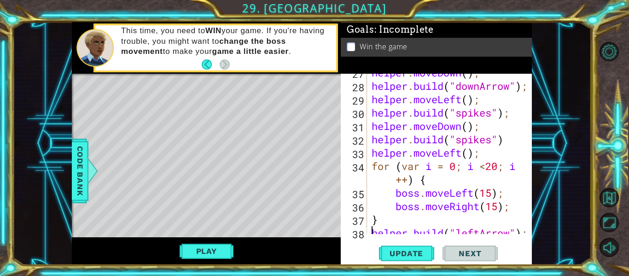
scroll to position [548, 0]
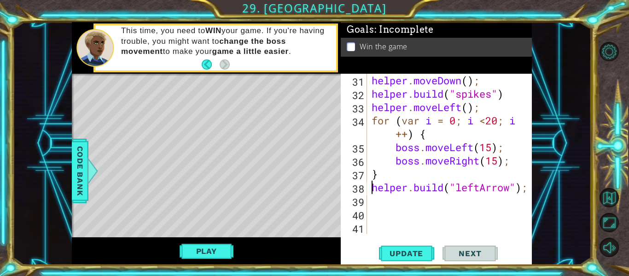
click at [386, 210] on div "helper . moveDown ( ) ; helper . build ( "spikes" ) helper . moveLeft ( ) ; for…" at bounding box center [452, 167] width 165 height 187
click at [390, 249] on span "Update" at bounding box center [406, 253] width 52 height 9
click at [204, 252] on button "Play" at bounding box center [207, 251] width 54 height 18
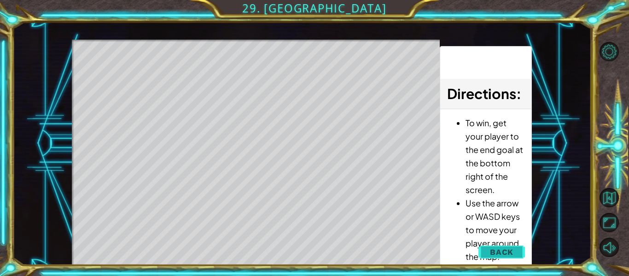
click at [508, 252] on span "Back" at bounding box center [501, 251] width 23 height 9
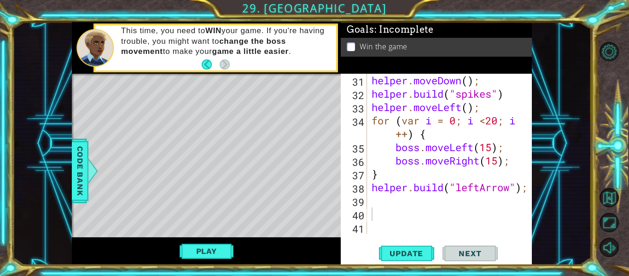
click at [431, 222] on div "helper . moveDown ( ) ; helper . build ( "spikes" ) helper . moveLeft ( ) ; for…" at bounding box center [452, 167] width 165 height 187
click at [388, 196] on div "helper . moveDown ( ) ; helper . build ( "spikes" ) helper . moveLeft ( ) ; for…" at bounding box center [452, 167] width 165 height 187
